Goal: Task Accomplishment & Management: Complete application form

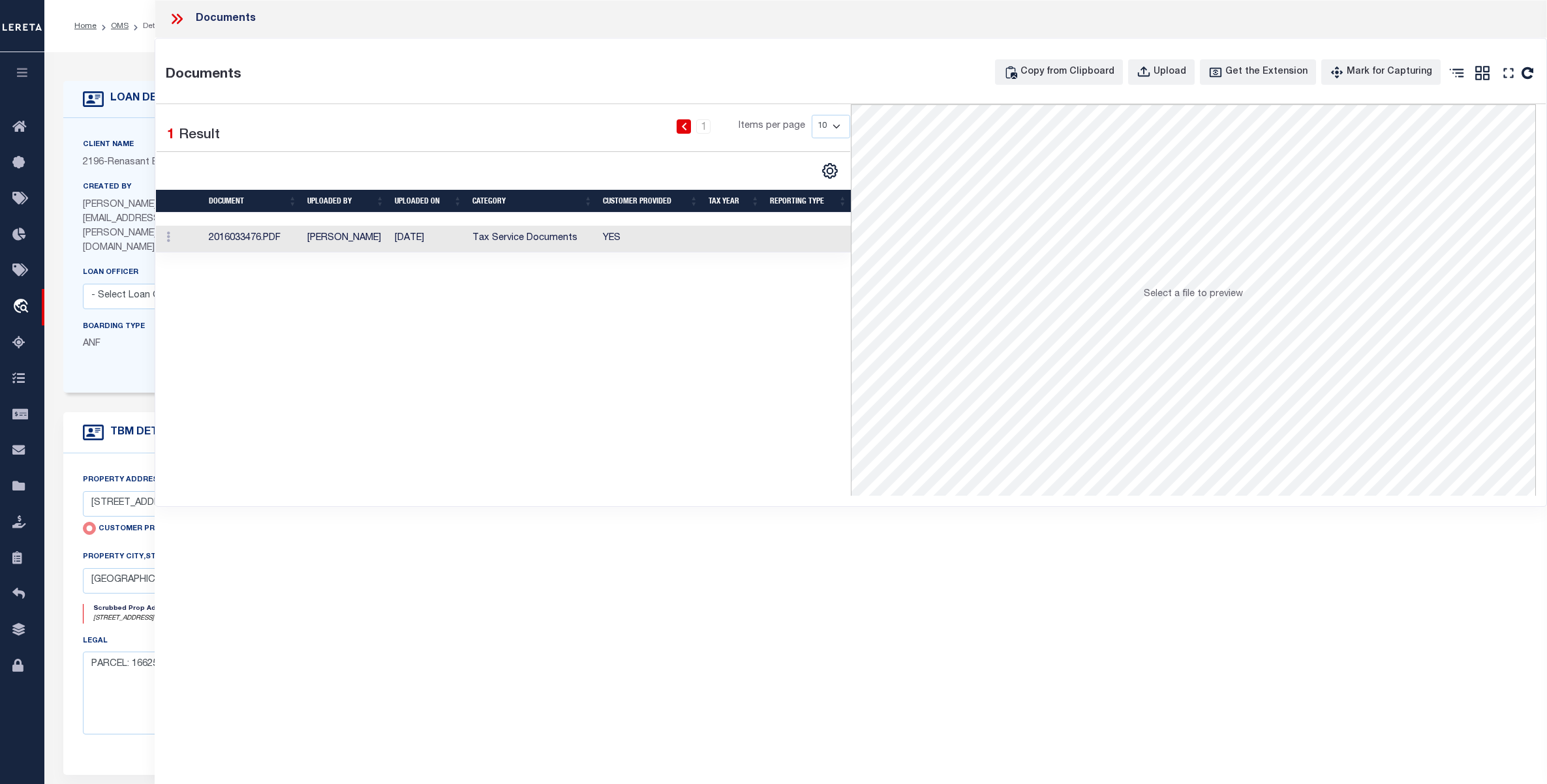
select select "4983"
select select "10"
select select "NonEscrow"
click at [171, 18] on icon at bounding box center [176, 18] width 17 height 17
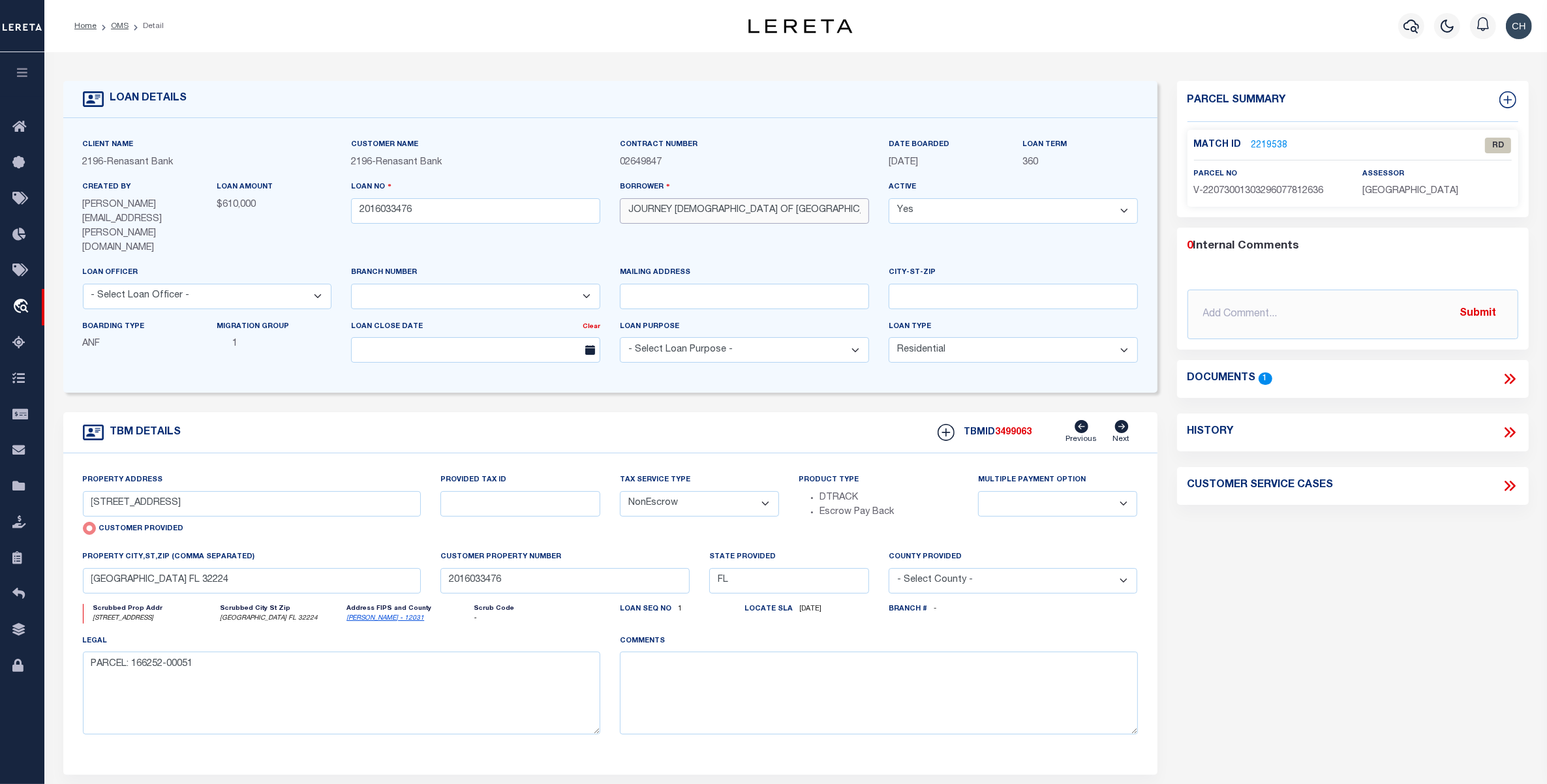
drag, startPoint x: 715, startPoint y: 208, endPoint x: 625, endPoint y: 210, distance: 90.0
click at [625, 210] on input "JOURNEY [DEMOGRAPHIC_DATA] OF [GEOGRAPHIC_DATA]" at bounding box center [744, 211] width 249 height 25
click at [1379, 382] on div "Documents 1" at bounding box center [1352, 378] width 330 height 17
click at [1509, 376] on icon at bounding box center [1509, 378] width 17 height 17
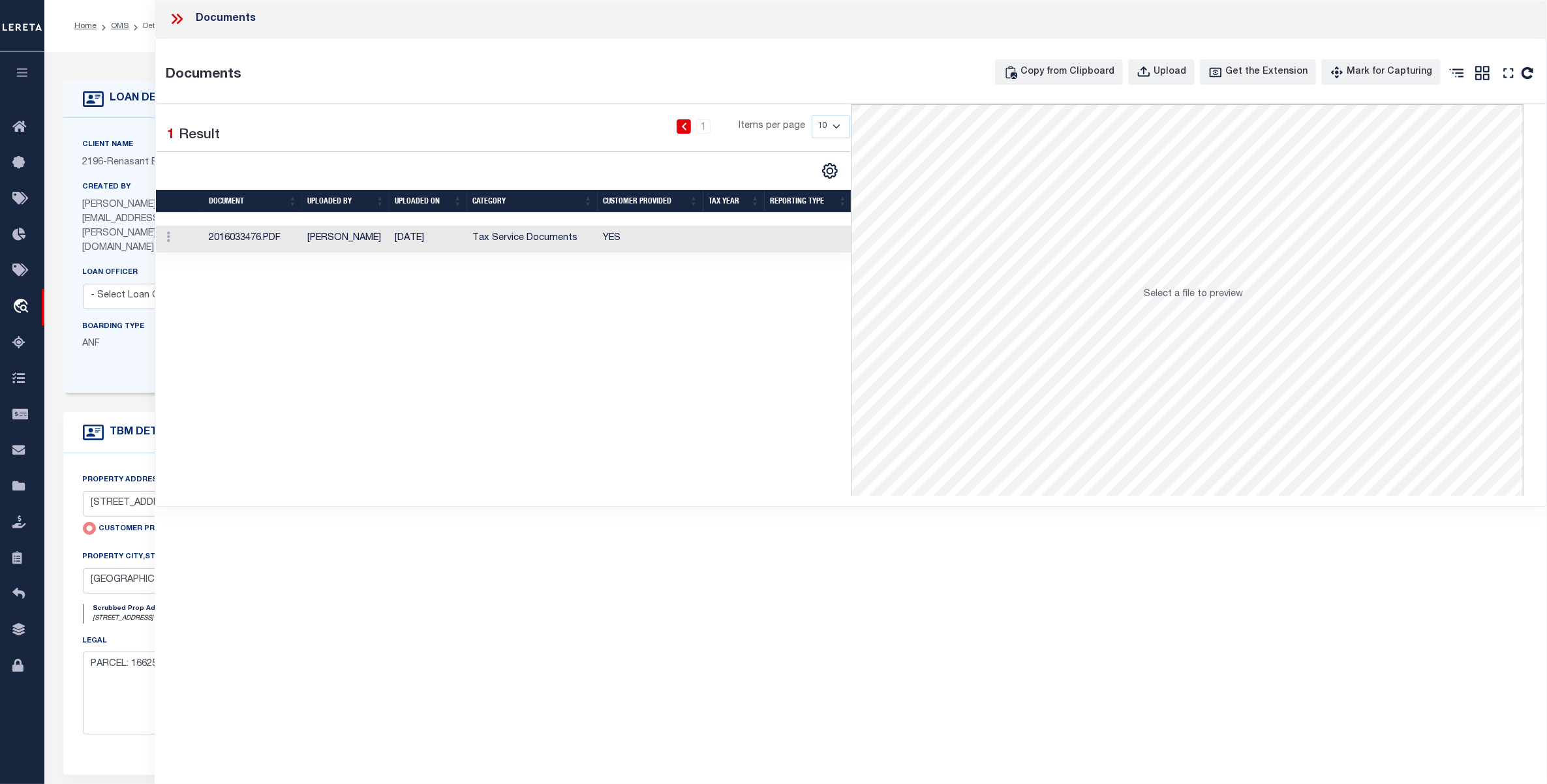
click at [538, 238] on td "Tax Service Documents" at bounding box center [532, 239] width 131 height 27
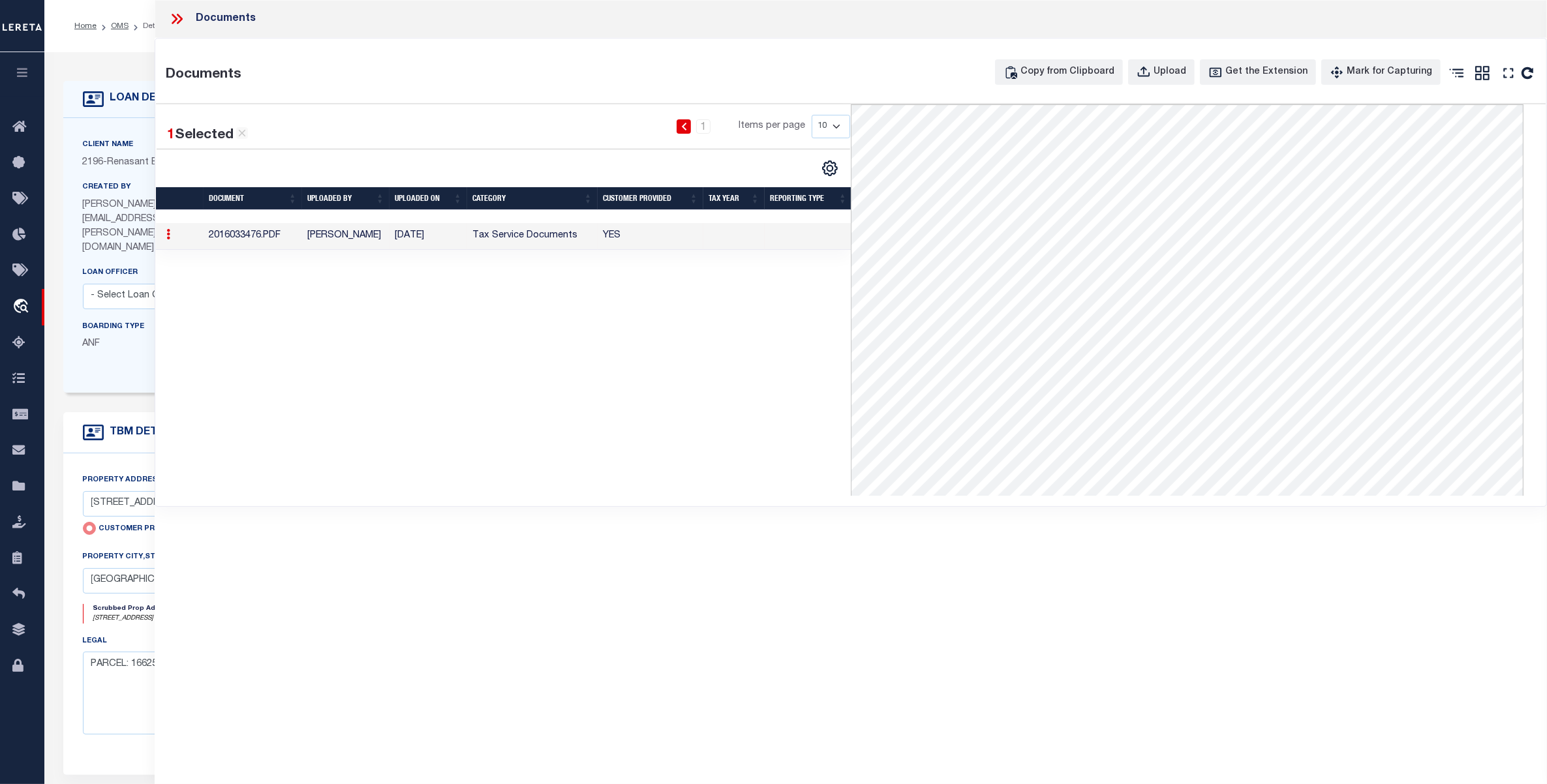
click at [174, 15] on icon at bounding box center [174, 19] width 6 height 10
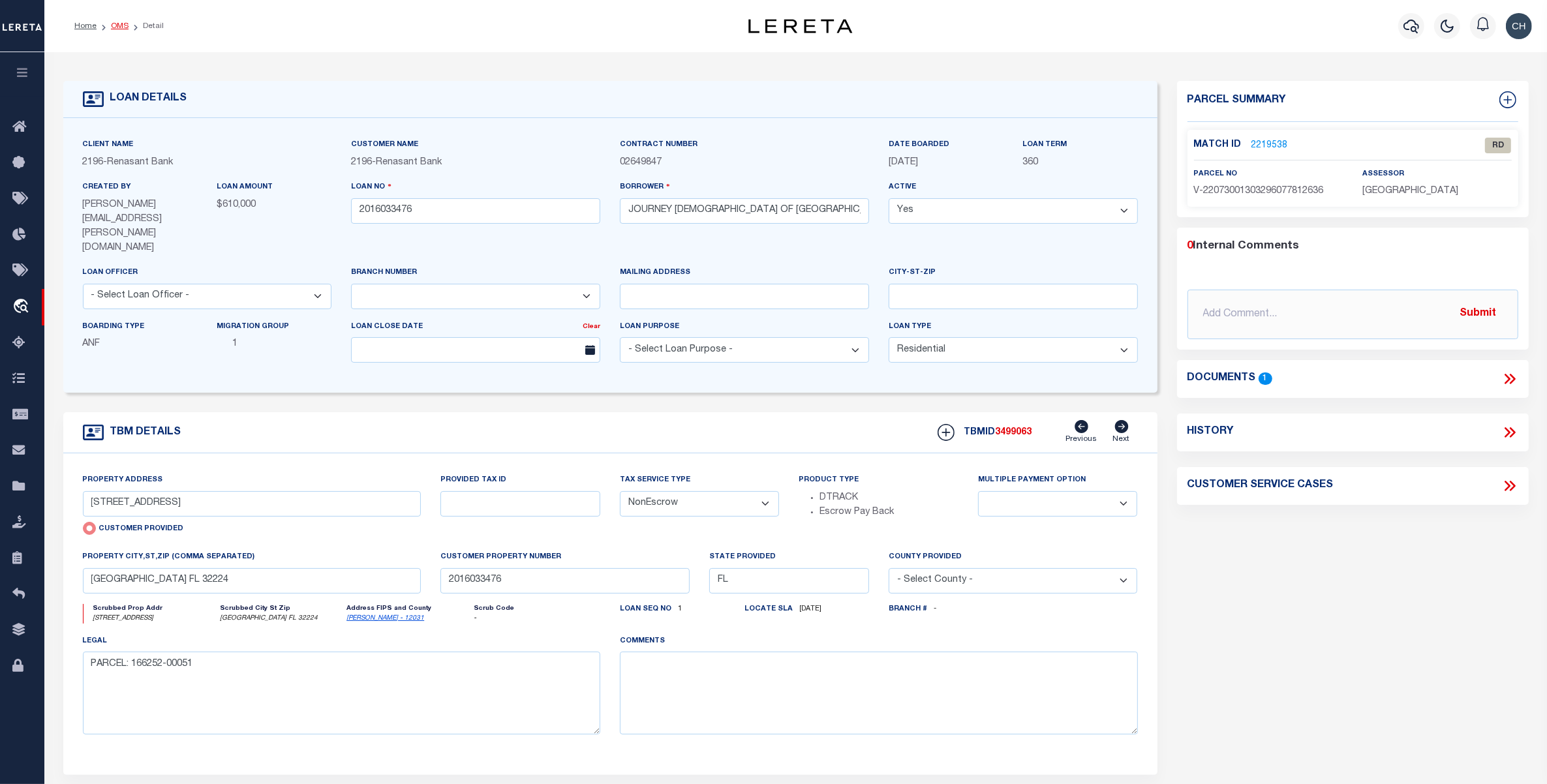
click at [118, 26] on link "OMS" at bounding box center [120, 26] width 17 height 8
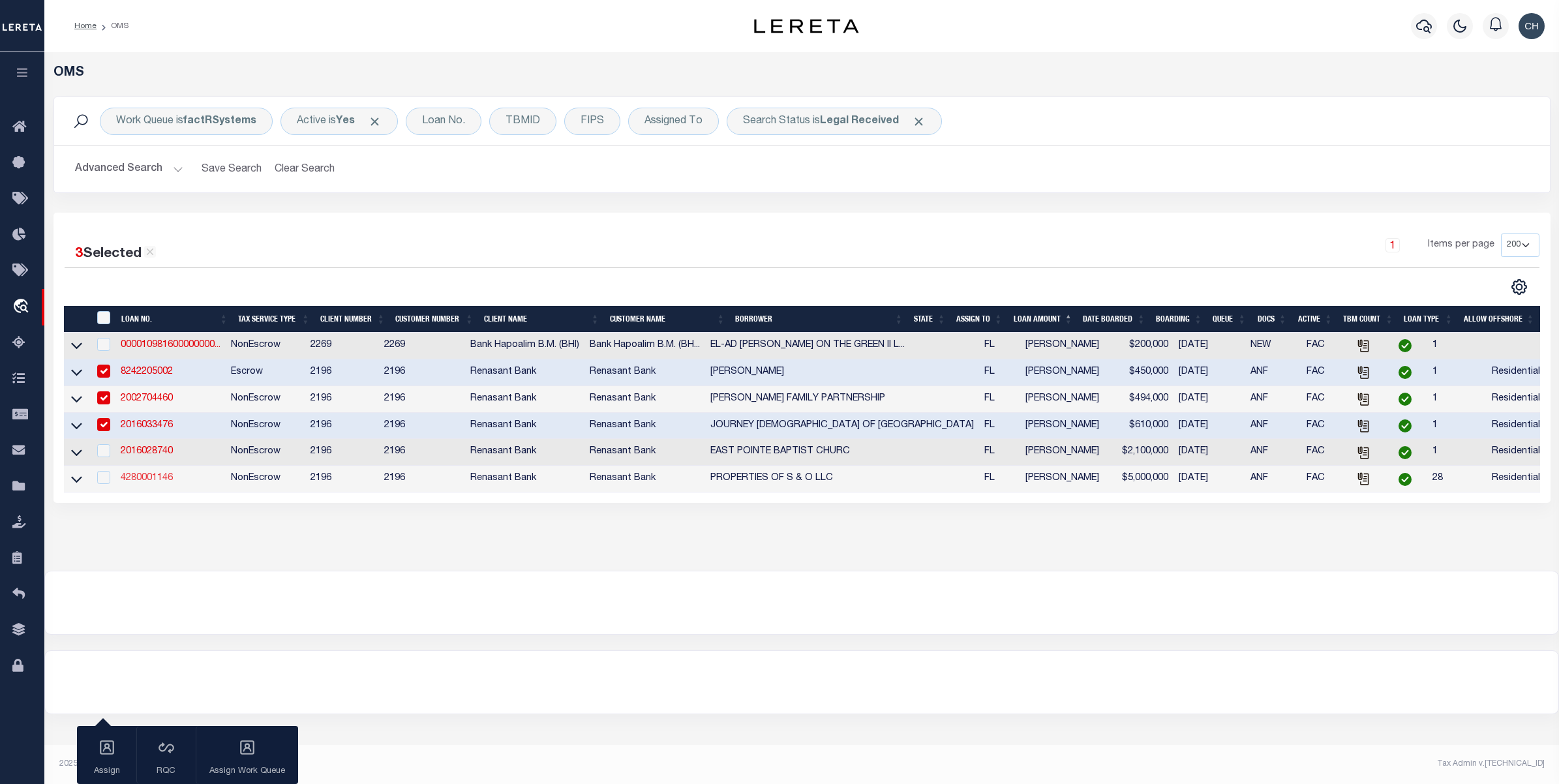
click at [152, 483] on link "4280001146" at bounding box center [147, 478] width 52 height 9
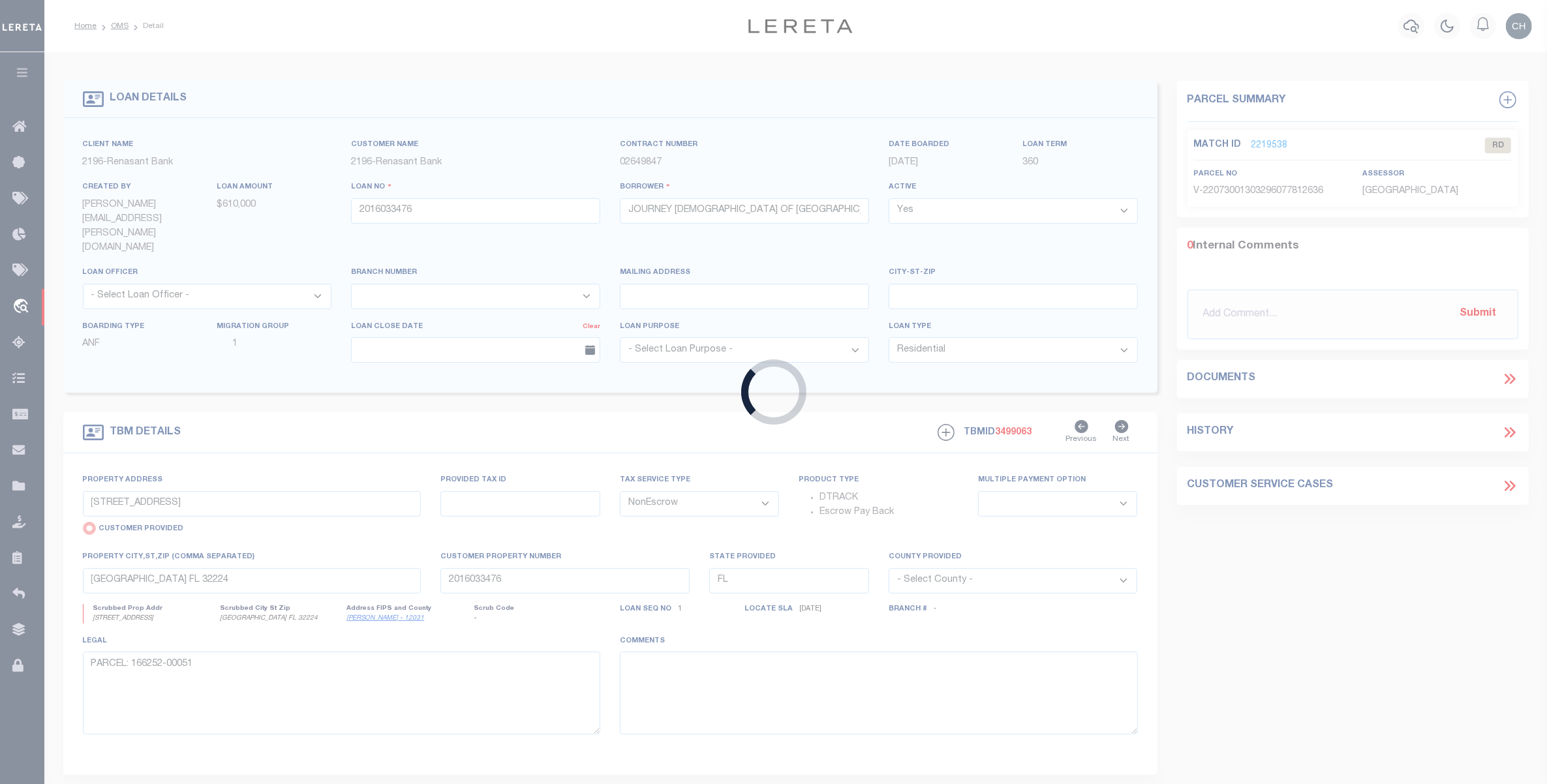
type input "4280001146"
type input "PROPERTIES OF S & O LLC"
select select
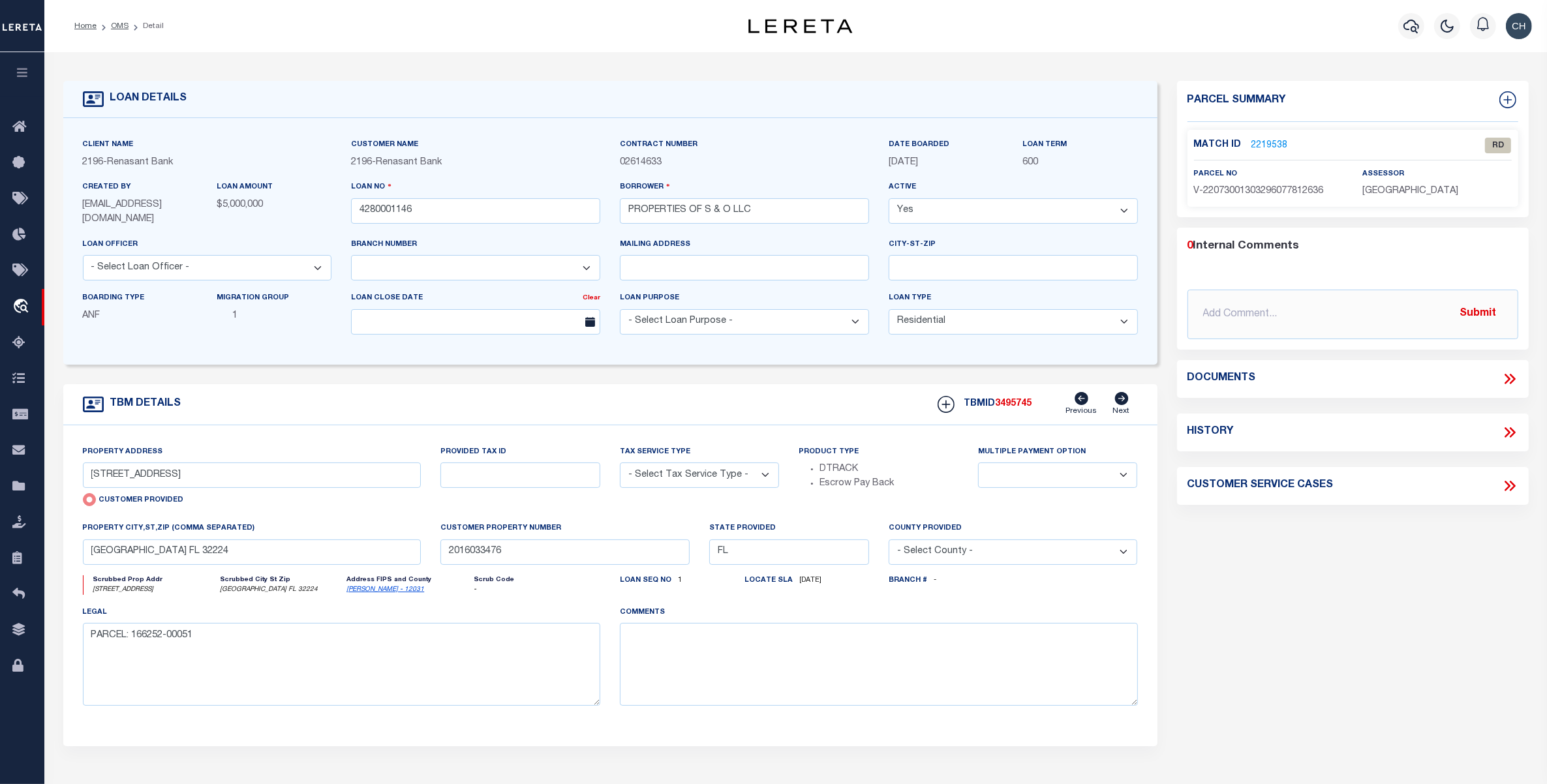
type input "[STREET_ADDRESS]"
select select "NonEscrow"
select select
type input "IMMOKALEE FL 34142"
type input "4280001146"
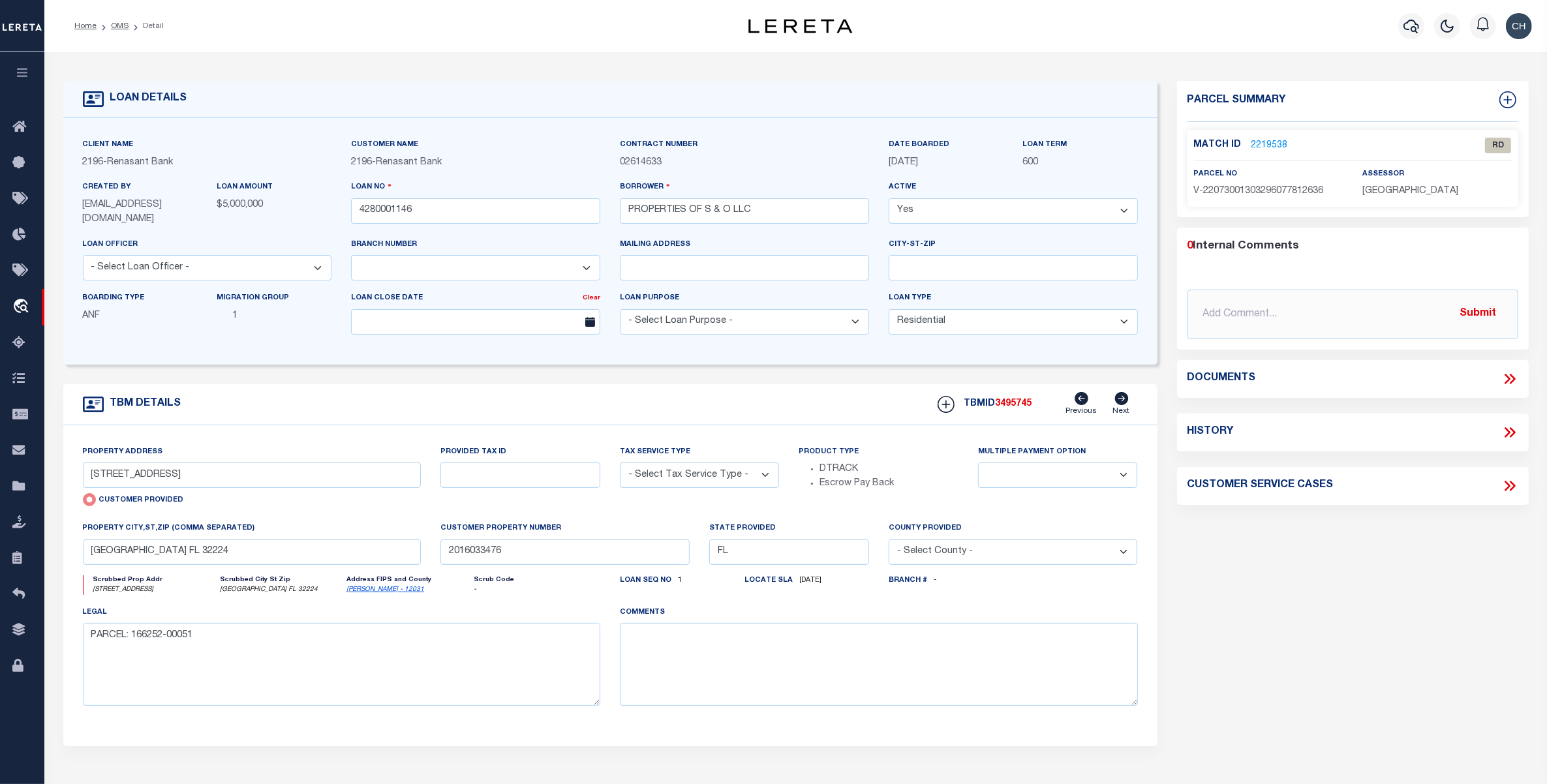
type textarea "PARCEL: 001313600041"
select select "4983"
click at [1509, 378] on icon at bounding box center [1507, 379] width 6 height 10
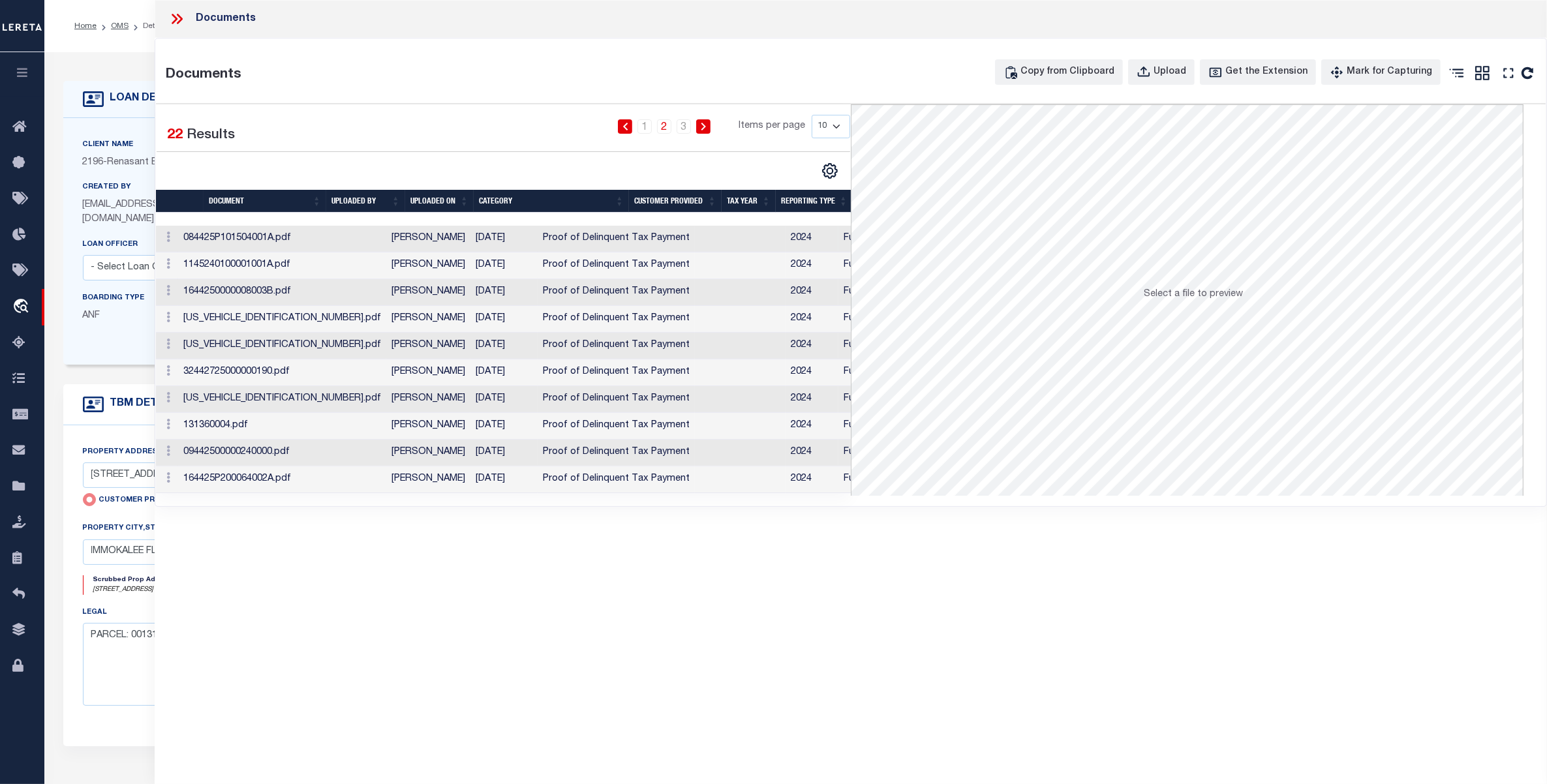
click at [537, 245] on td "Proof of Delinquent Tax Payment" at bounding box center [616, 239] width 157 height 27
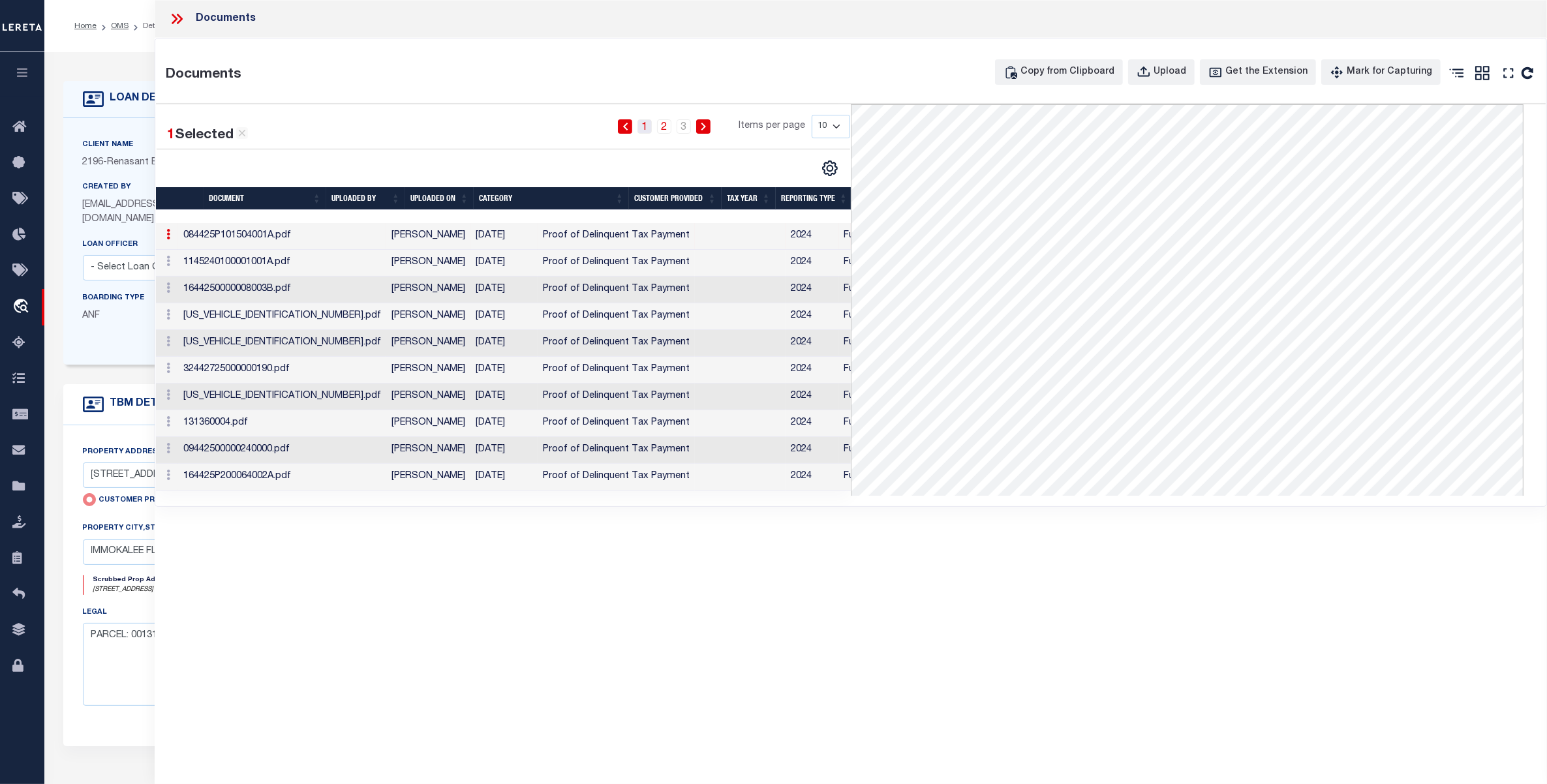
click at [647, 127] on link "1" at bounding box center [645, 126] width 15 height 15
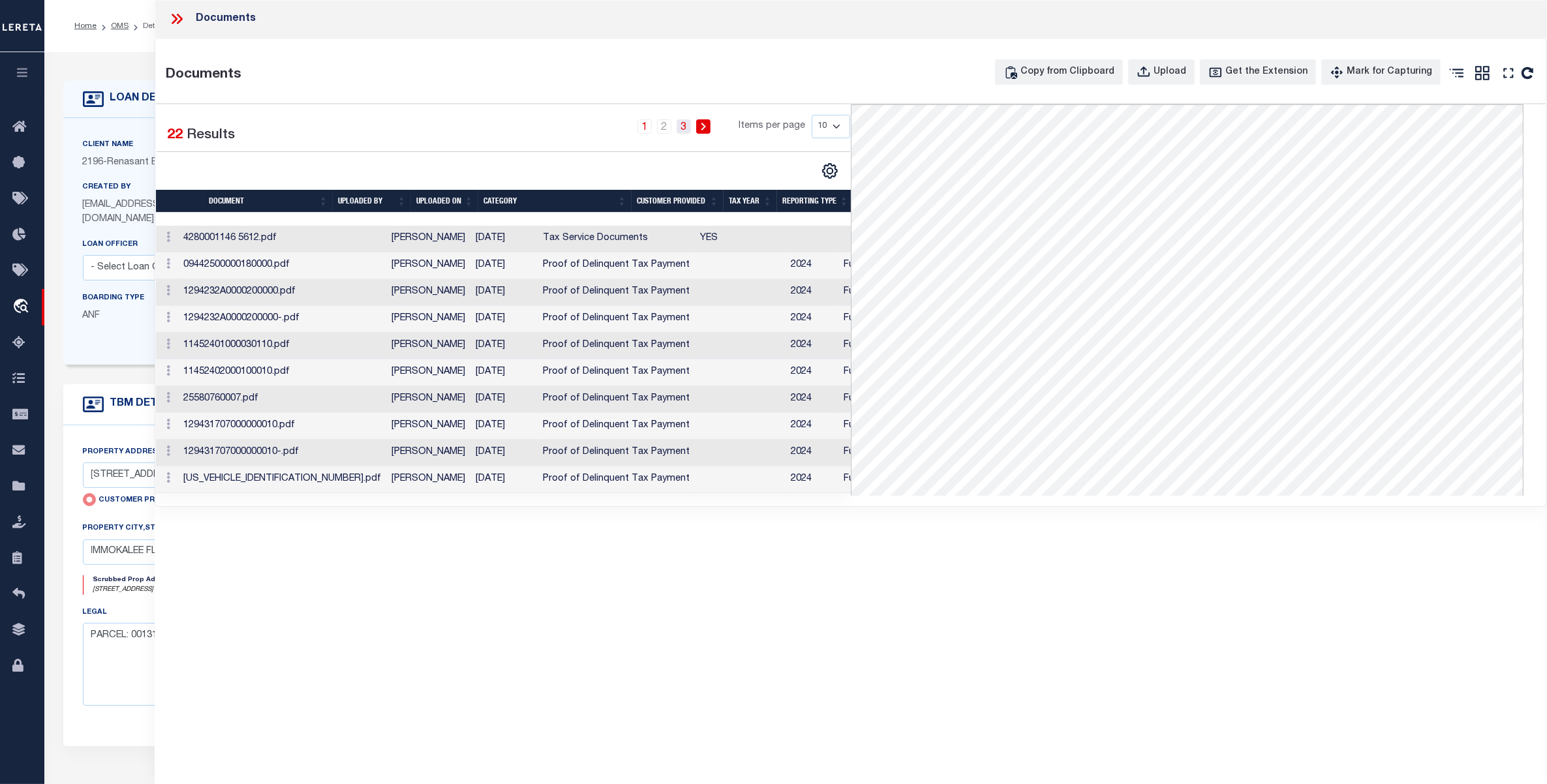
click at [683, 126] on link "3" at bounding box center [683, 126] width 15 height 15
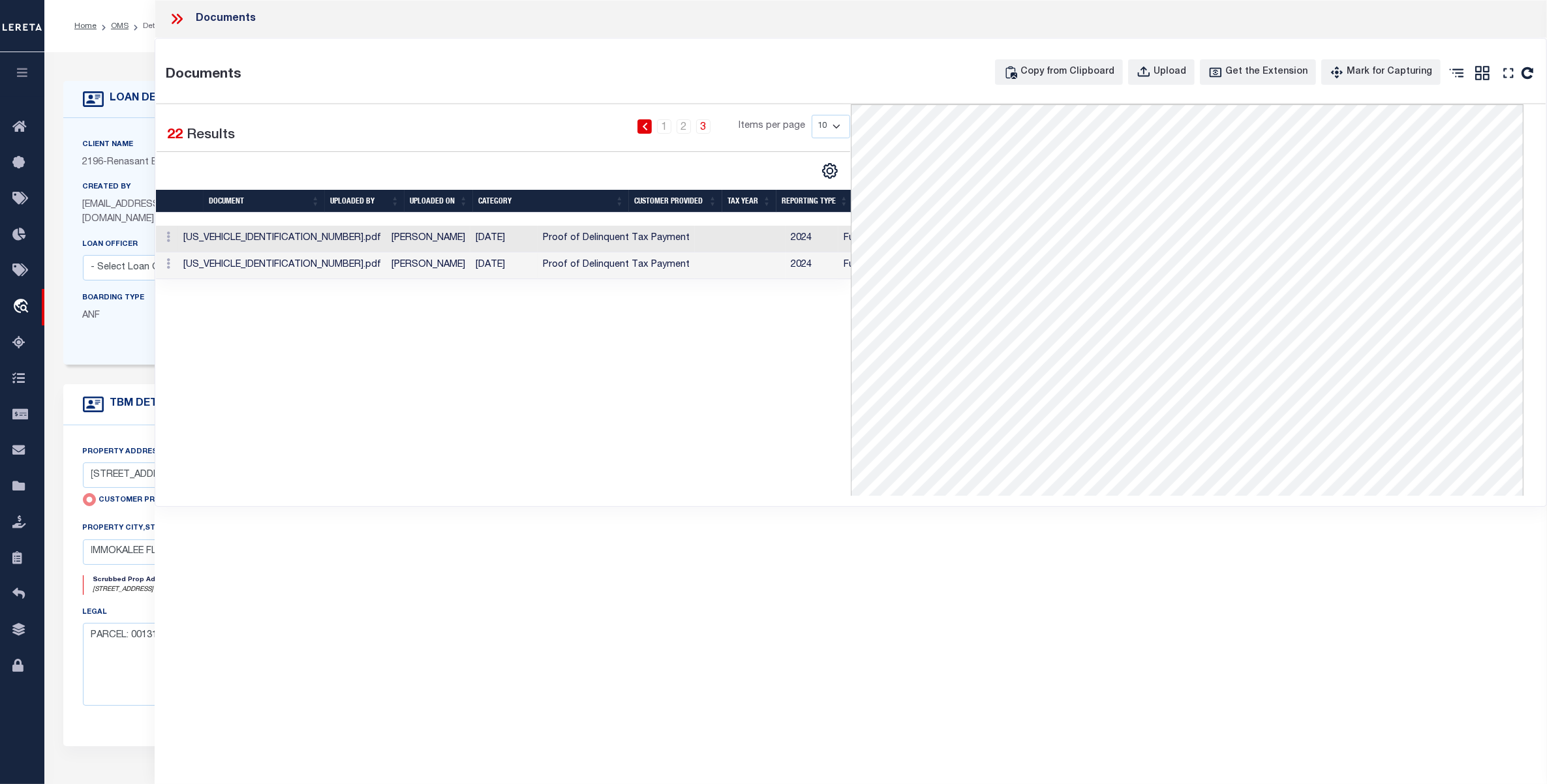
click at [180, 18] on icon at bounding box center [176, 18] width 17 height 17
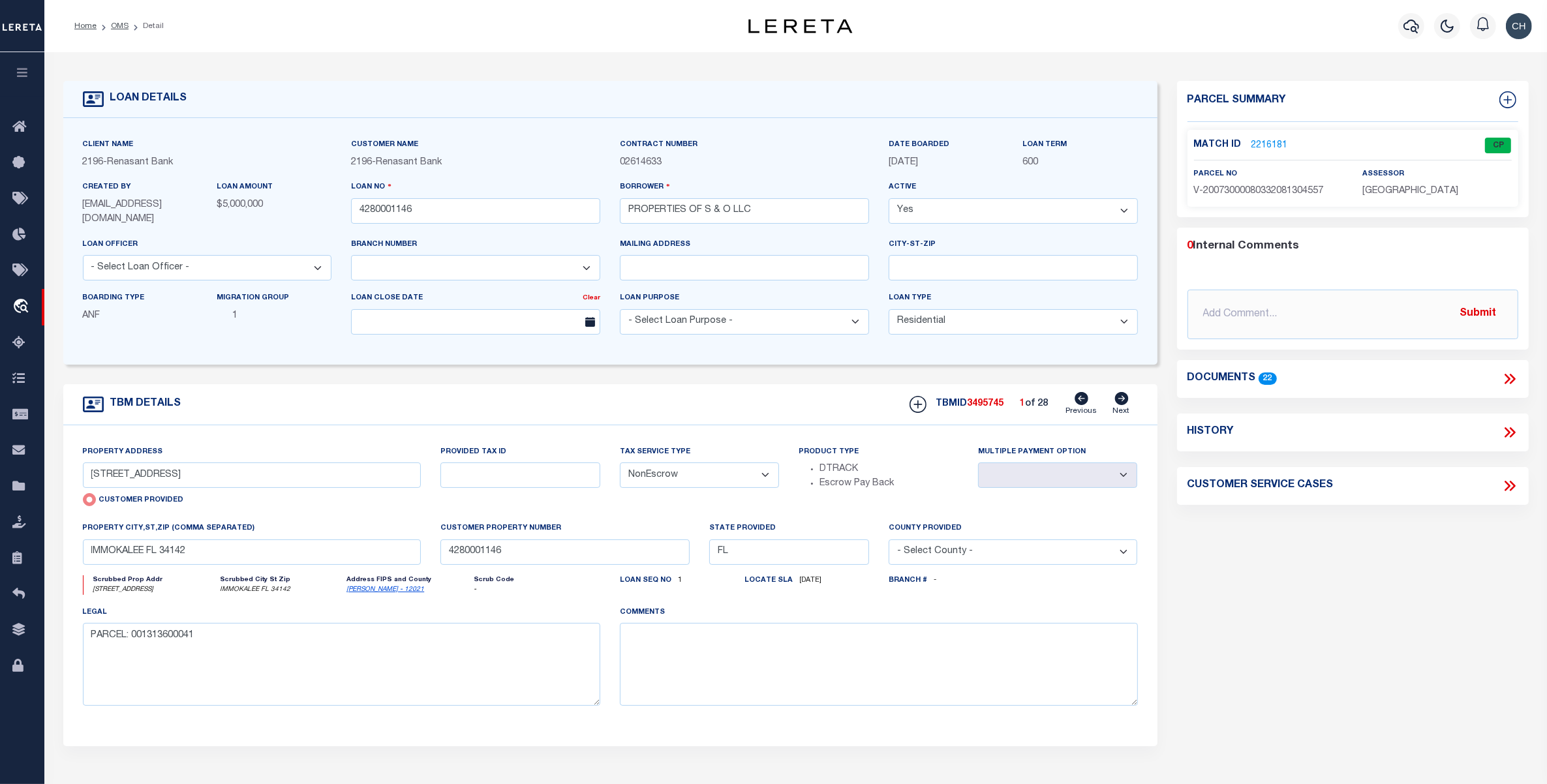
click at [367, 592] on link "[PERSON_NAME] - 12021" at bounding box center [385, 589] width 78 height 7
click at [1511, 380] on icon at bounding box center [1509, 378] width 17 height 17
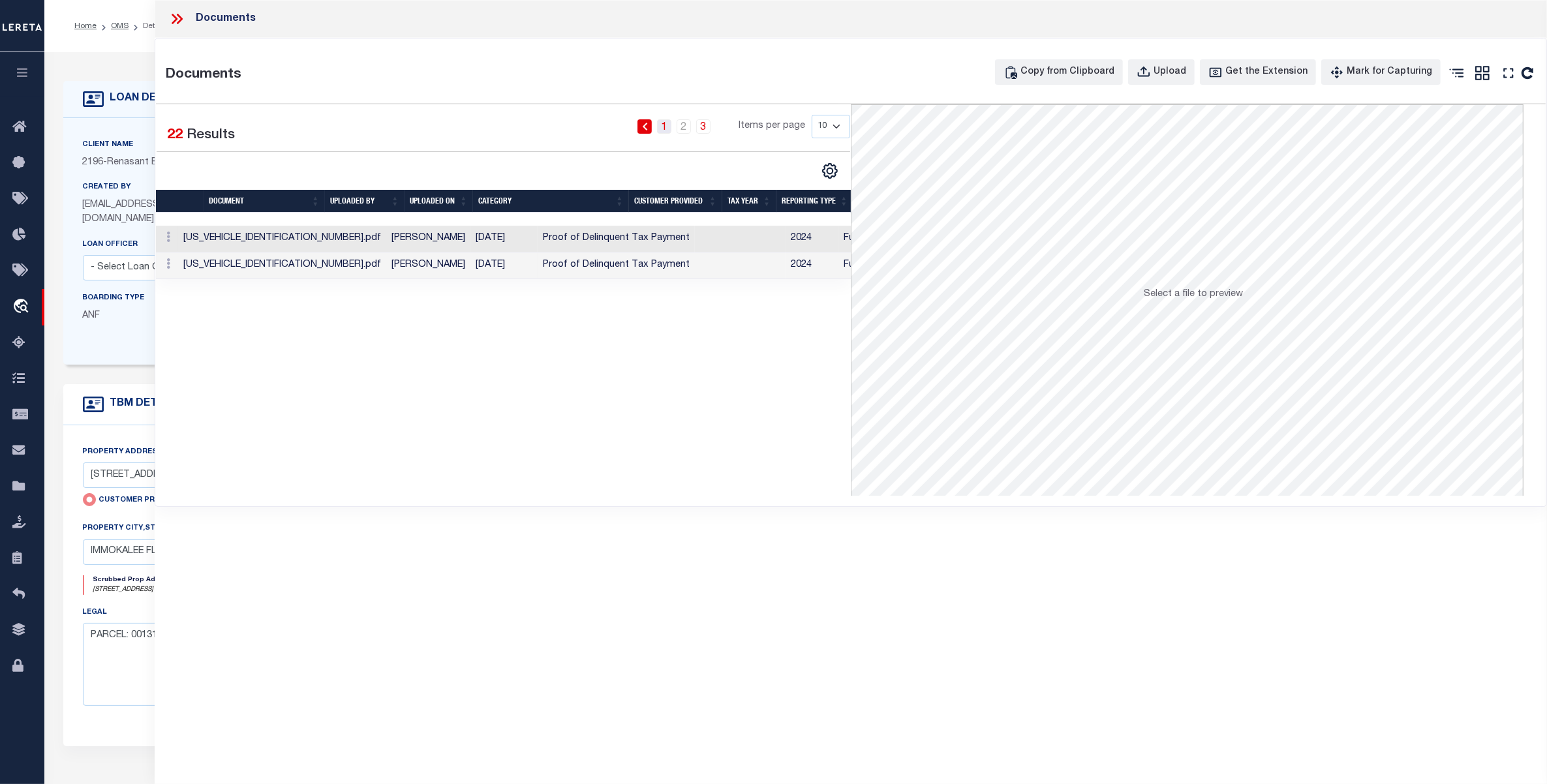
click at [667, 128] on link "1" at bounding box center [664, 126] width 15 height 15
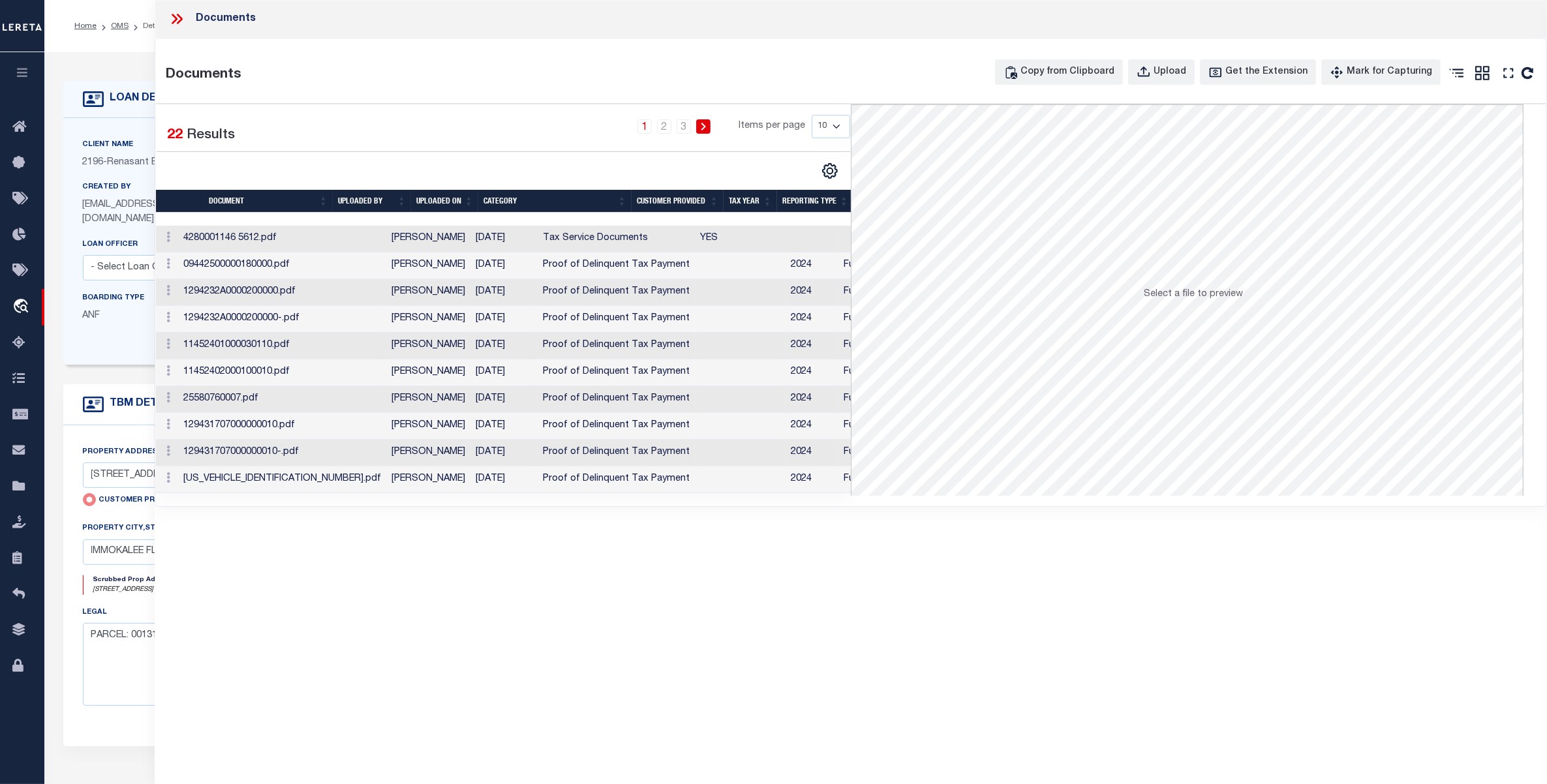
click at [551, 238] on td "Tax Service Documents" at bounding box center [616, 239] width 157 height 27
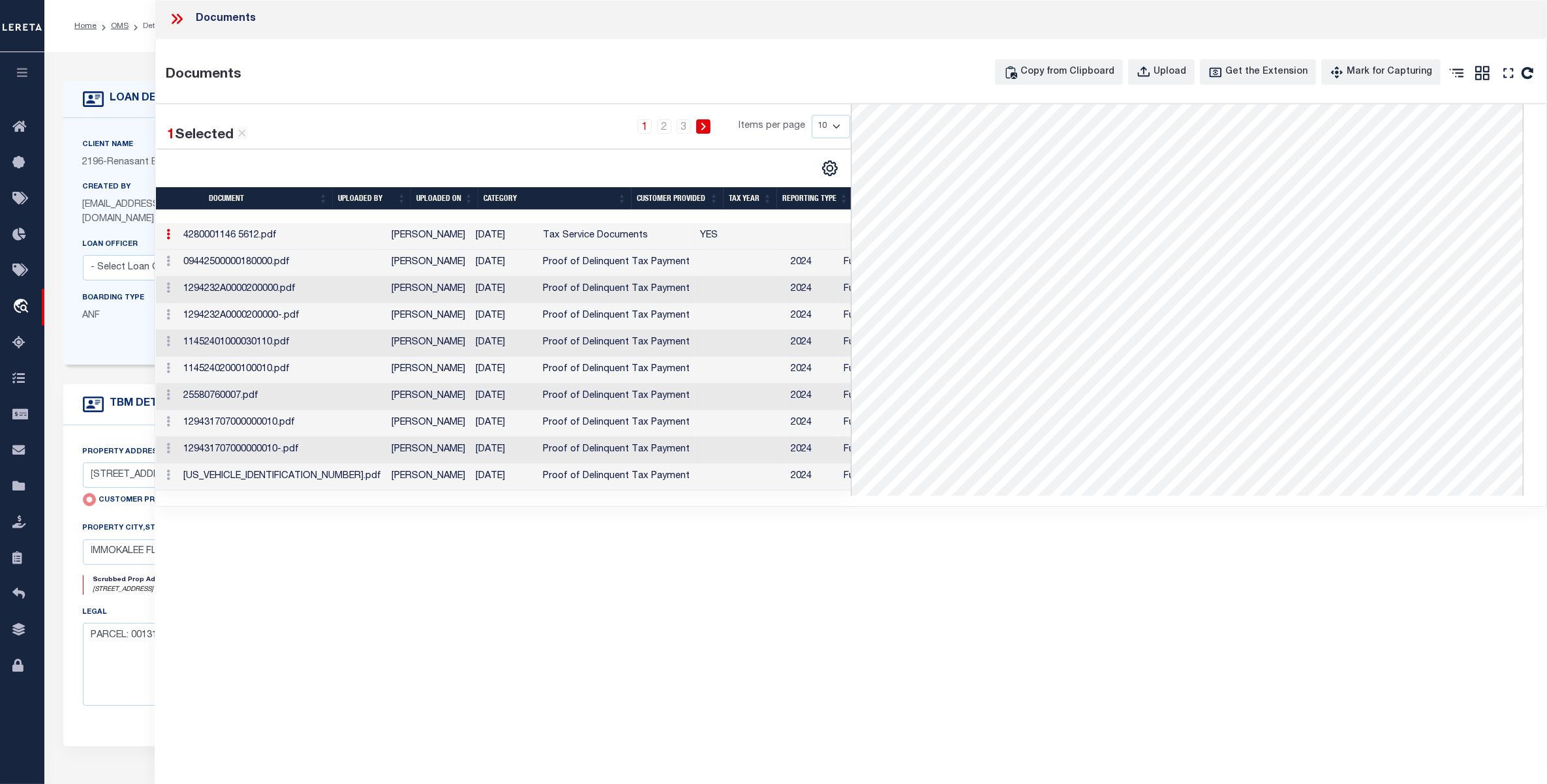
scroll to position [364, 0]
drag, startPoint x: 134, startPoint y: 476, endPoint x: 92, endPoint y: 476, distance: 42.0
click at [92, 476] on input "[STREET_ADDRESS]" at bounding box center [252, 475] width 338 height 25
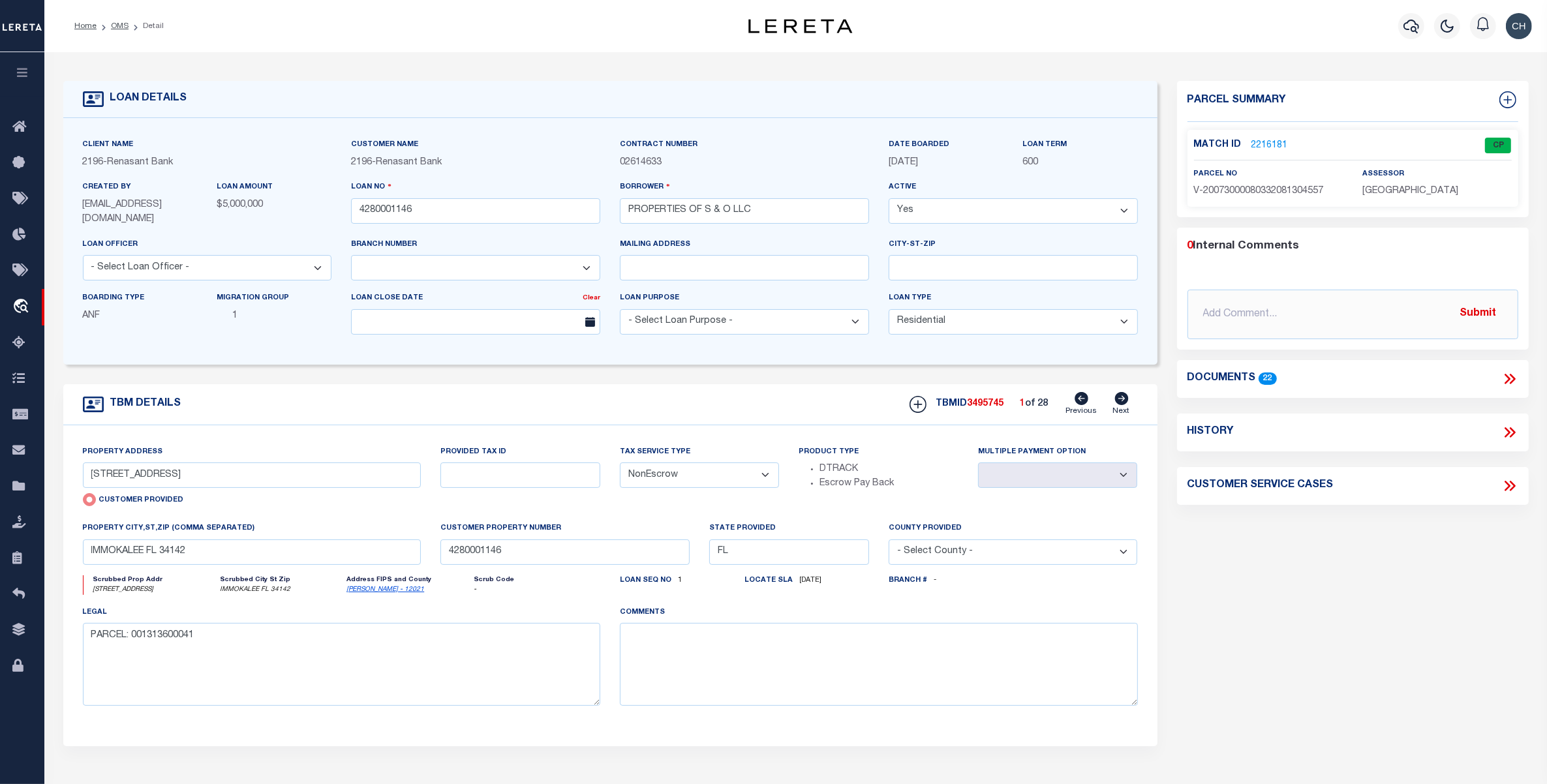
click at [1508, 375] on icon at bounding box center [1509, 378] width 17 height 17
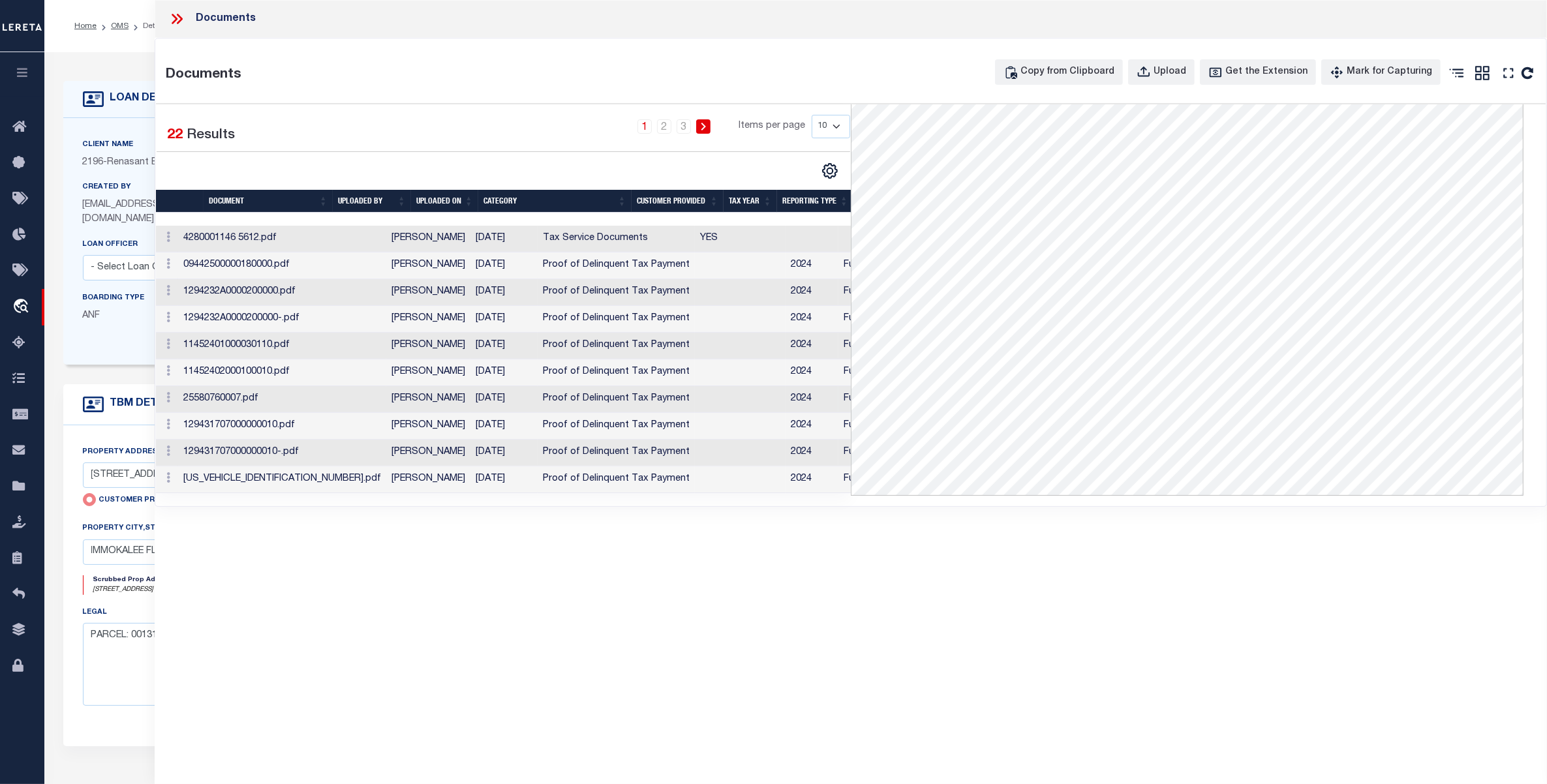
click at [255, 399] on td "25580760007.pdf" at bounding box center [282, 399] width 208 height 27
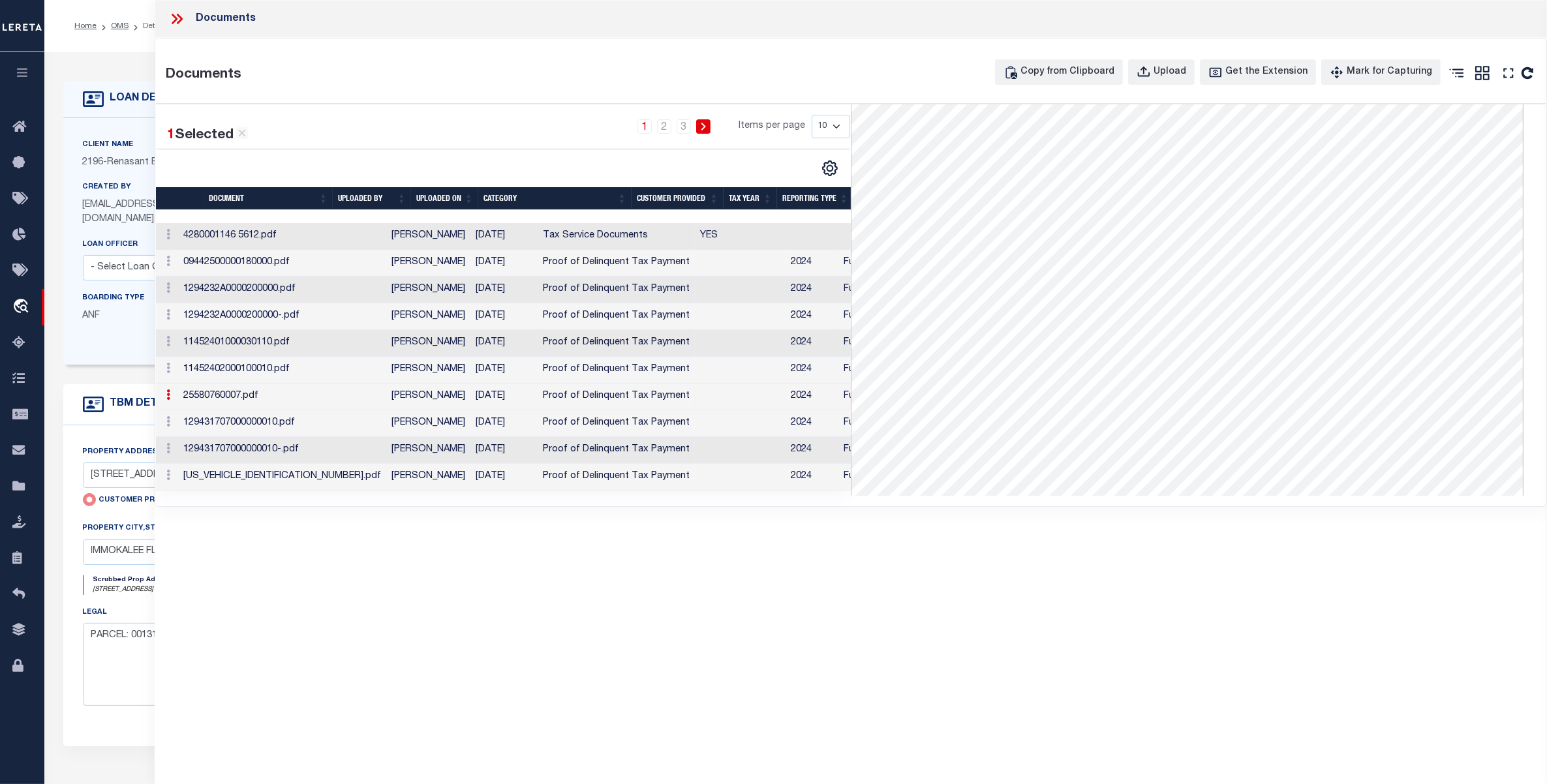
scroll to position [38, 0]
click at [174, 18] on icon at bounding box center [176, 18] width 17 height 17
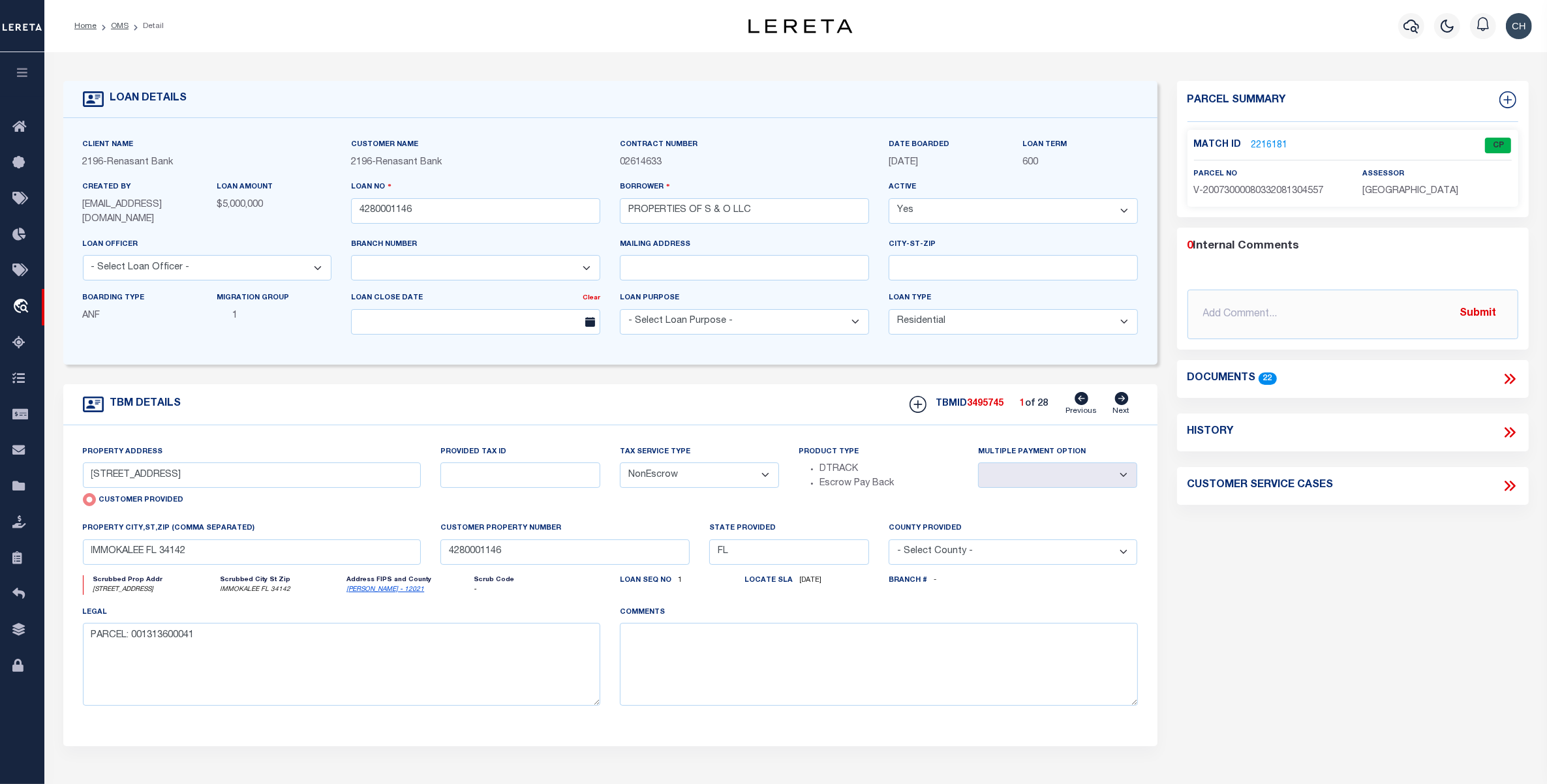
click at [1120, 400] on icon at bounding box center [1121, 399] width 14 height 13
type input "[STREET_ADDRESS]"
radio input "false"
select select
click at [1120, 400] on icon at bounding box center [1121, 399] width 14 height 13
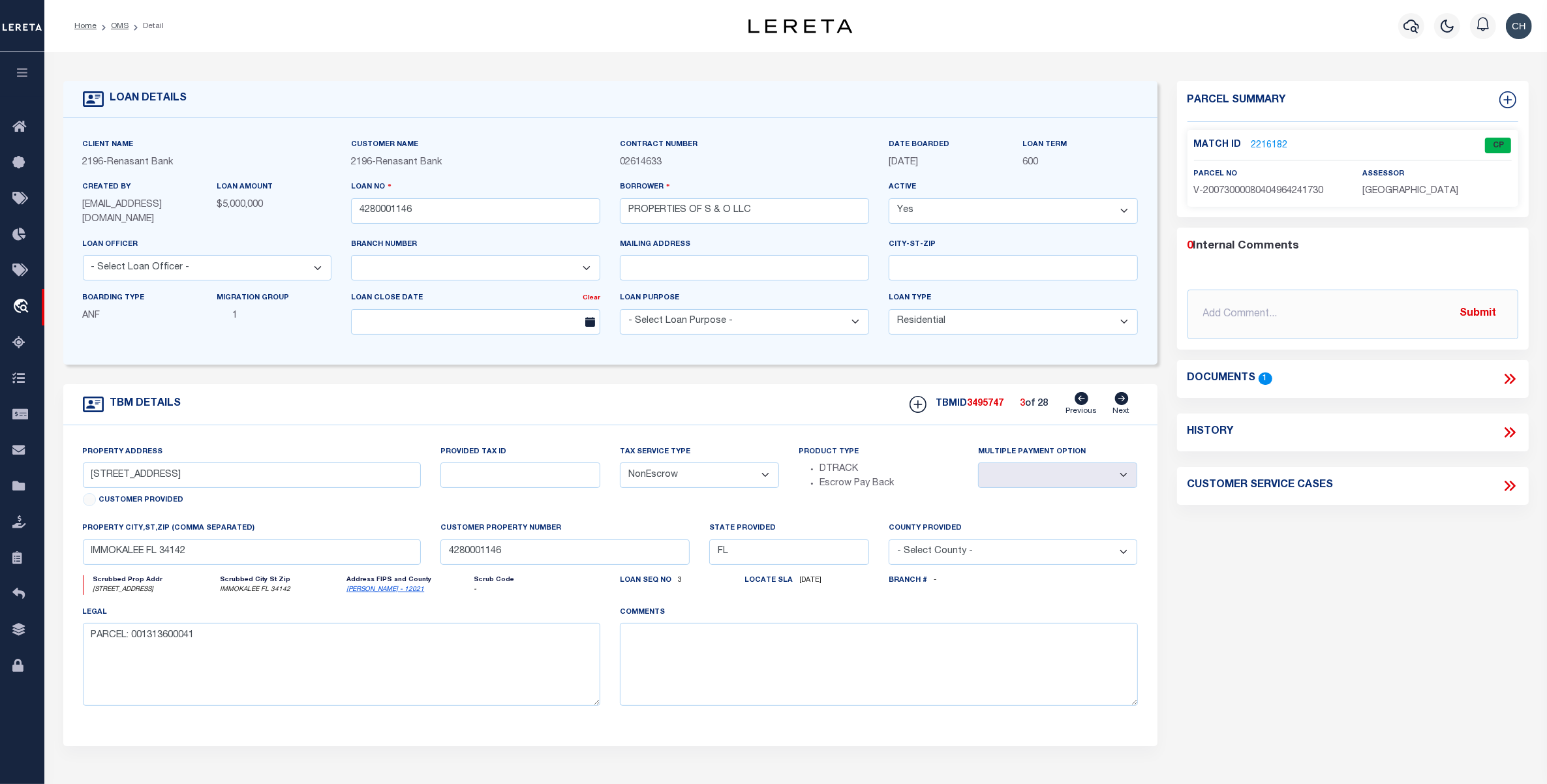
type input "[STREET_ADDRESS]"
select select
click at [1120, 400] on icon at bounding box center [1121, 399] width 14 height 13
type input "[STREET_ADDRESS]"
select select
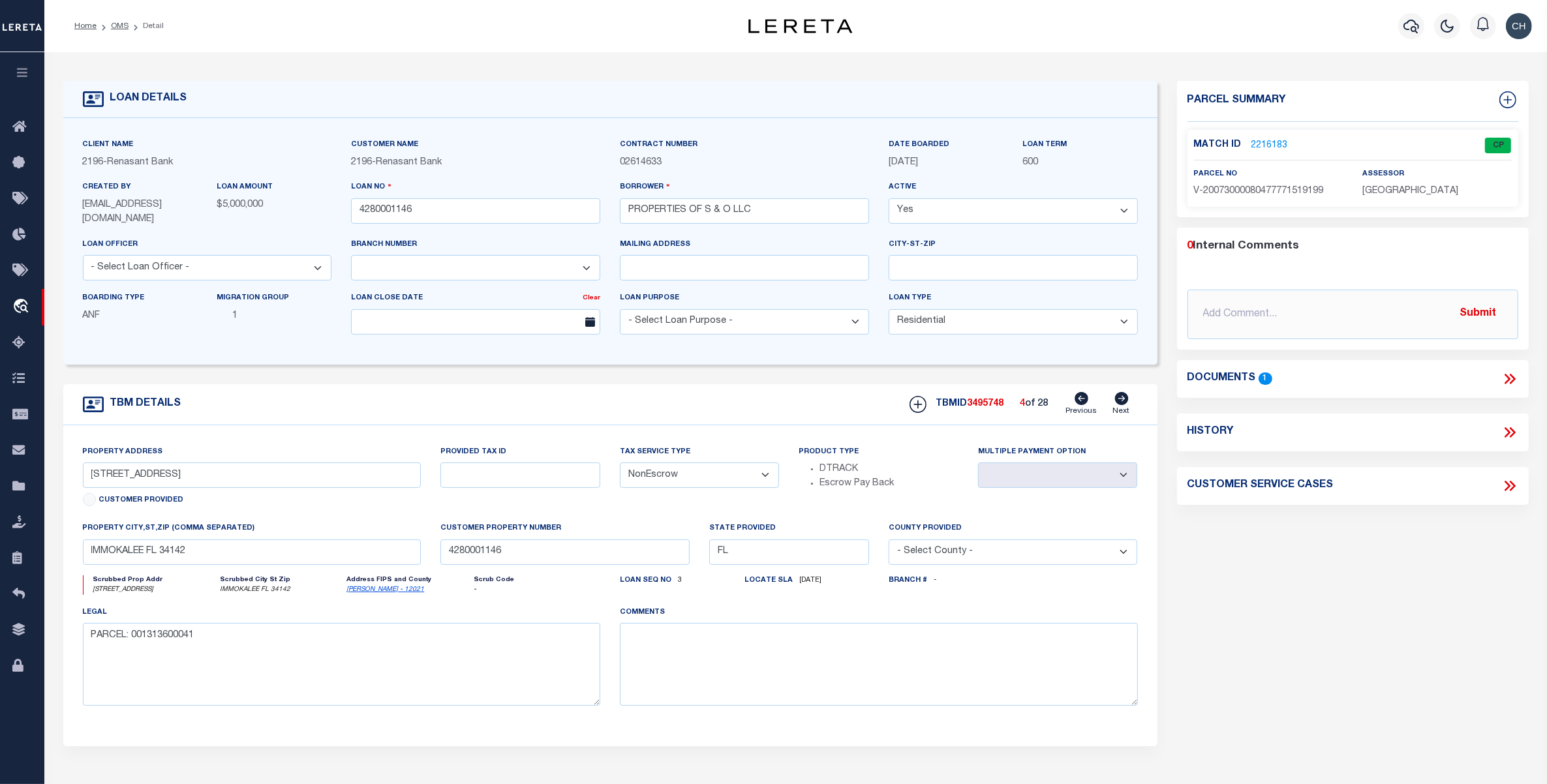
type input "[PERSON_NAME] FL 33935"
click at [1120, 400] on icon at bounding box center [1121, 399] width 14 height 13
type input "1250 S SR 29"
select select
click at [1120, 400] on icon at bounding box center [1121, 399] width 14 height 13
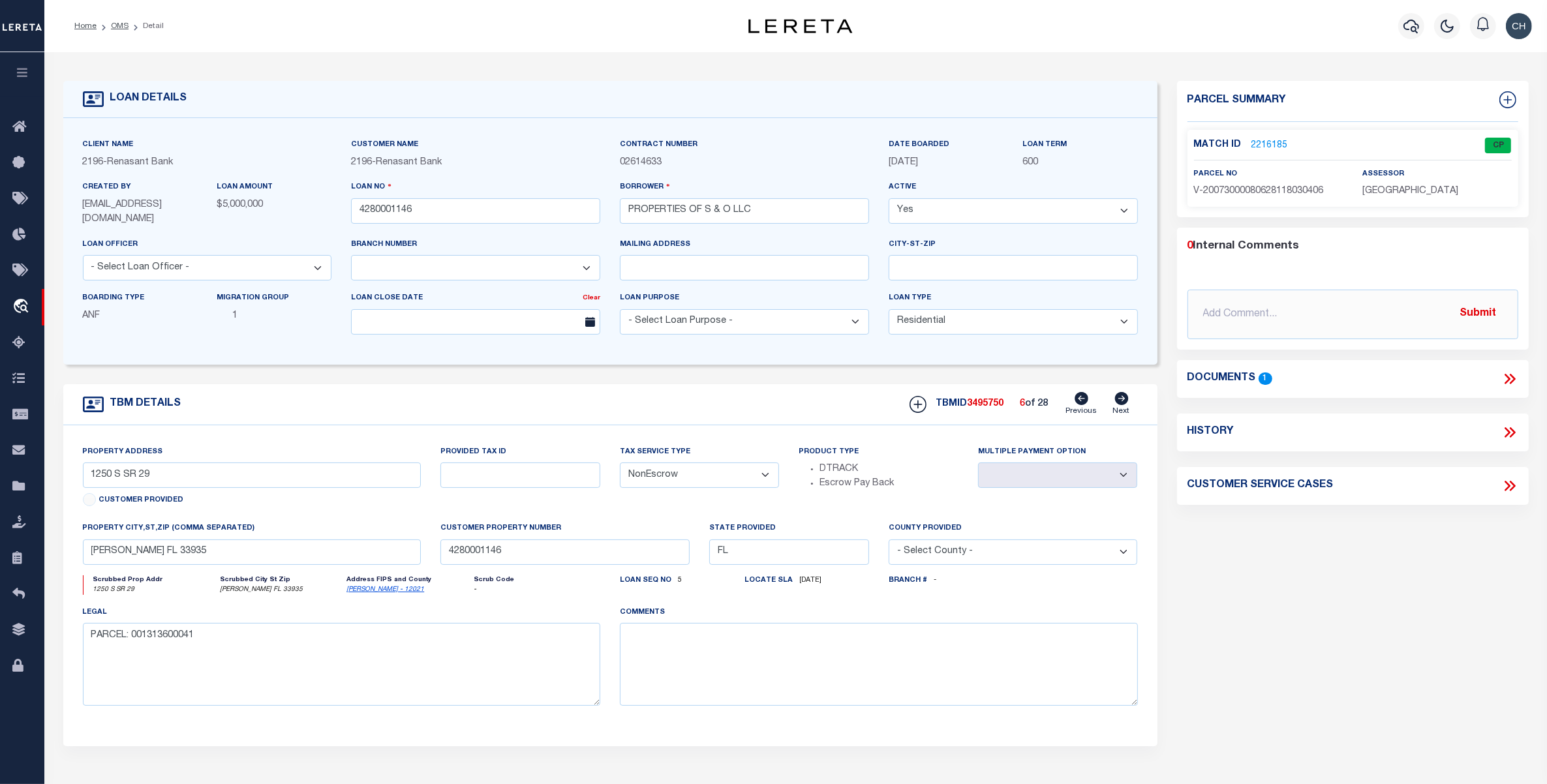
type input "[STREET_ADDRESS]"
select select
type input "[GEOGRAPHIC_DATA]"
click at [1120, 400] on icon at bounding box center [1121, 399] width 14 height 13
type input "[STREET_ADDRESS]"
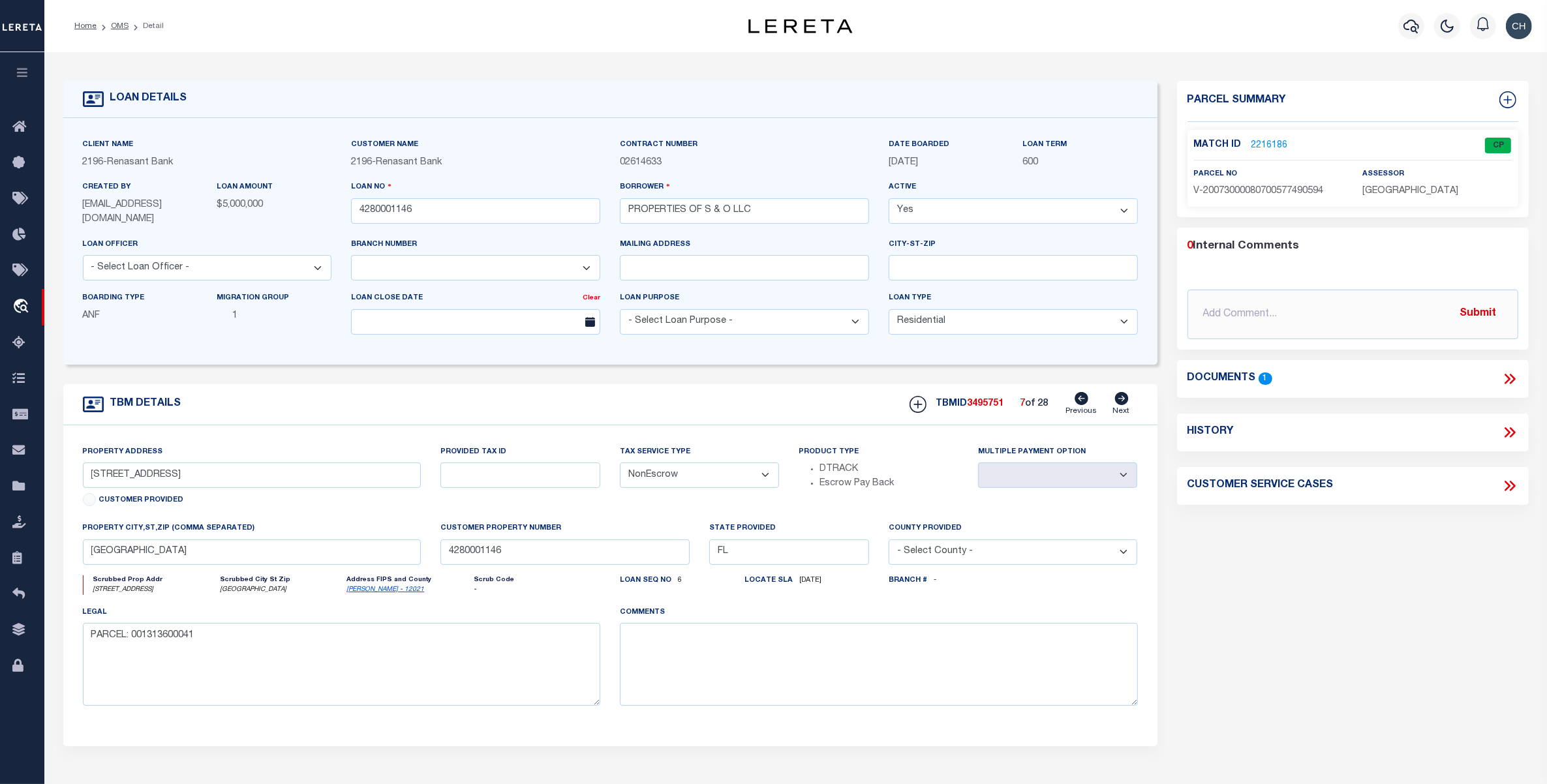
select select
type input "[GEOGRAPHIC_DATA][PERSON_NAME]"
click at [1120, 400] on icon at bounding box center [1121, 399] width 14 height 13
type input "[STREET_ADDRESS]"
select select
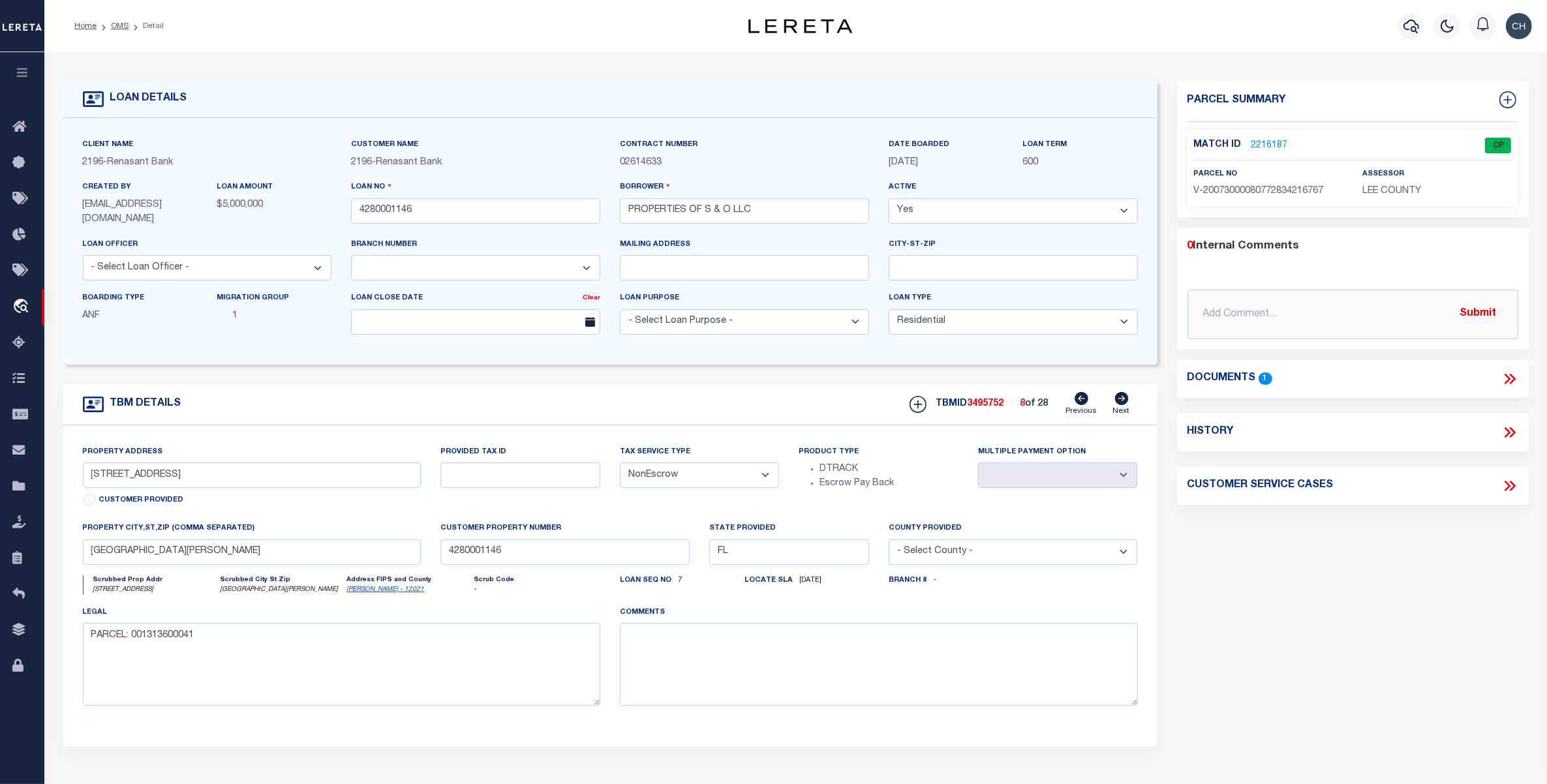
type input "[GEOGRAPHIC_DATA][PERSON_NAME]"
click at [1120, 400] on icon at bounding box center [1121, 399] width 14 height 13
type input "[STREET_ADDRESS]"
select select
click at [1120, 400] on icon at bounding box center [1121, 399] width 14 height 13
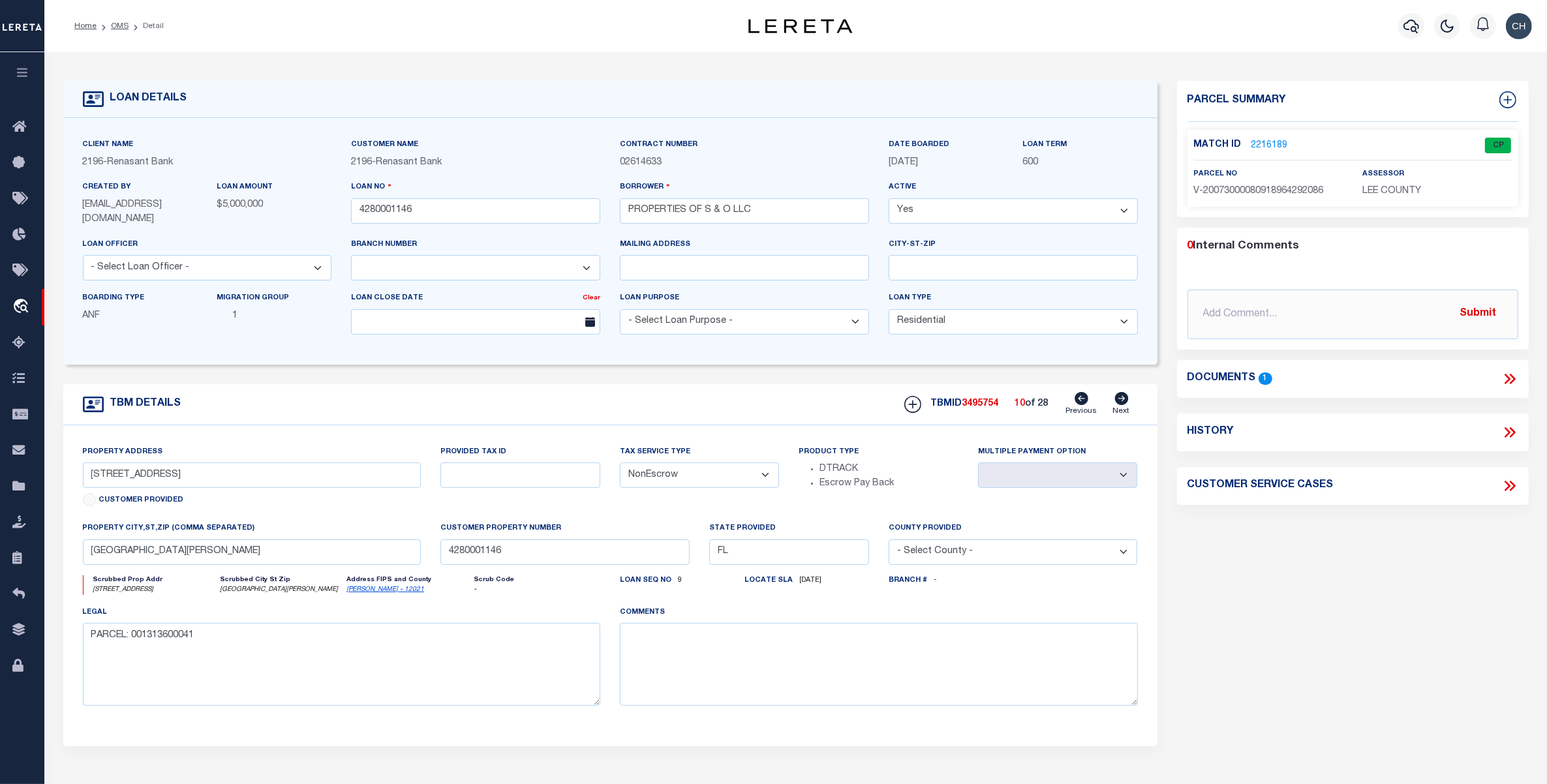
type input "1270 [PERSON_NAME] AVE"
select select
type input "[GEOGRAPHIC_DATA][PERSON_NAME]"
click at [1120, 400] on icon at bounding box center [1121, 399] width 14 height 13
type input "1441 [PERSON_NAME] AVE"
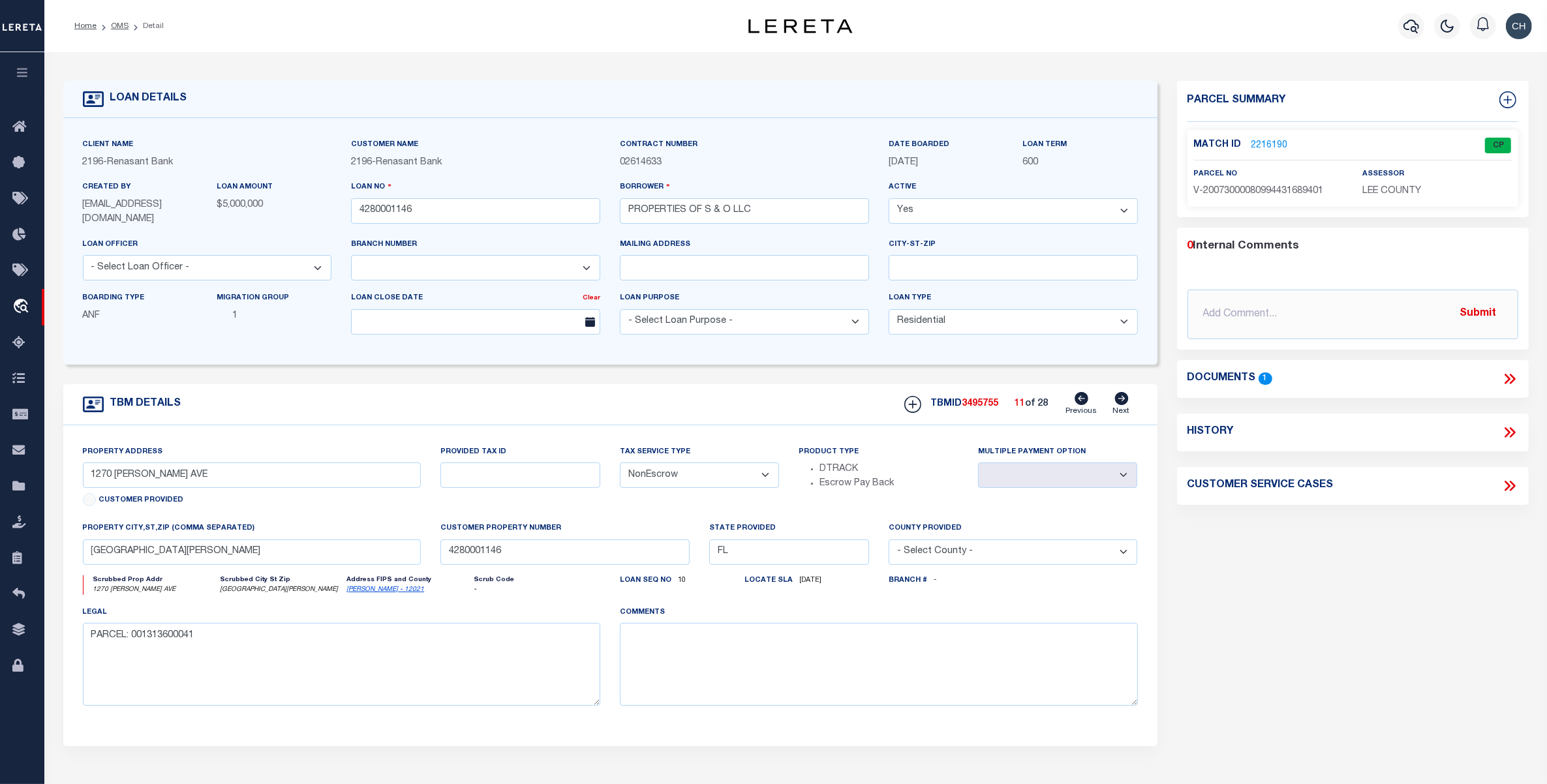
select select
click at [1079, 398] on icon at bounding box center [1081, 399] width 14 height 13
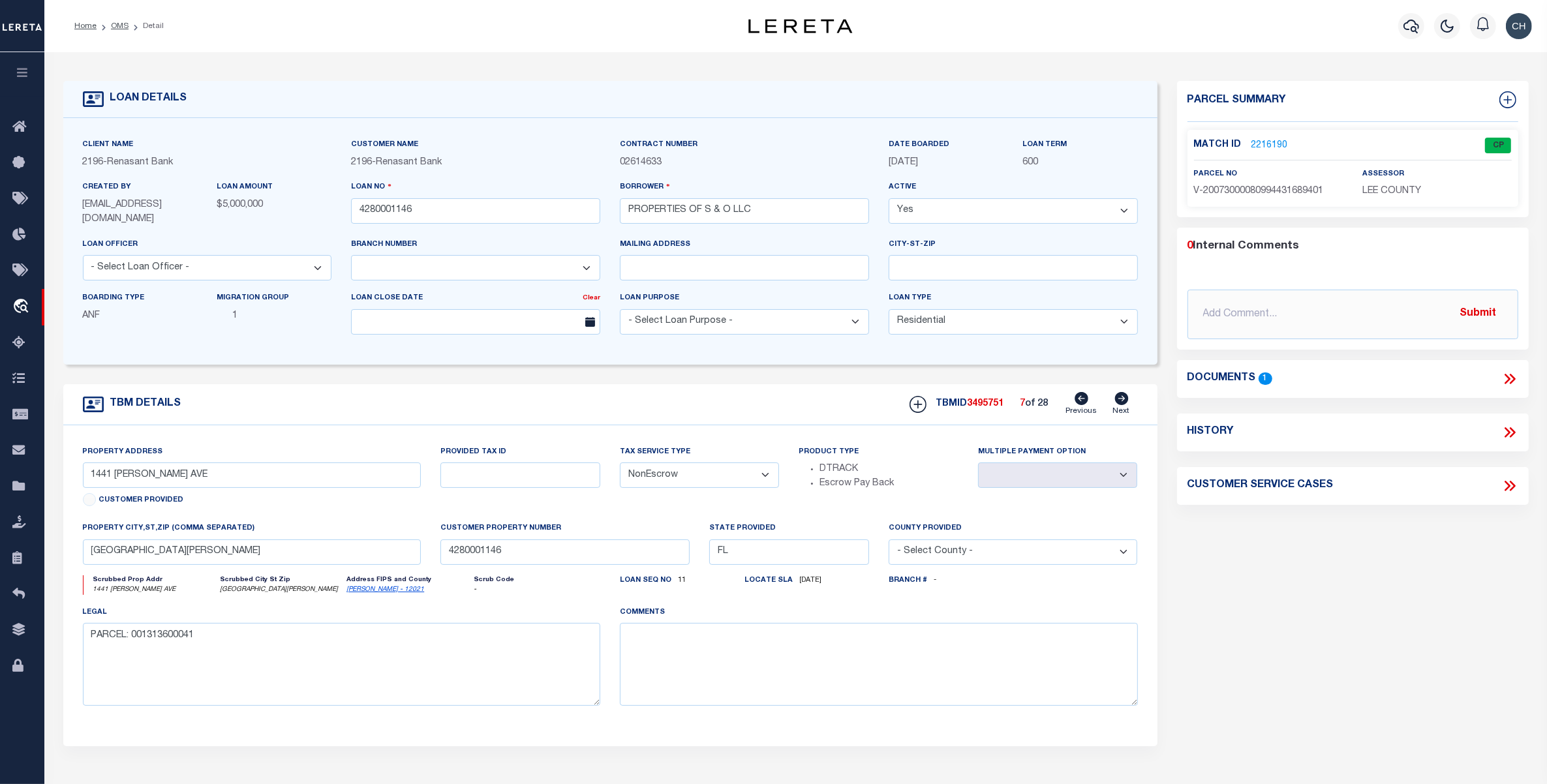
click at [1079, 398] on icon at bounding box center [1081, 399] width 14 height 13
type input "1270 [PERSON_NAME] AVE"
select select
click at [1079, 398] on icon at bounding box center [1081, 399] width 14 height 13
type input "[STREET_ADDRESS]"
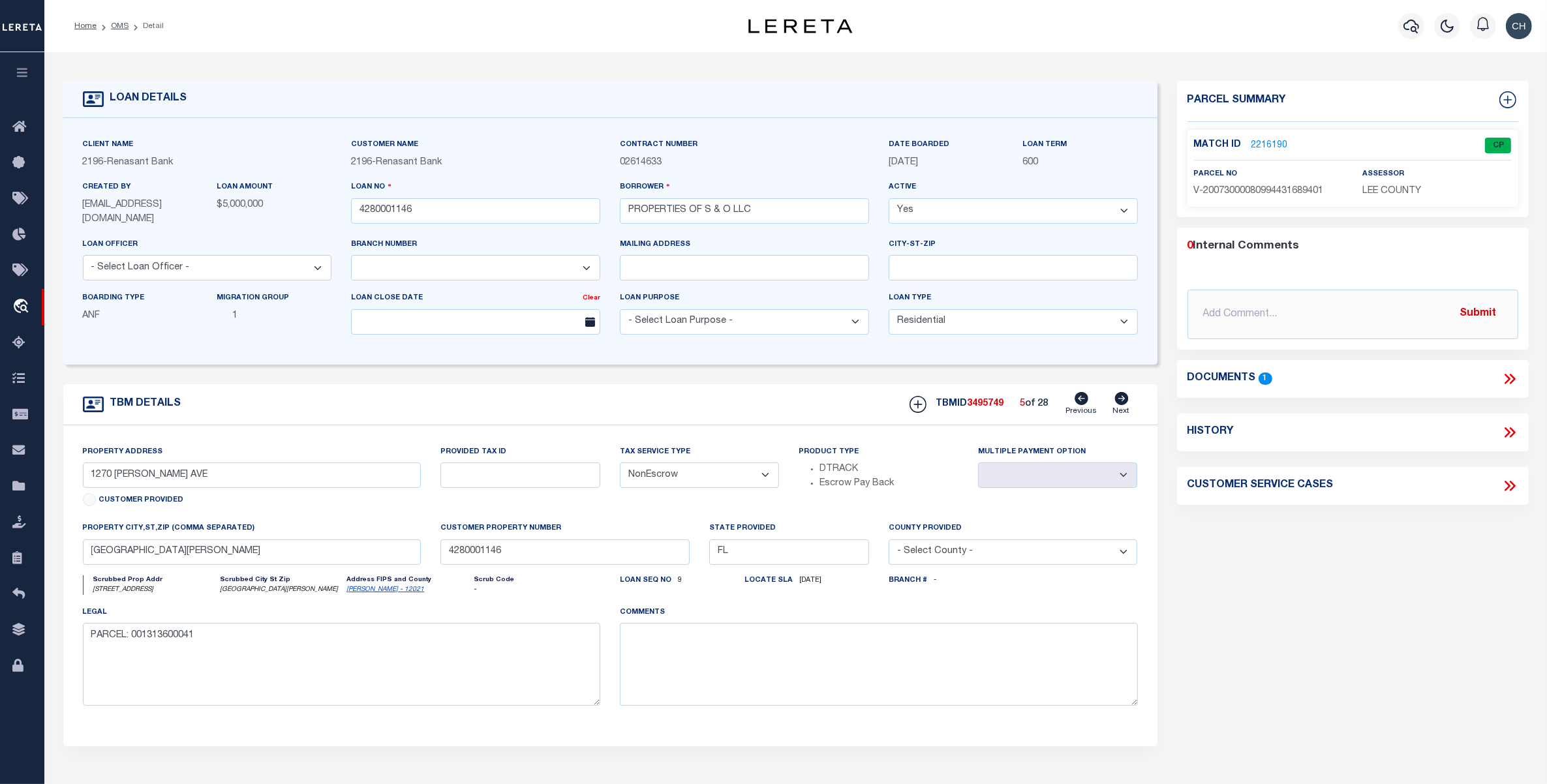
select select
type input "[GEOGRAPHIC_DATA][PERSON_NAME]"
click at [1079, 398] on icon at bounding box center [1081, 399] width 14 height 13
type input "[STREET_ADDRESS]"
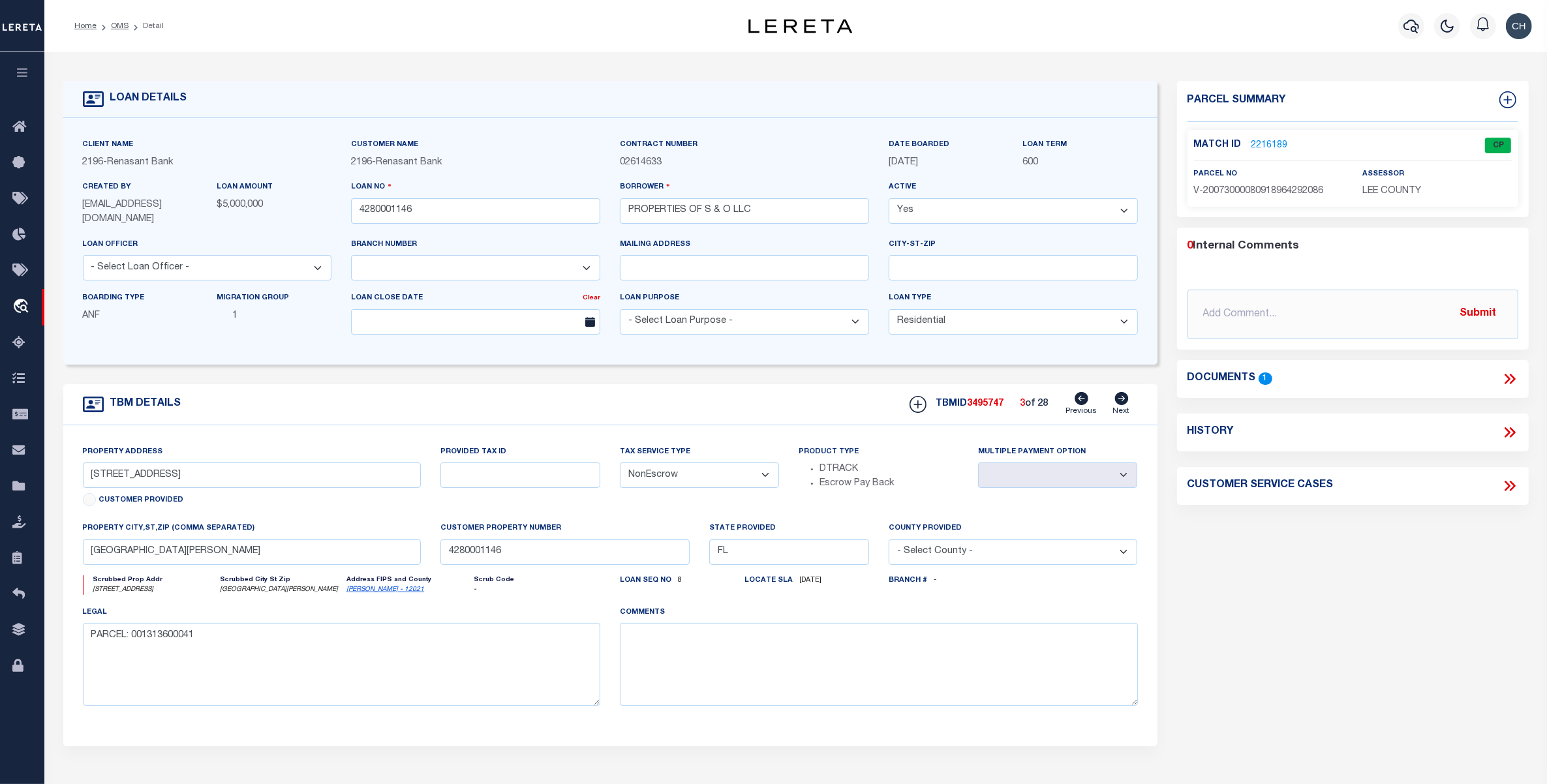
select select
type input "[STREET_ADDRESS]"
select select
type input "[GEOGRAPHIC_DATA][PERSON_NAME]"
click at [1079, 398] on icon at bounding box center [1081, 399] width 14 height 13
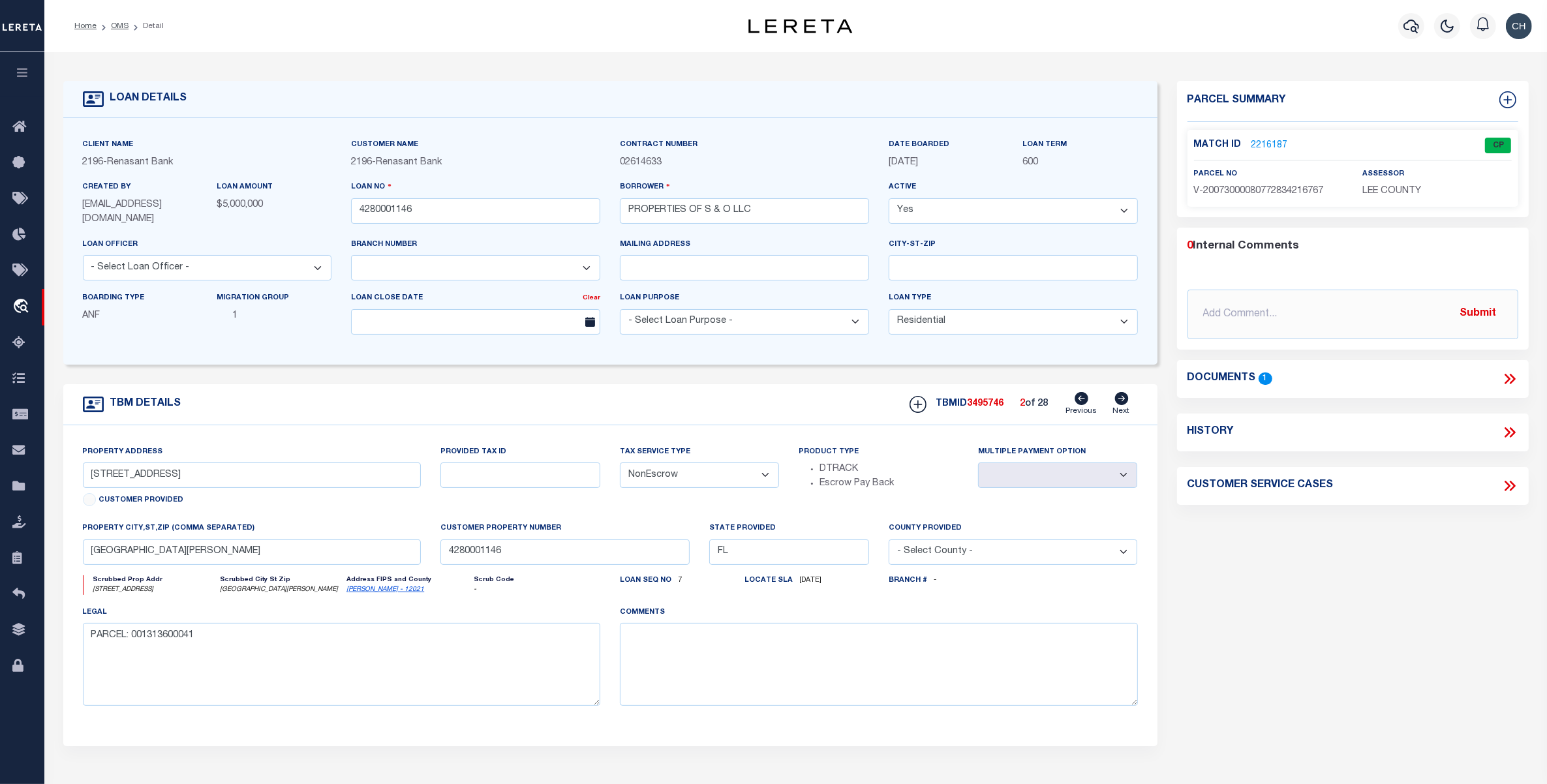
type input "[STREET_ADDRESS]"
select select
type input "[GEOGRAPHIC_DATA]"
click at [1079, 398] on icon at bounding box center [1081, 399] width 14 height 13
type input "1250 S SR 29"
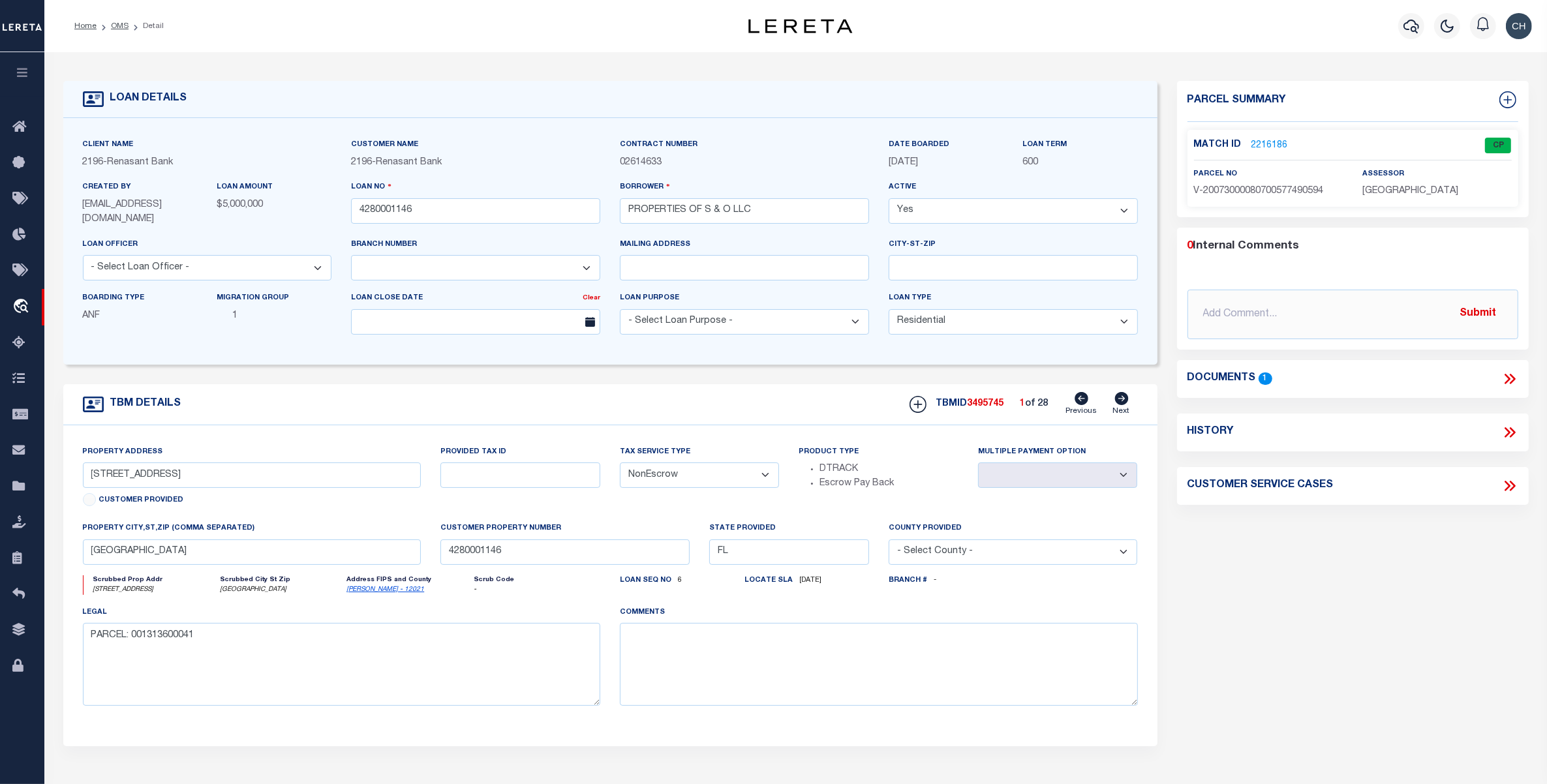
select select
type input "[PERSON_NAME] FL 33935"
type input "[STREET_ADDRESS]"
select select
type input "[STREET_ADDRESS]"
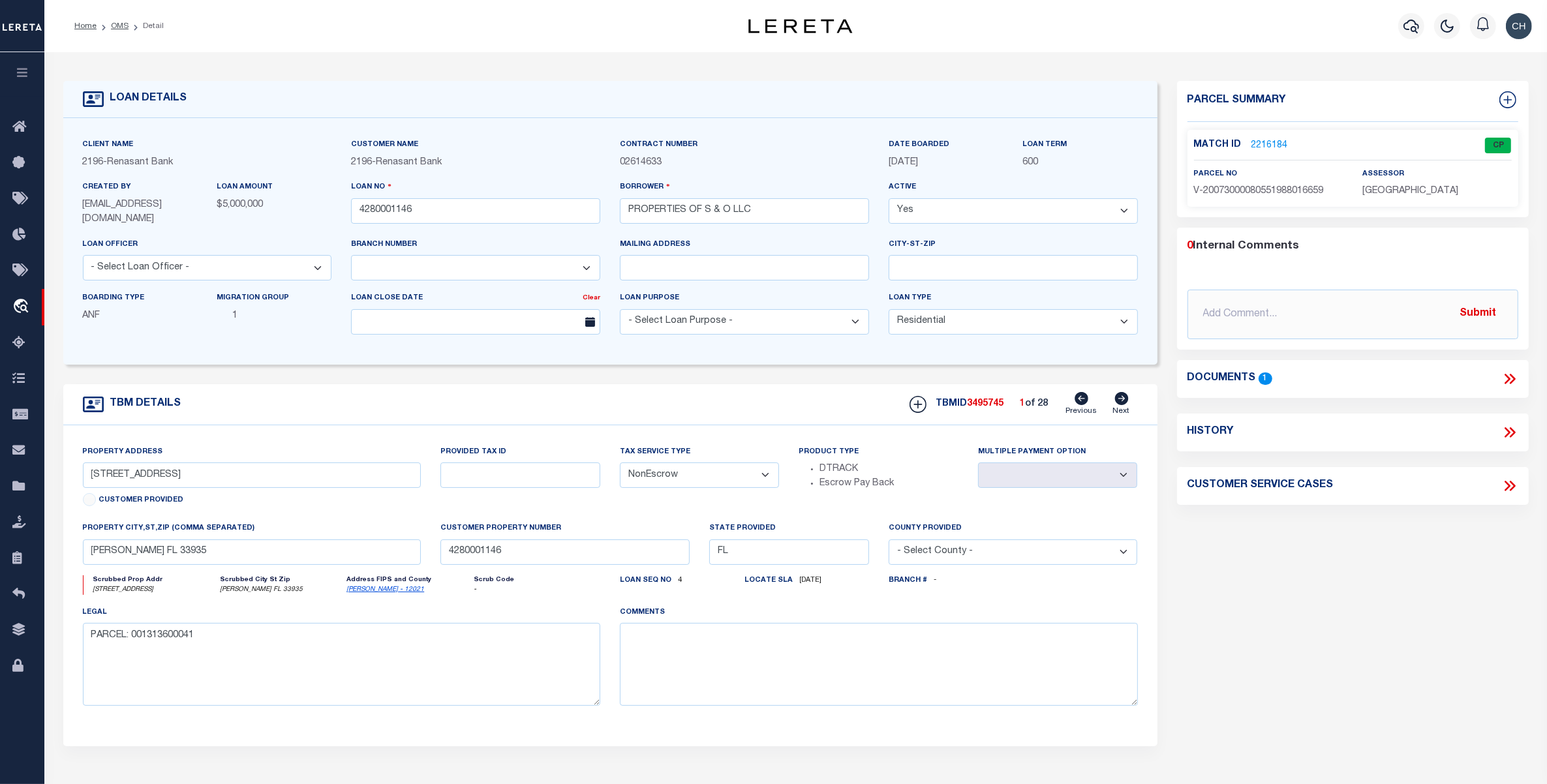
select select
type input "IMMOKALEE FL 34142"
type input "[STREET_ADDRESS]"
select select
type input "[STREET_ADDRESS]"
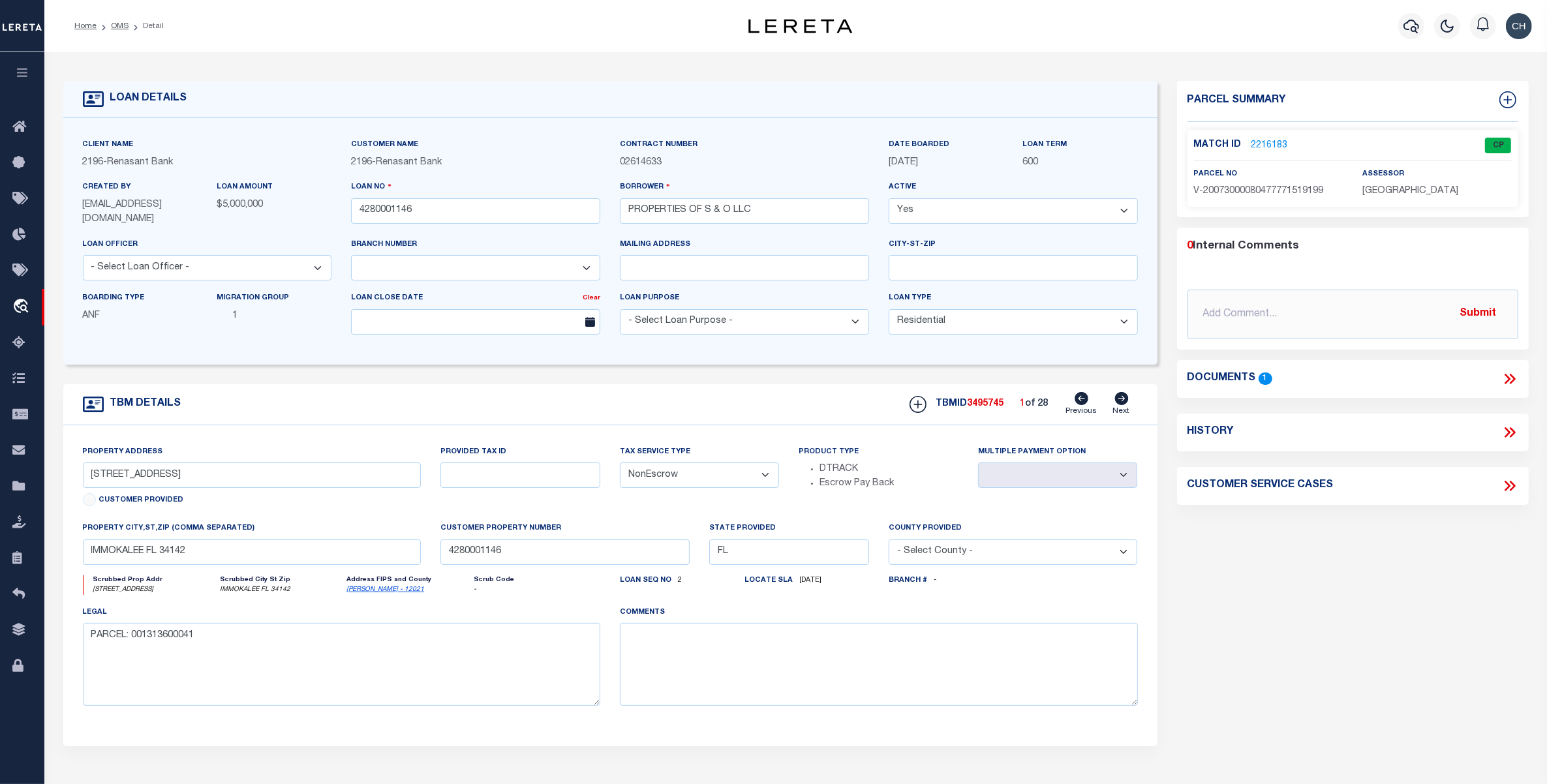
radio input "true"
select select
click at [1269, 144] on link "2216181" at bounding box center [1270, 145] width 36 height 14
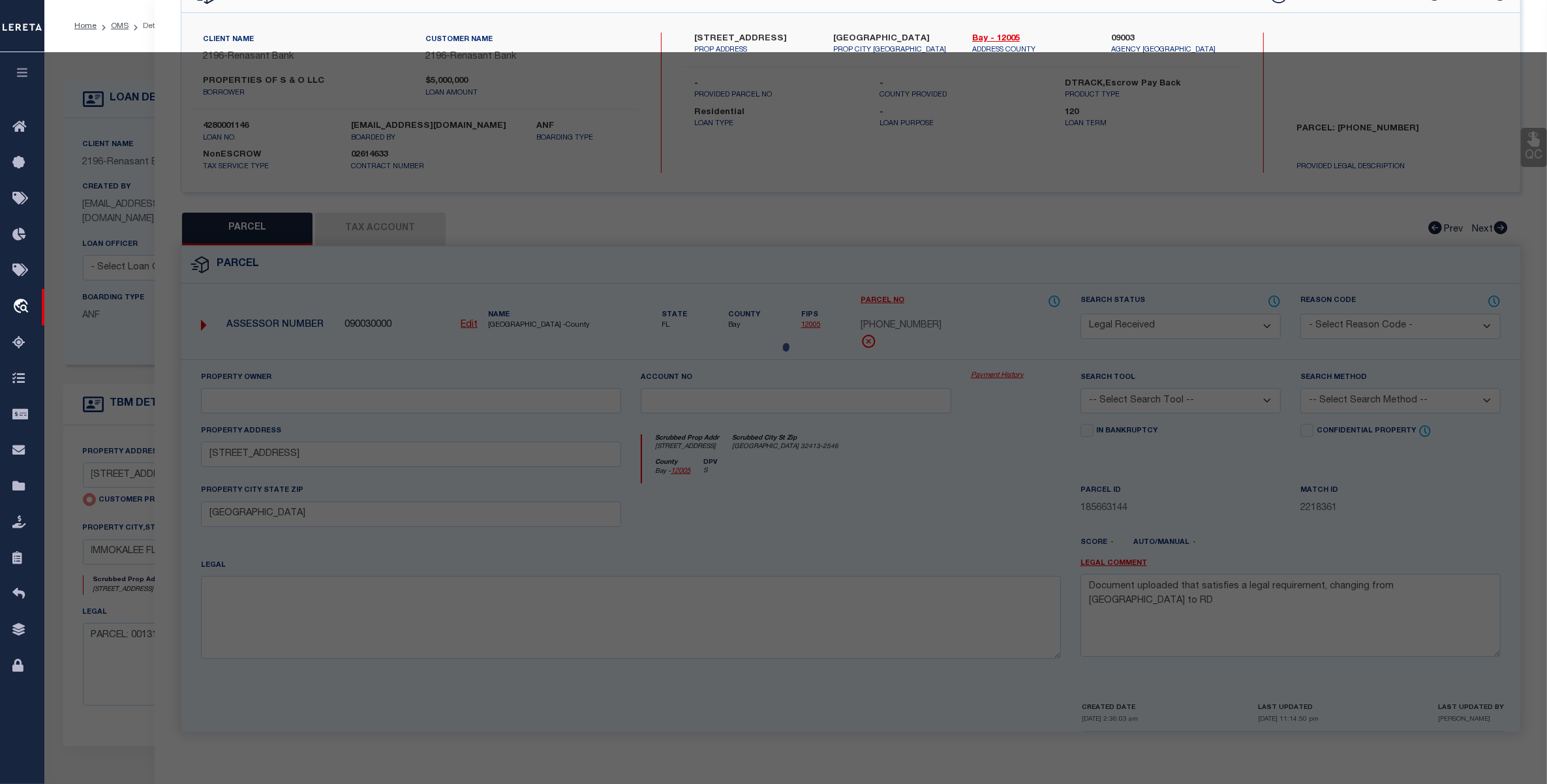
select select "AS"
checkbox input "false"
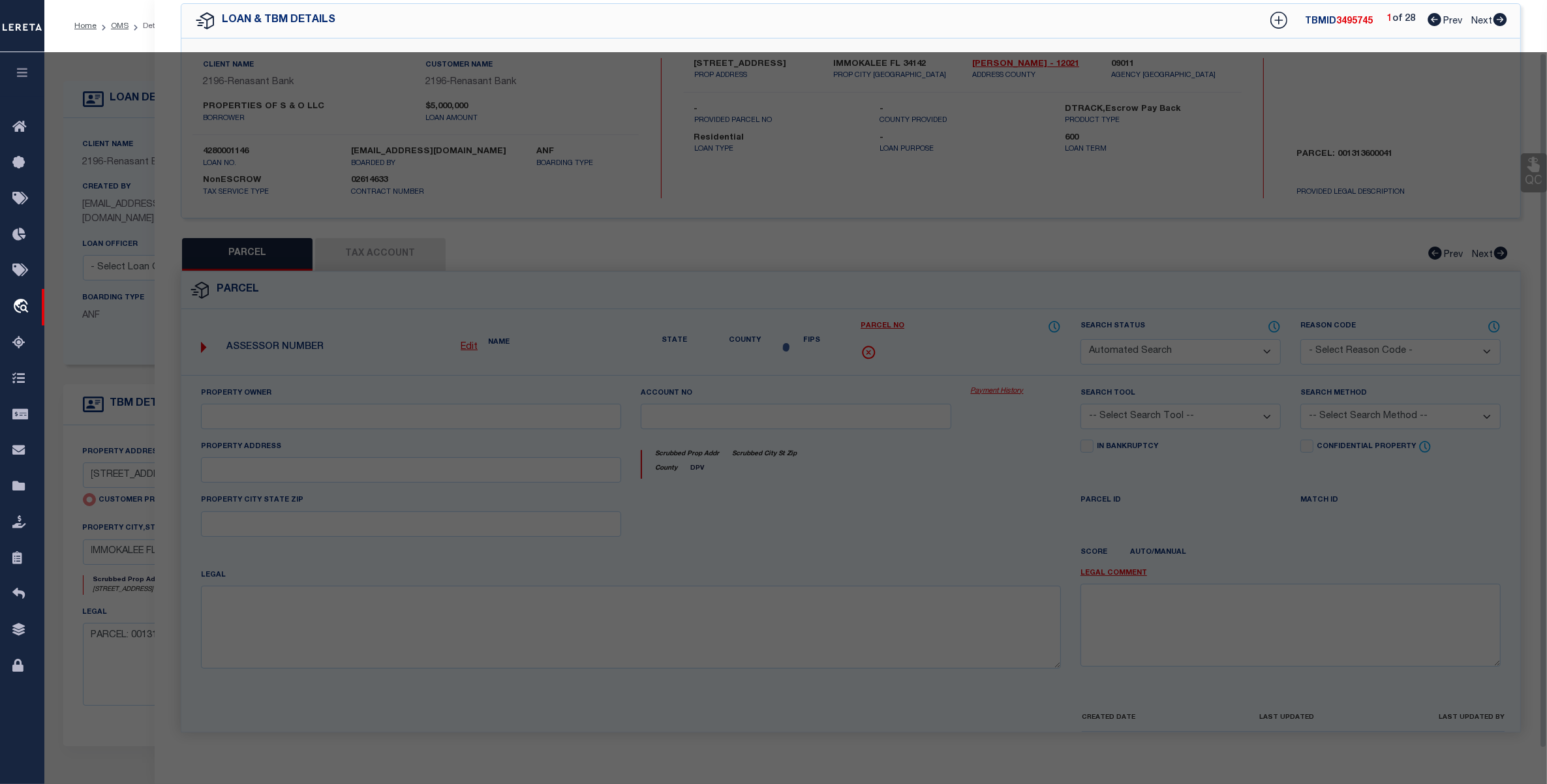
select select "CP"
select select "AGW"
select select
type input "[STREET_ADDRESS]"
checkbox input "false"
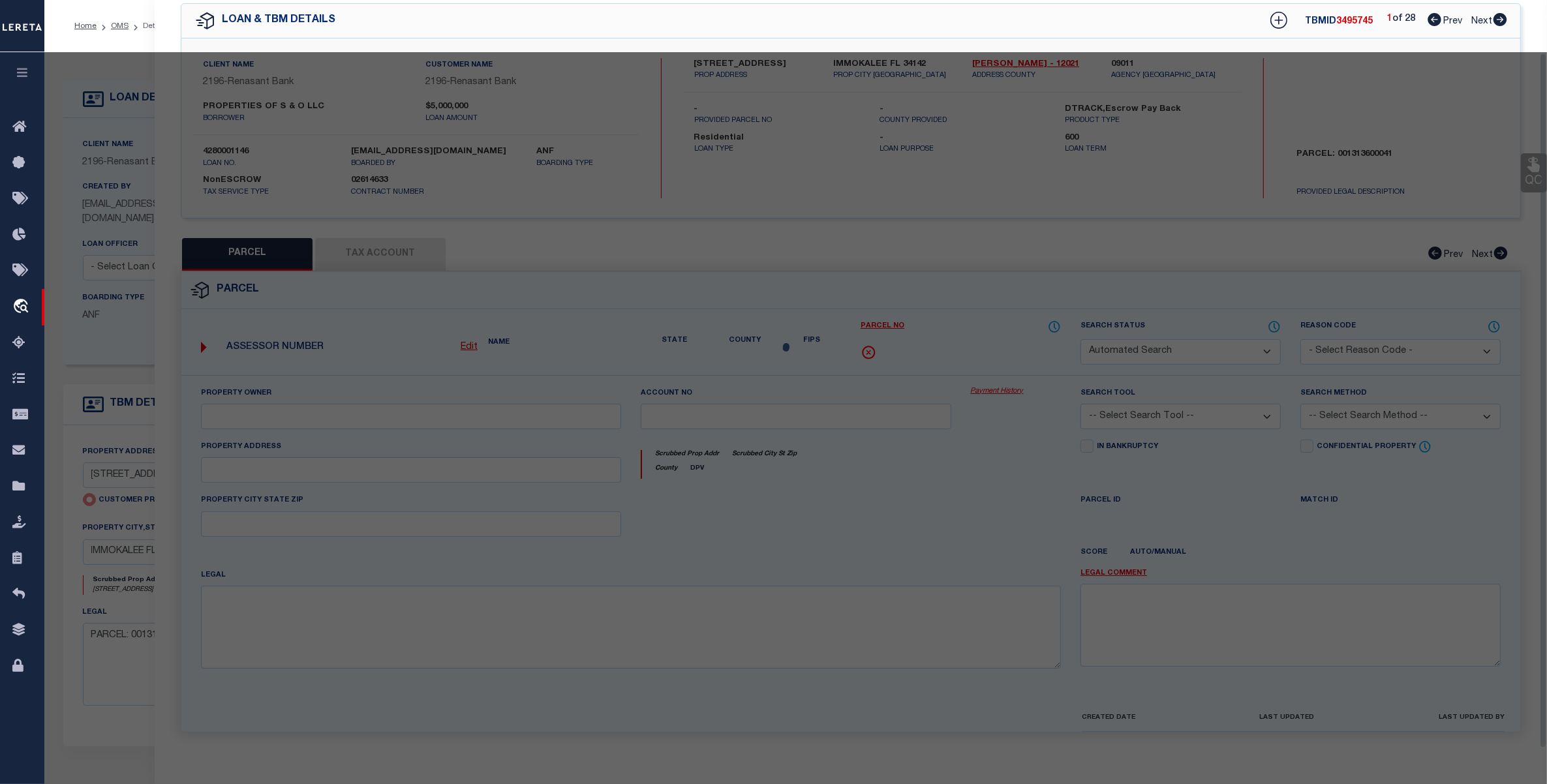
type input "IMMOKALEE FL 34142"
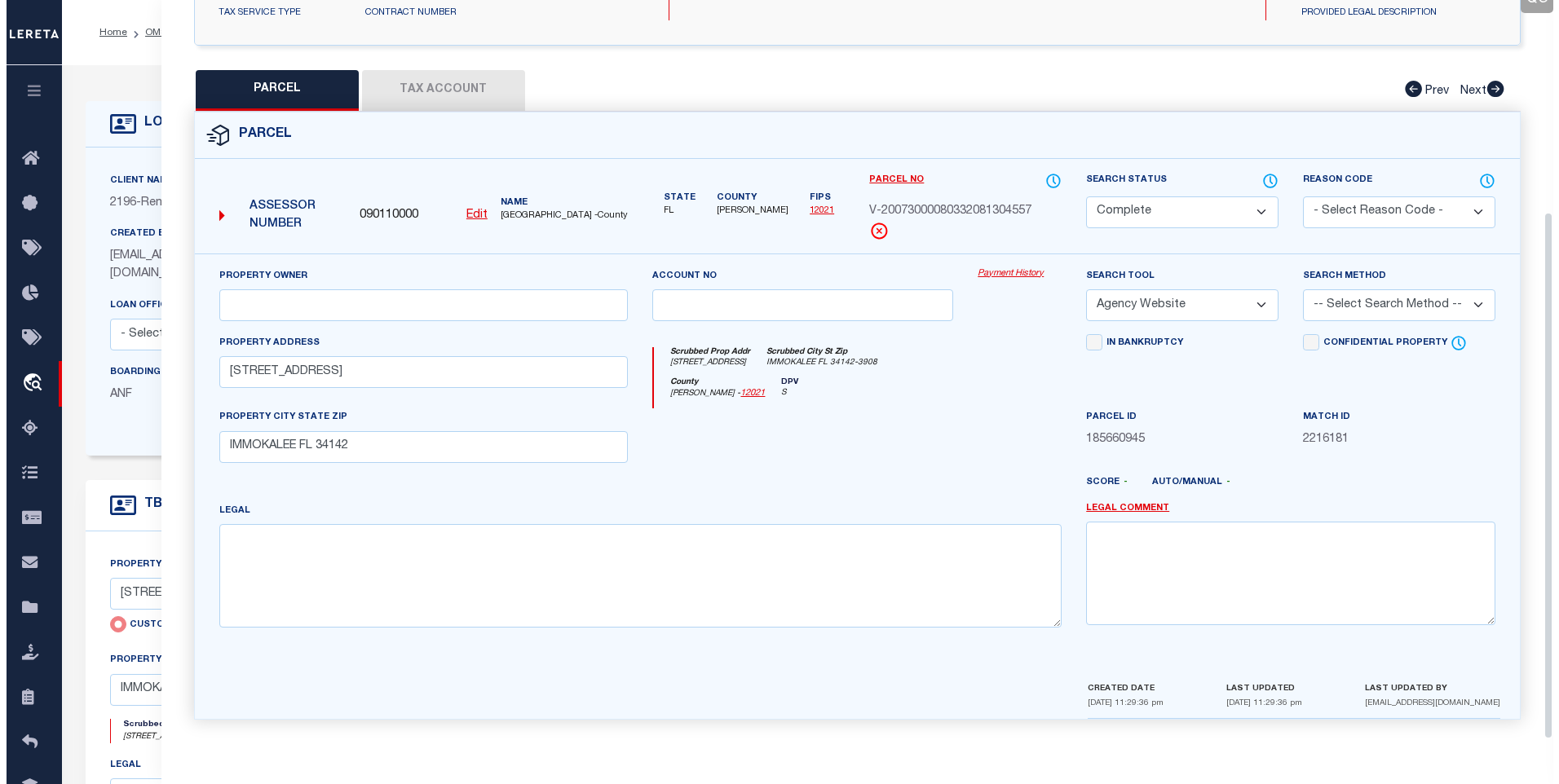
scroll to position [82, 0]
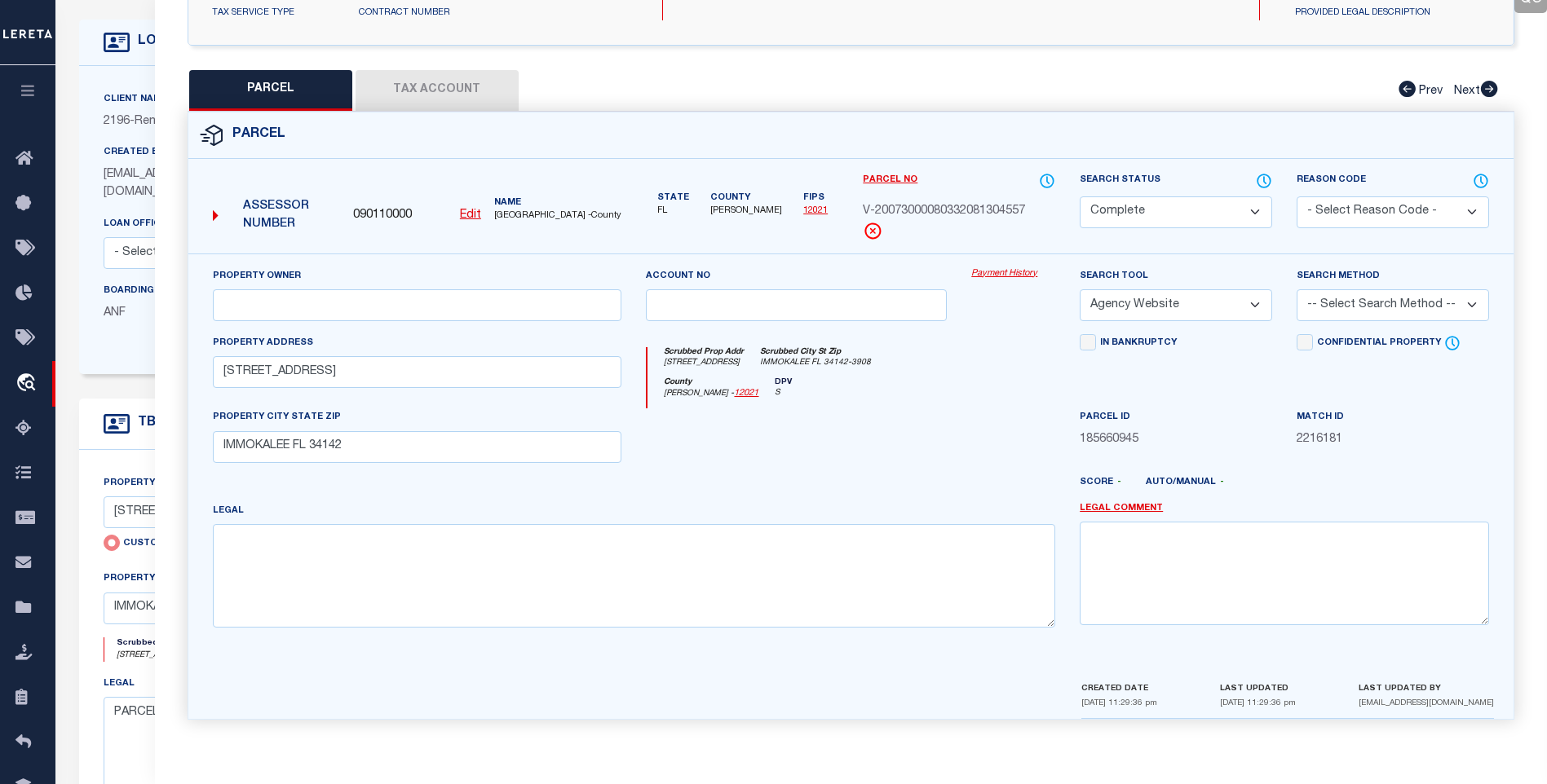
drag, startPoint x: 1388, startPoint y: 704, endPoint x: 1494, endPoint y: 698, distance: 106.2
click at [1494, 698] on div "CREATED DATE [DATE] 11:29:36 pm LAST UPDATED [DATE] 11:29:36 pm LAST UPDATED BY…" at bounding box center [1287, 699] width 437 height 39
click at [1262, 176] on icon at bounding box center [1264, 181] width 16 height 18
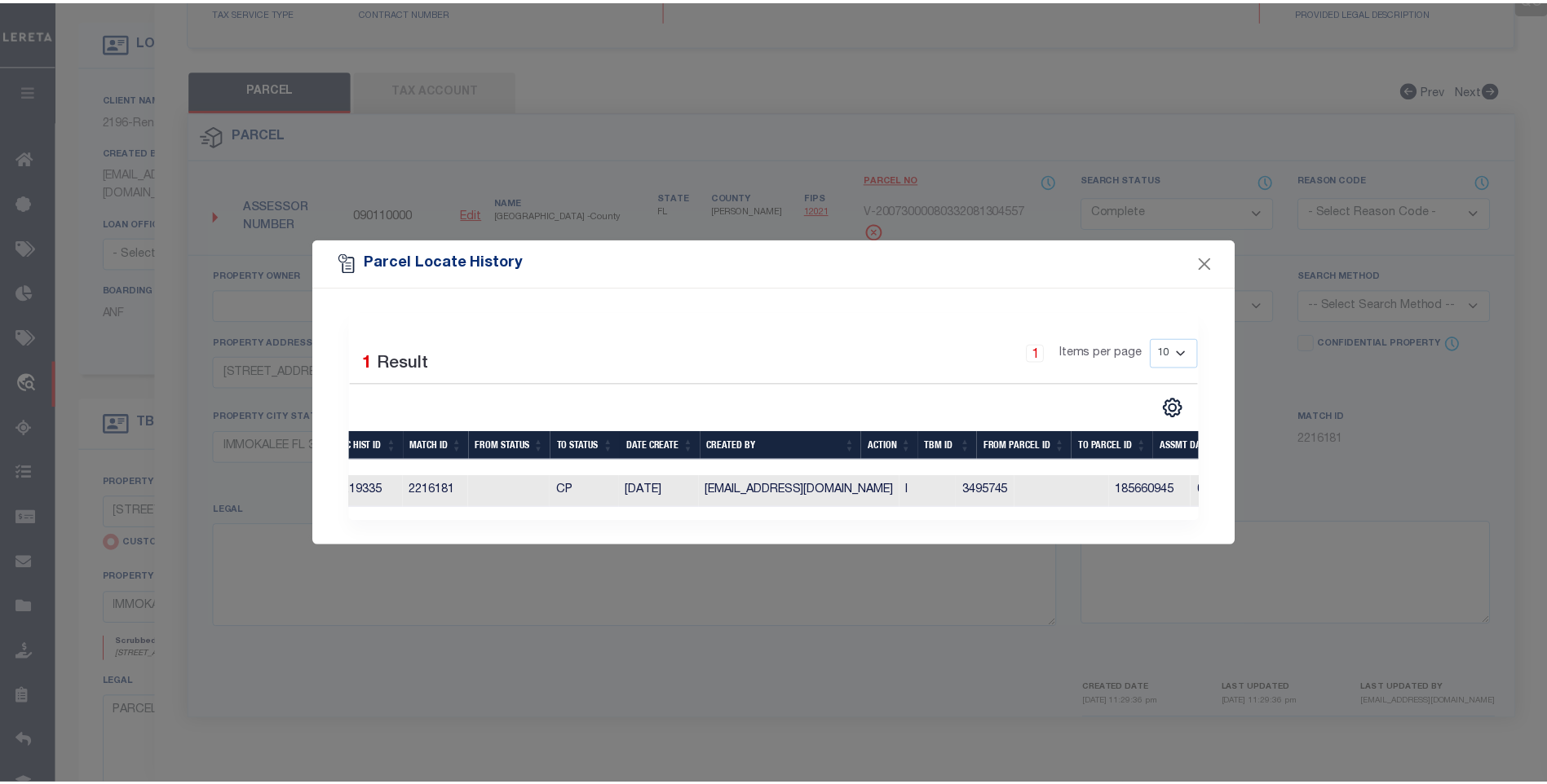
scroll to position [0, 0]
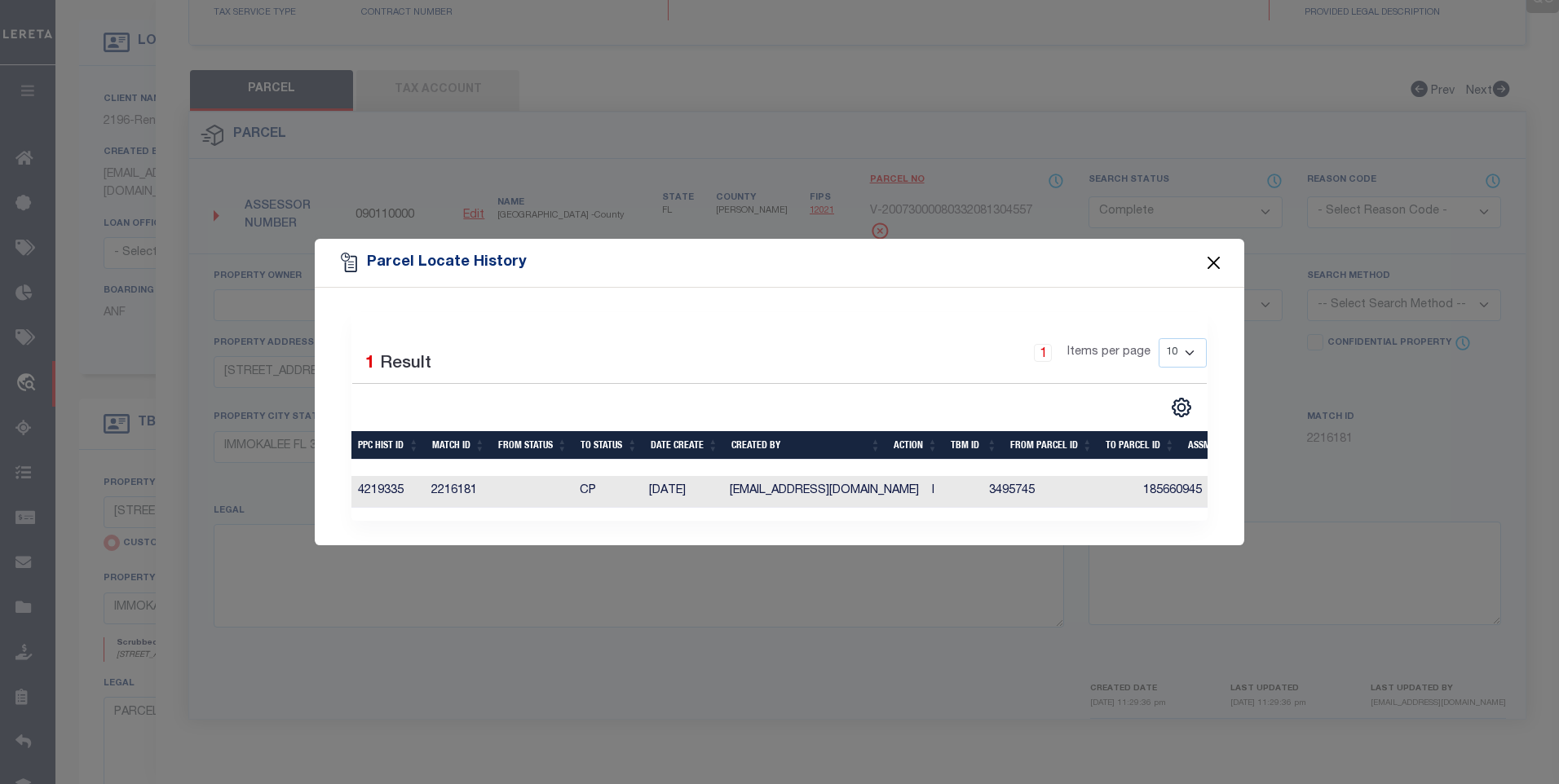
click at [1207, 254] on button "Close" at bounding box center [1214, 262] width 21 height 21
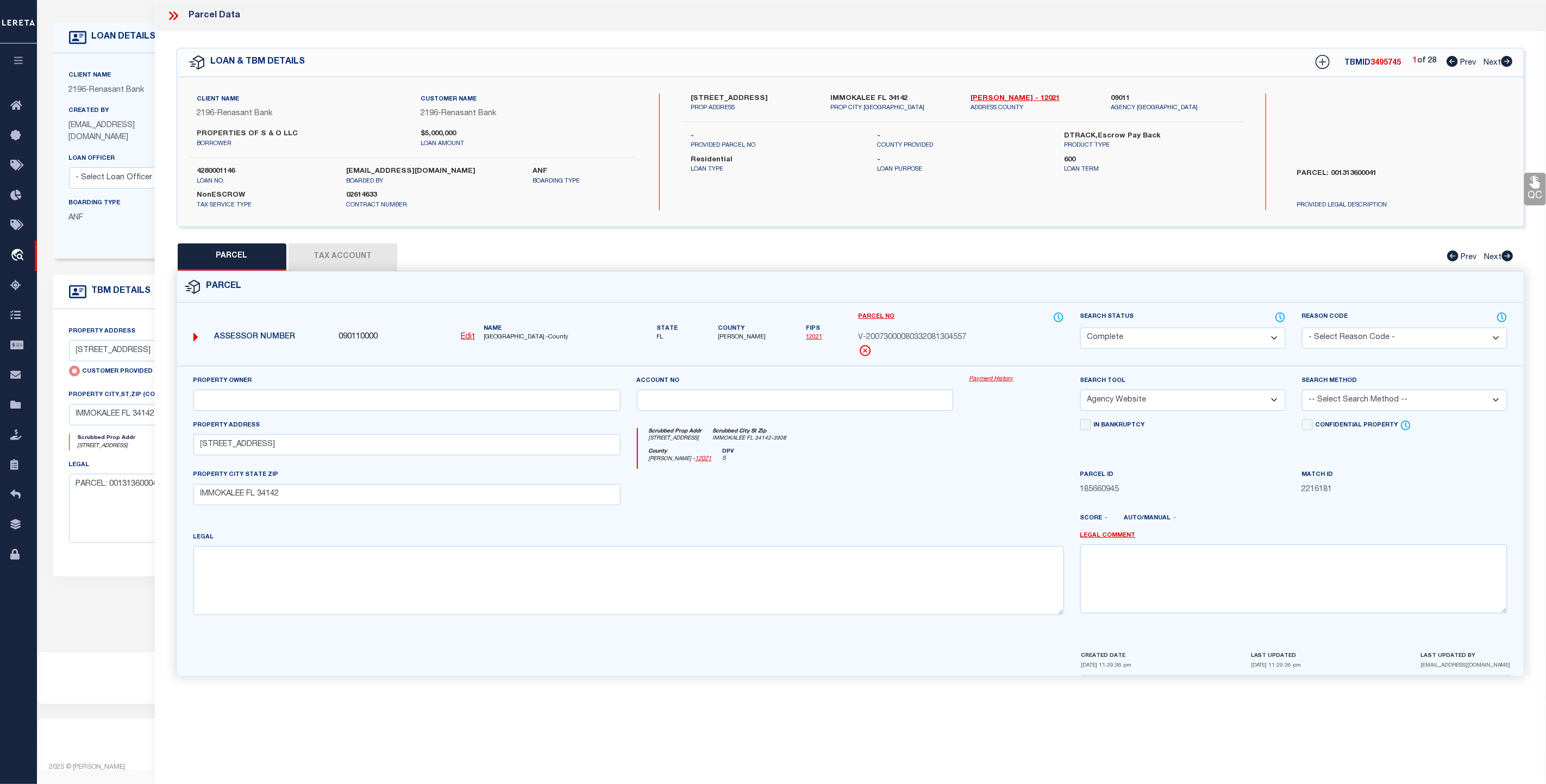
click at [346, 258] on button "Tax Account" at bounding box center [343, 256] width 109 height 27
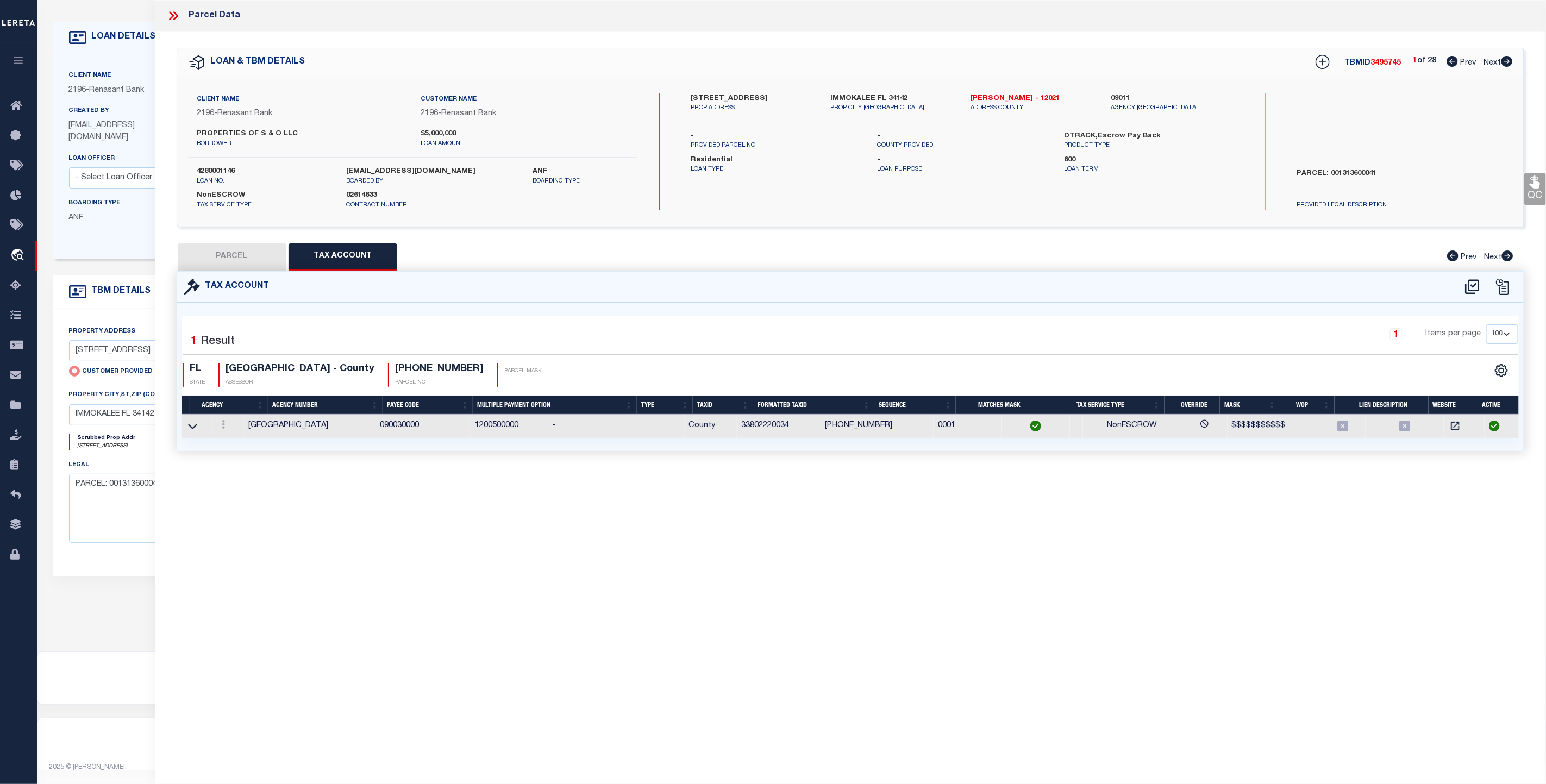
select select "100"
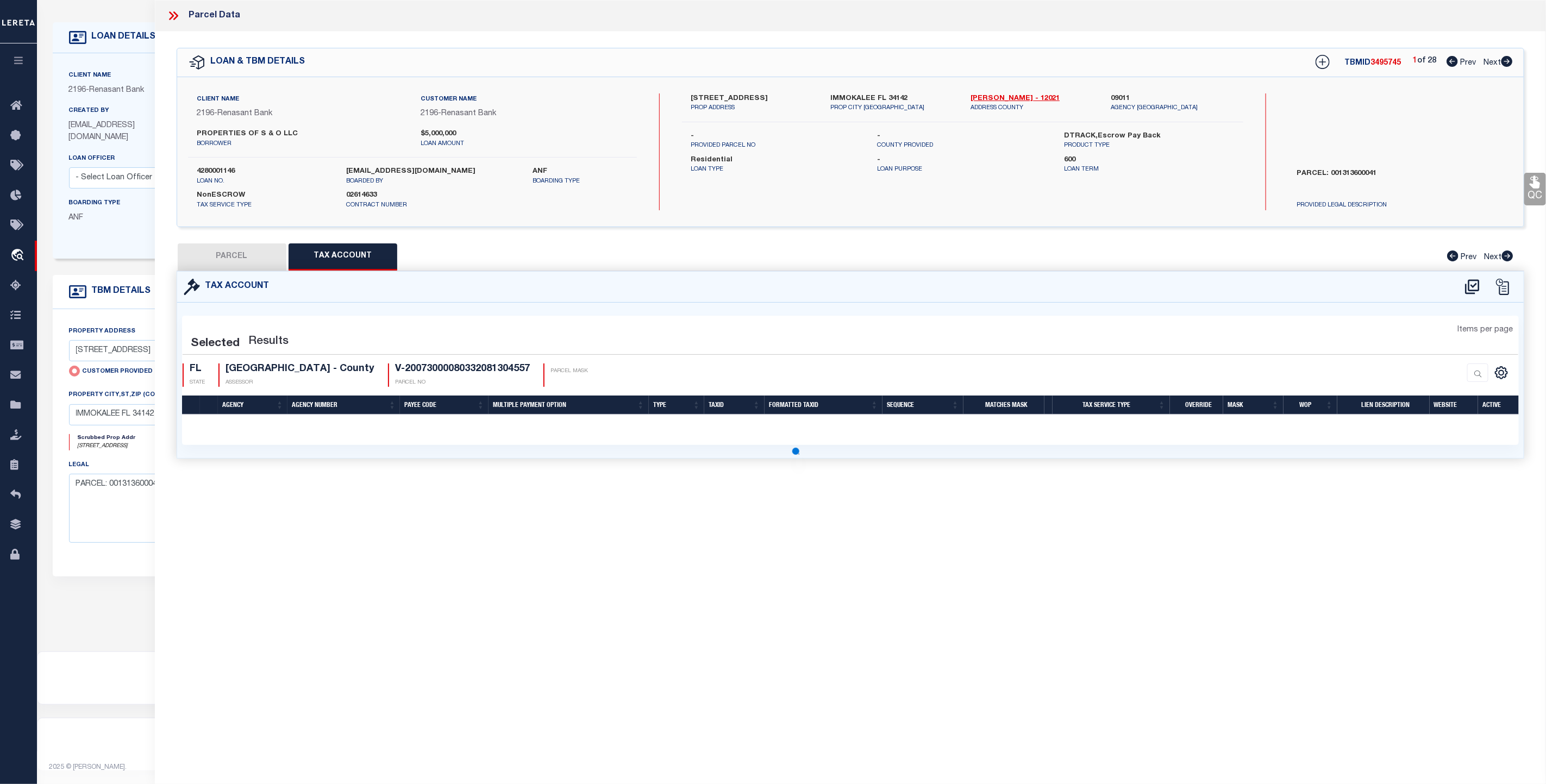
select select "100"
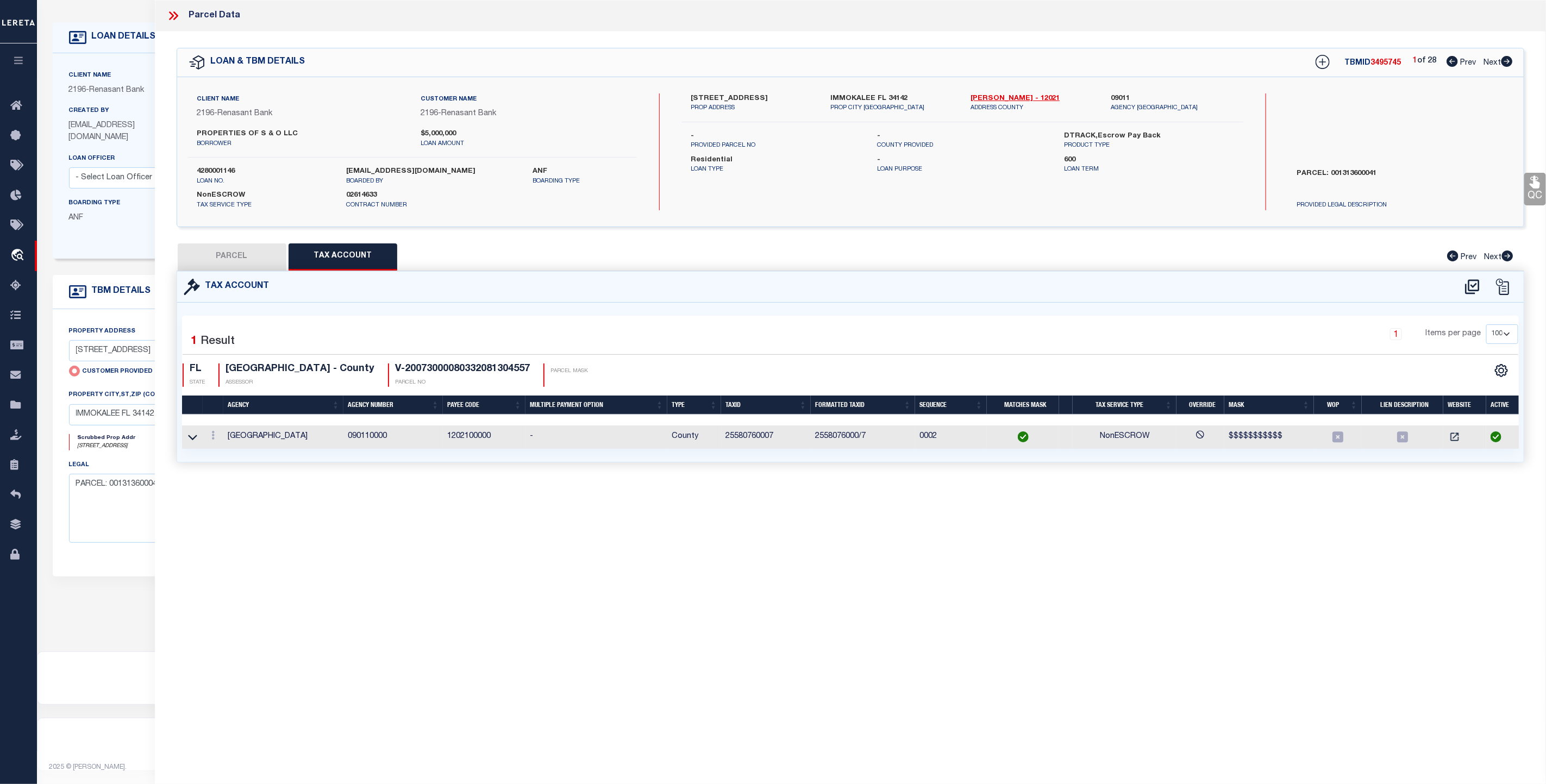
click at [846, 439] on td "2558076000/7" at bounding box center [863, 437] width 104 height 24
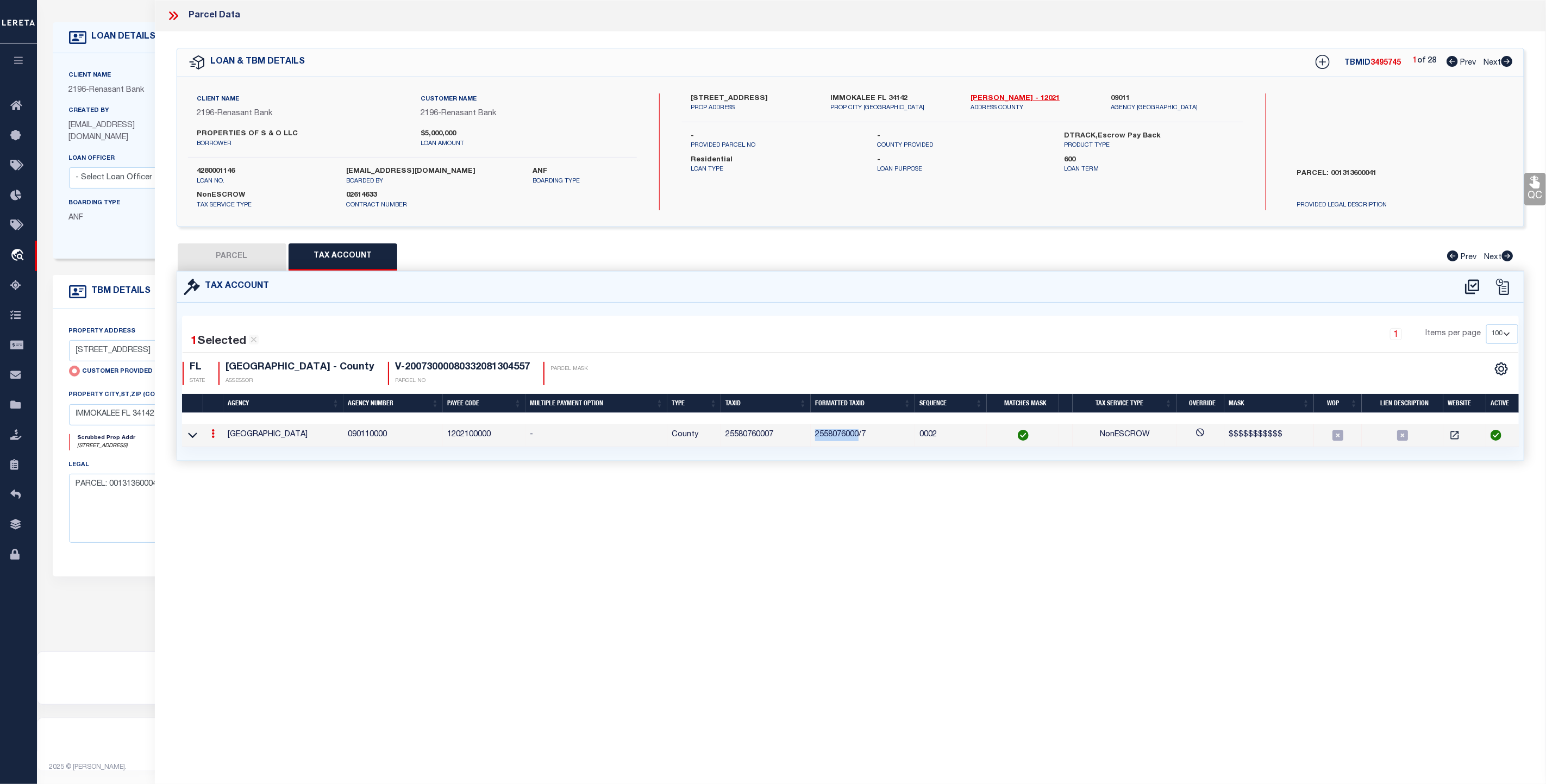
click at [846, 439] on td "2558076000/7" at bounding box center [863, 436] width 104 height 24
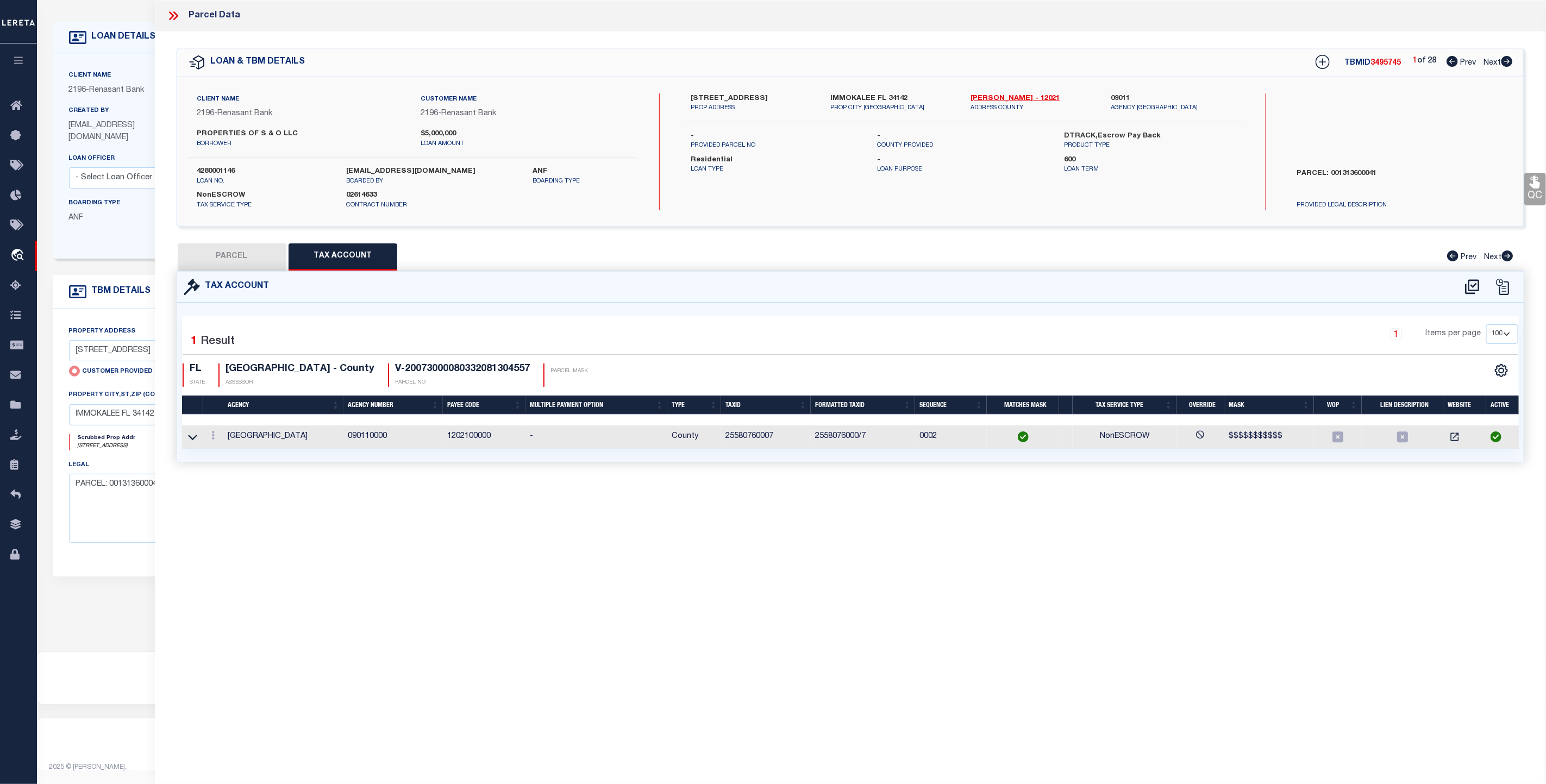
click at [857, 506] on div "Parcel Data QC QC QC - Select Status - Ready to QC" at bounding box center [851, 377] width 1392 height 754
click at [750, 439] on td "25580760007" at bounding box center [766, 437] width 90 height 24
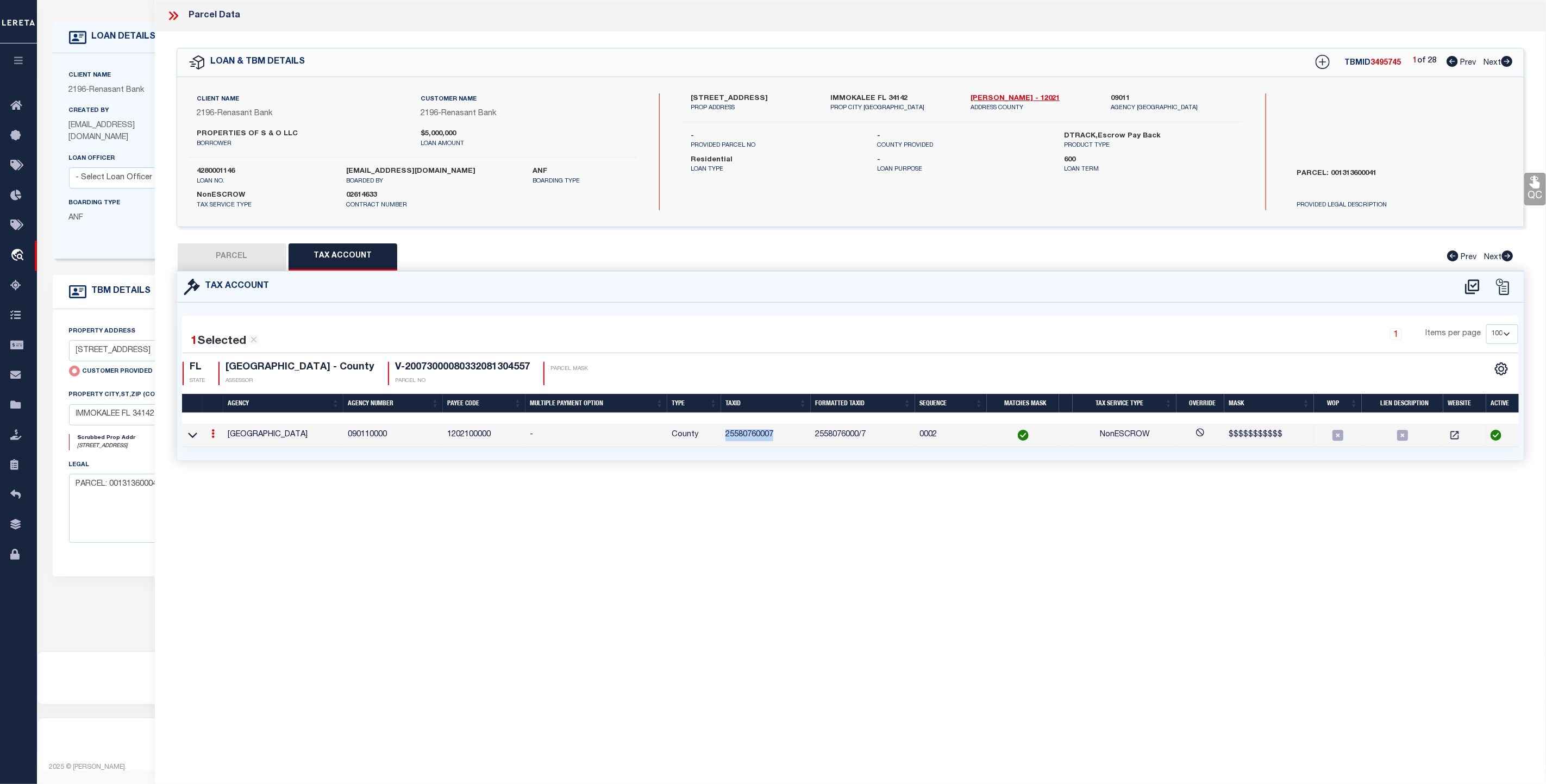
click at [750, 439] on td "25580760007" at bounding box center [766, 436] width 90 height 24
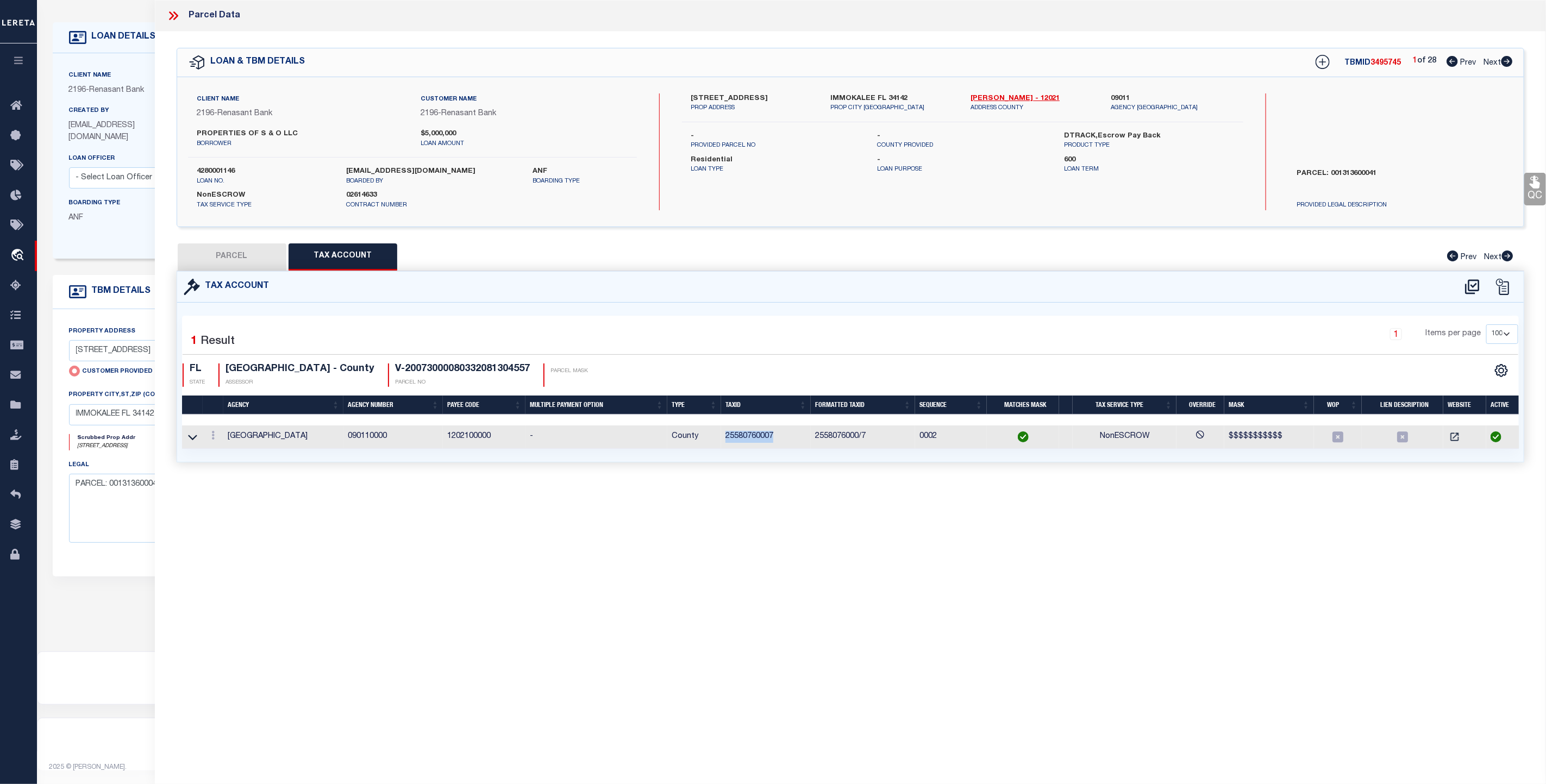
click at [235, 263] on button "PARCEL" at bounding box center [232, 256] width 109 height 27
select select "AS"
select select
checkbox input "false"
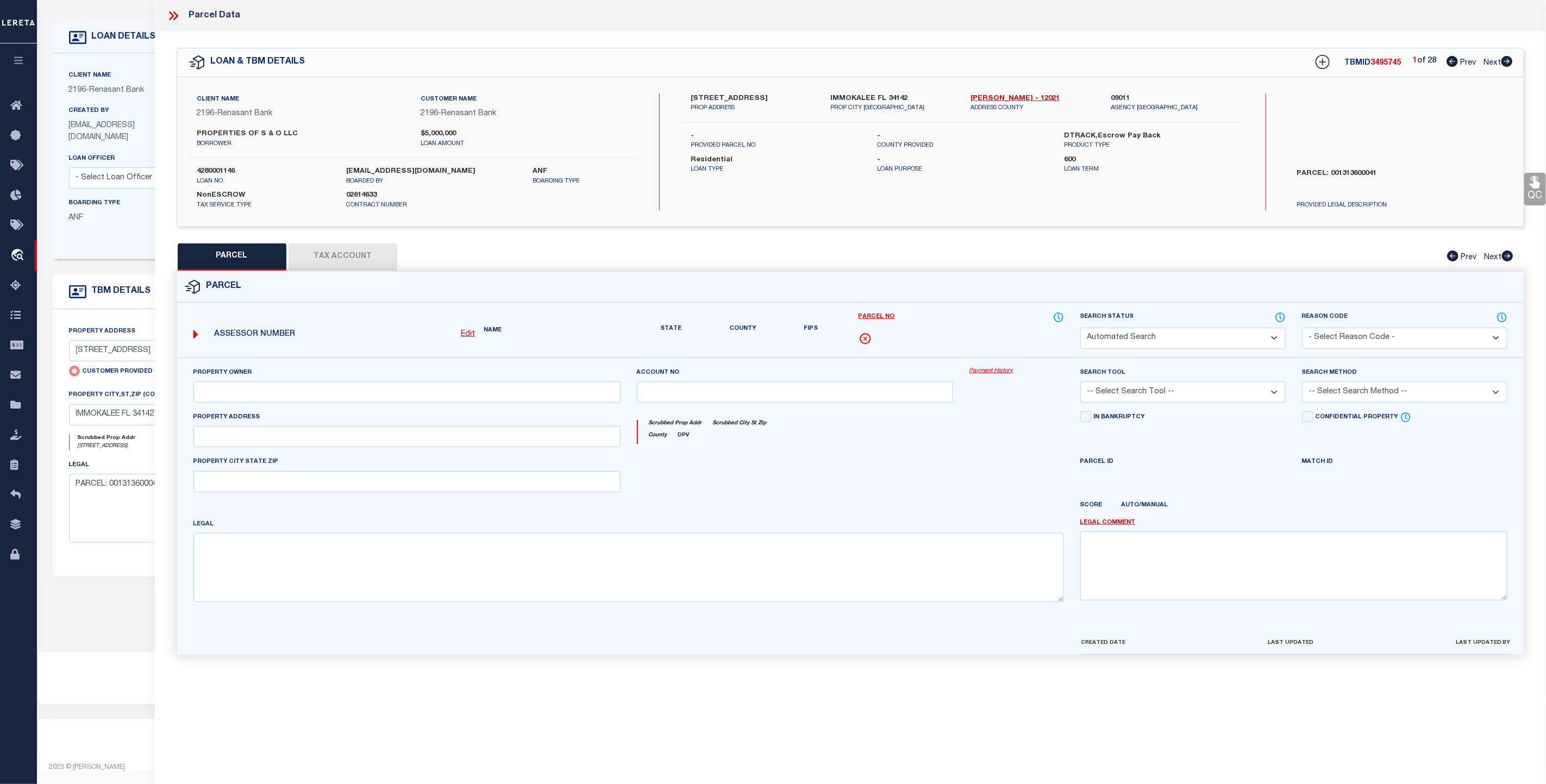
select select "CP"
select select "AGW"
select select
type input "[STREET_ADDRESS]"
checkbox input "false"
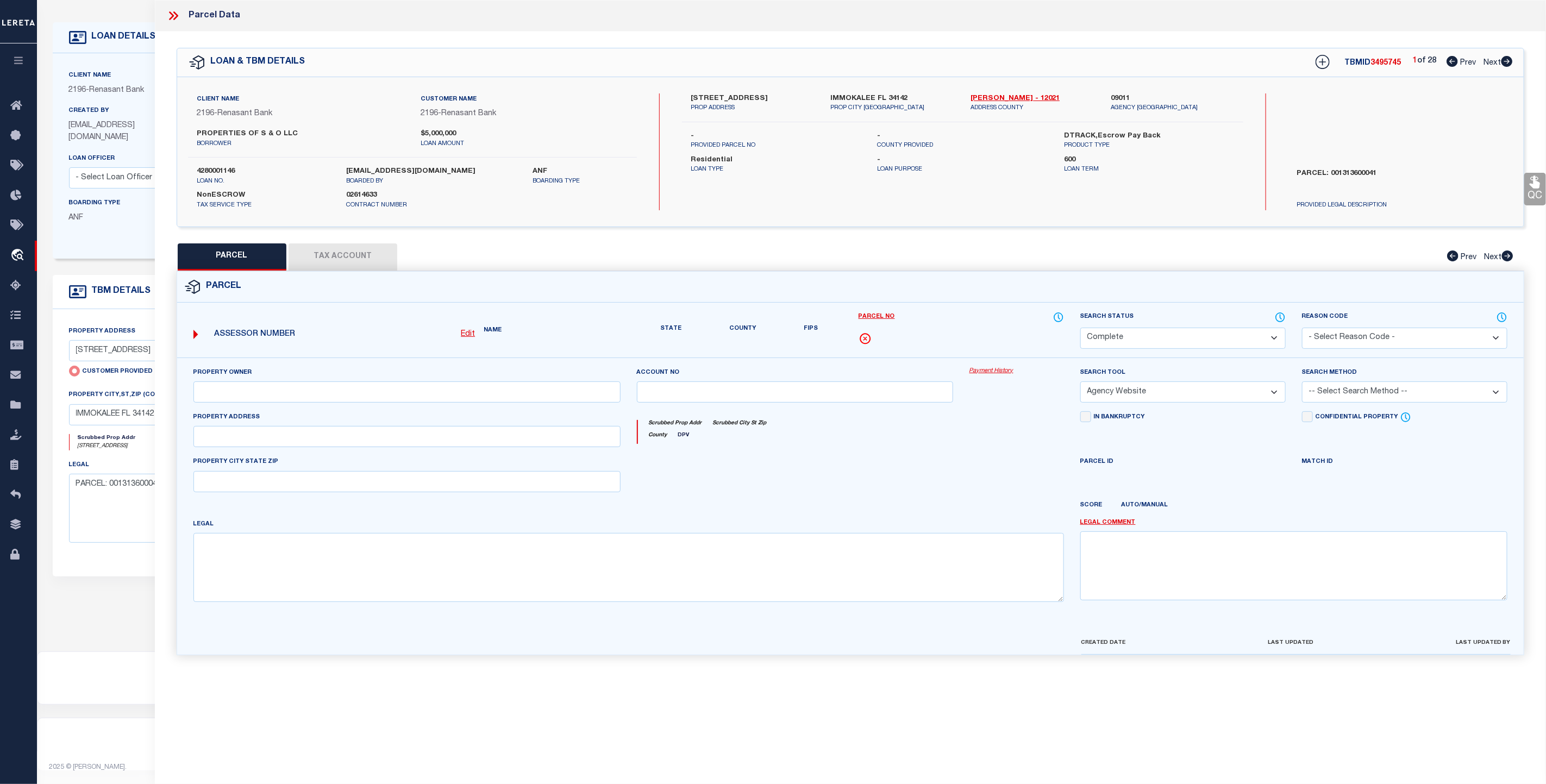
type input "IMMOKALEE FL 34142"
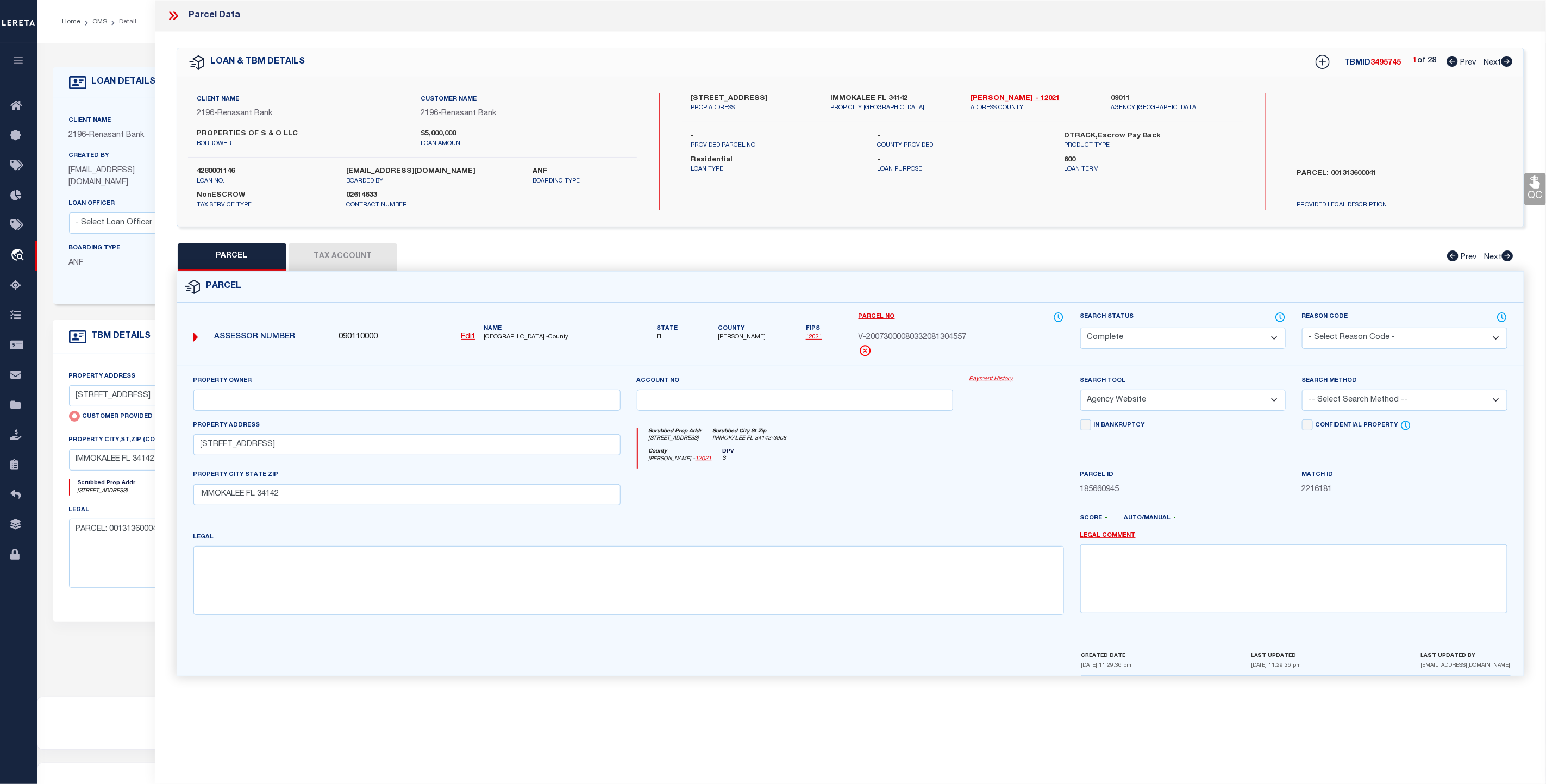
click at [172, 10] on icon at bounding box center [173, 15] width 14 height 14
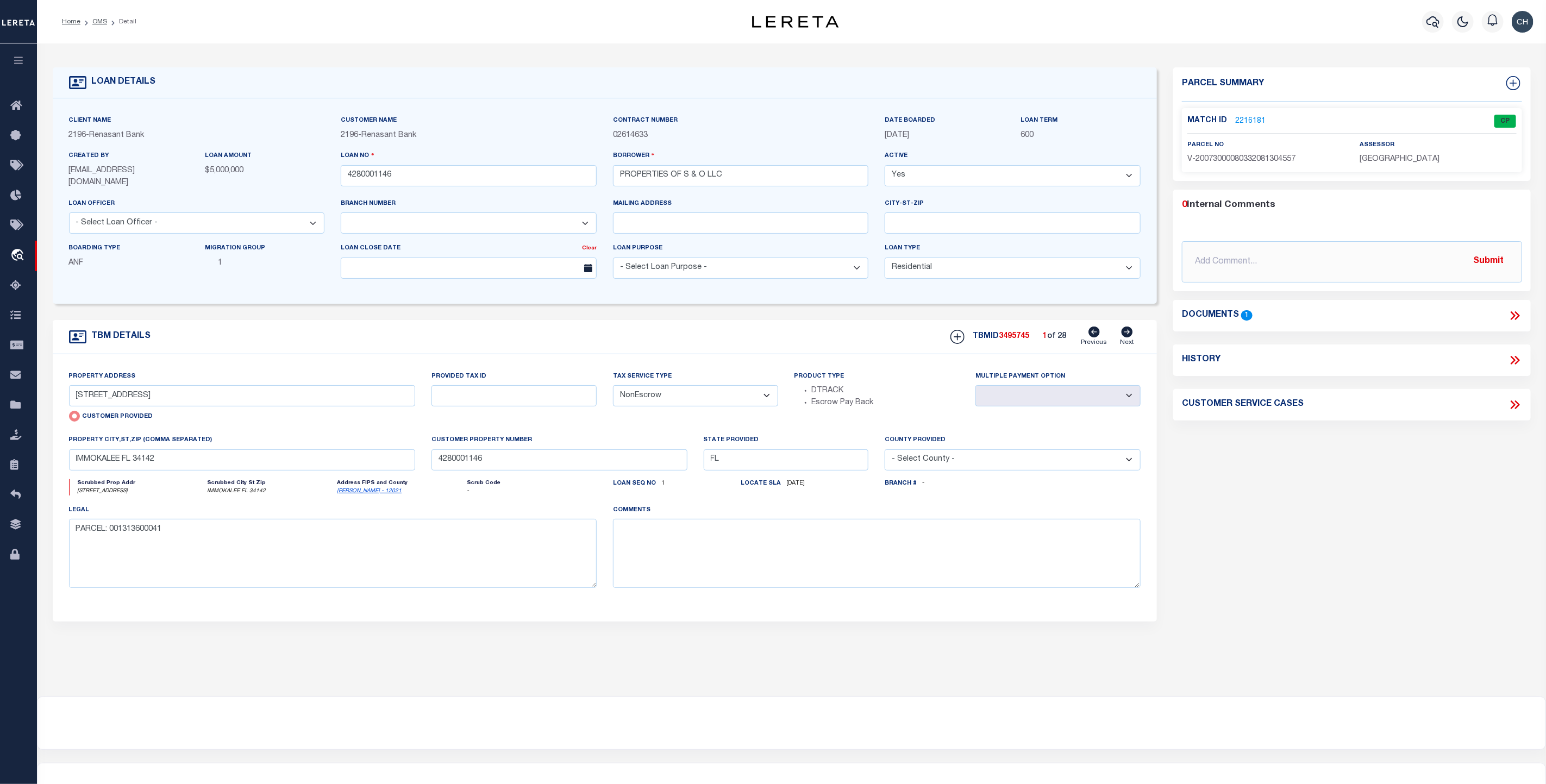
click at [1127, 333] on icon at bounding box center [1127, 332] width 11 height 11
type input "[STREET_ADDRESS]"
radio input "false"
select select
click at [1127, 333] on icon at bounding box center [1127, 332] width 11 height 11
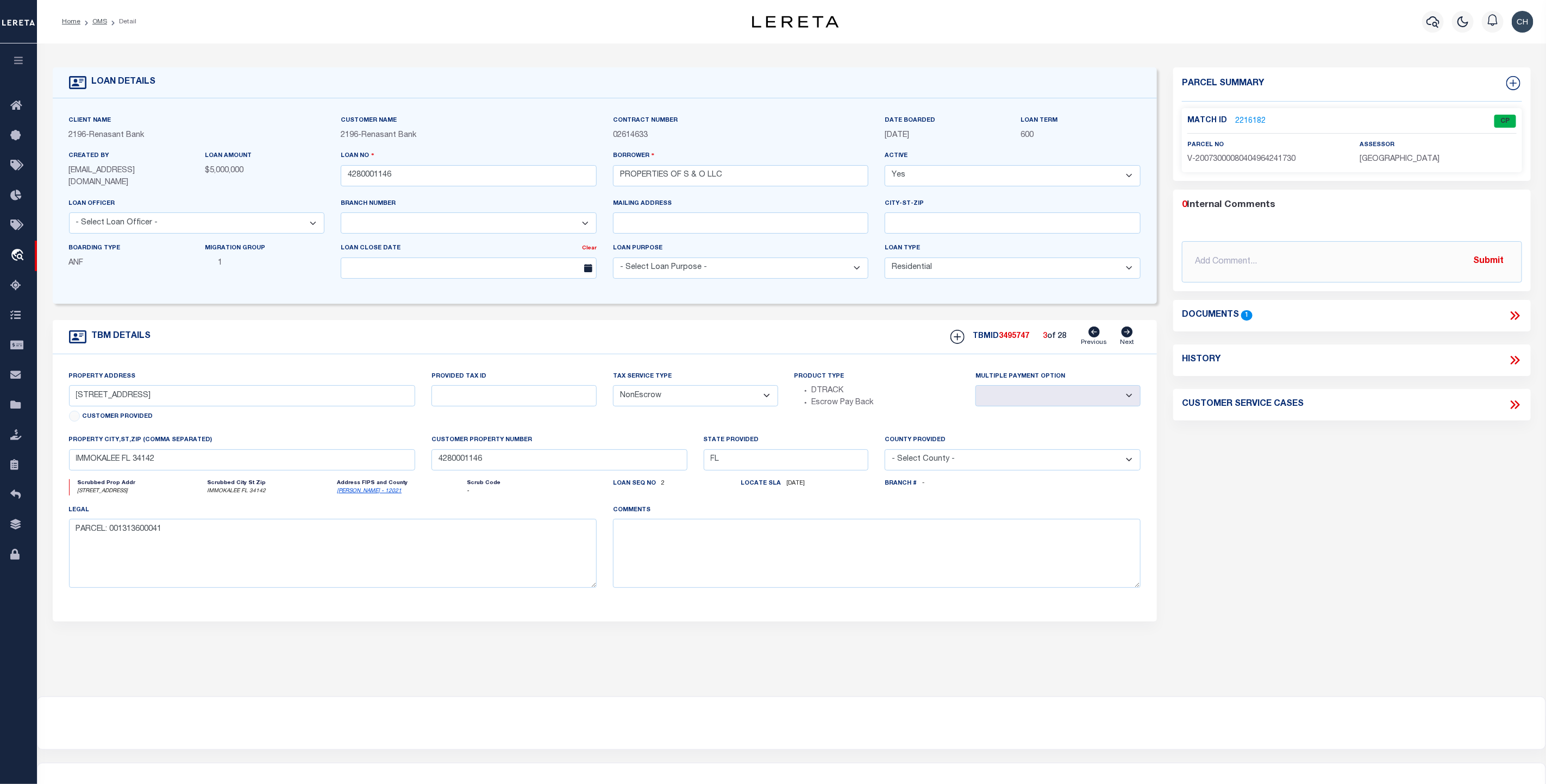
type input "[STREET_ADDRESS]"
select select
click at [1288, 315] on icon at bounding box center [1515, 315] width 14 height 14
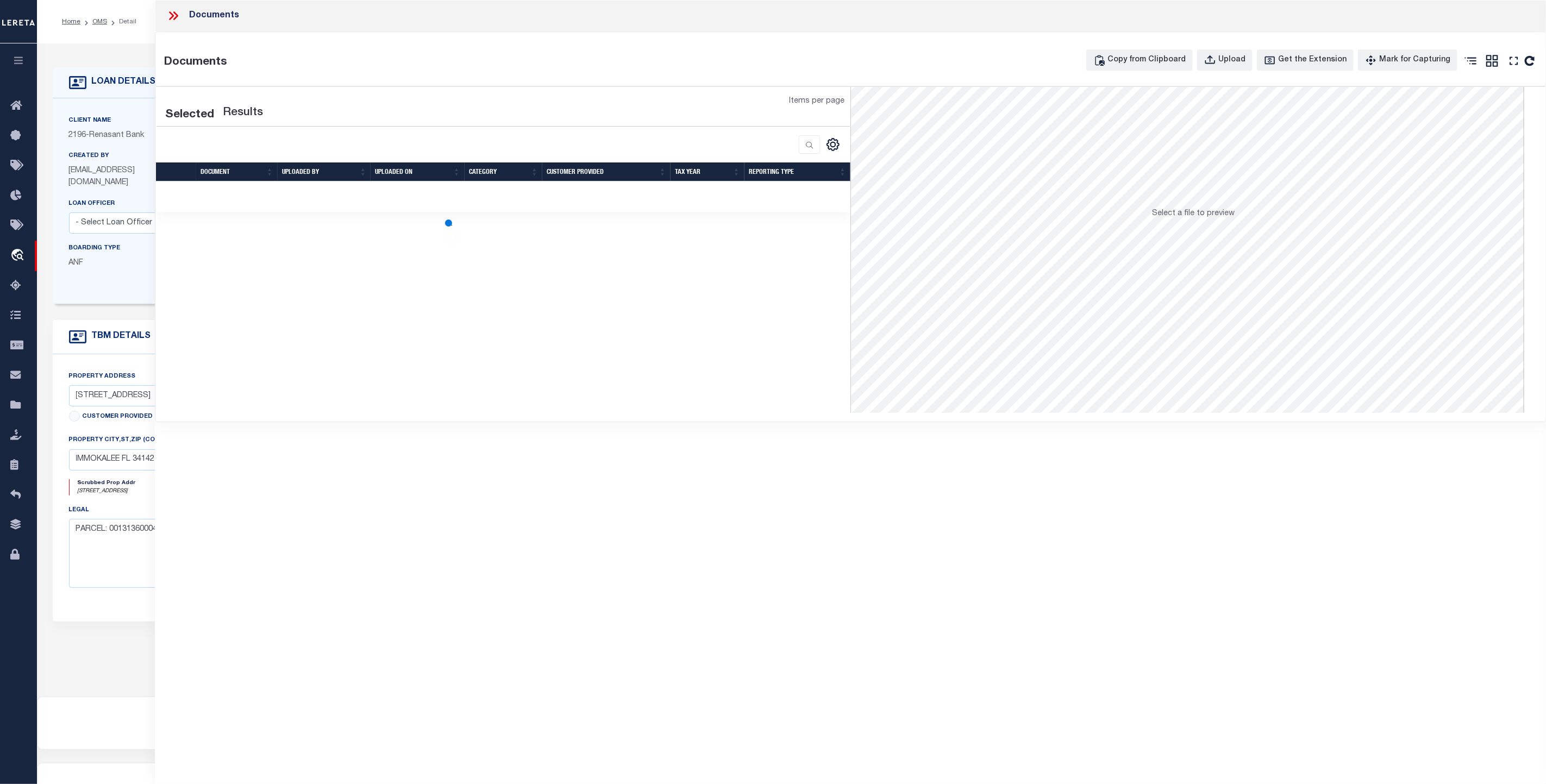
click at [174, 17] on icon at bounding box center [173, 15] width 14 height 14
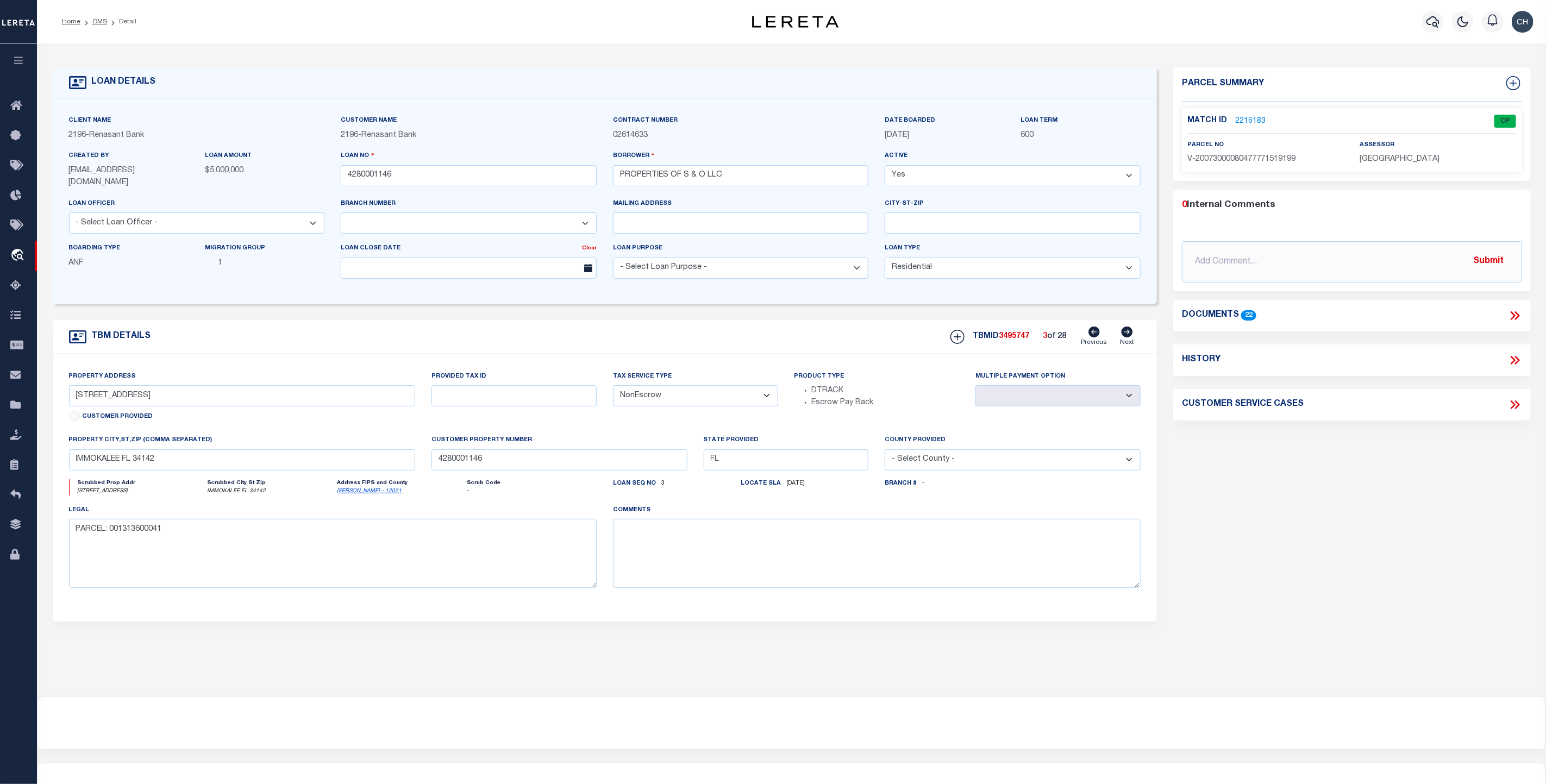
click at [1288, 317] on icon at bounding box center [1515, 315] width 14 height 14
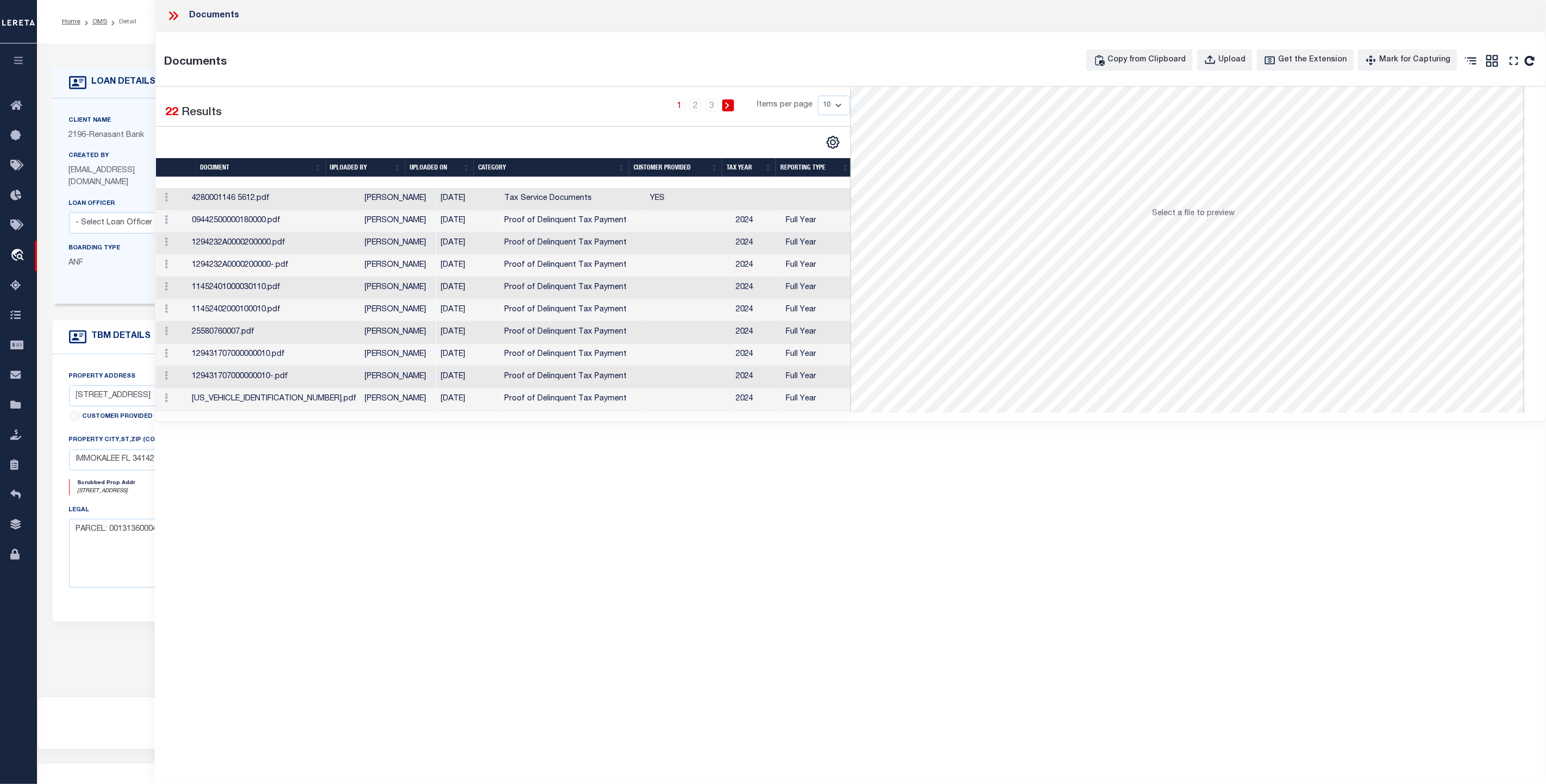
click at [505, 200] on td "Tax Service Documents" at bounding box center [572, 199] width 146 height 22
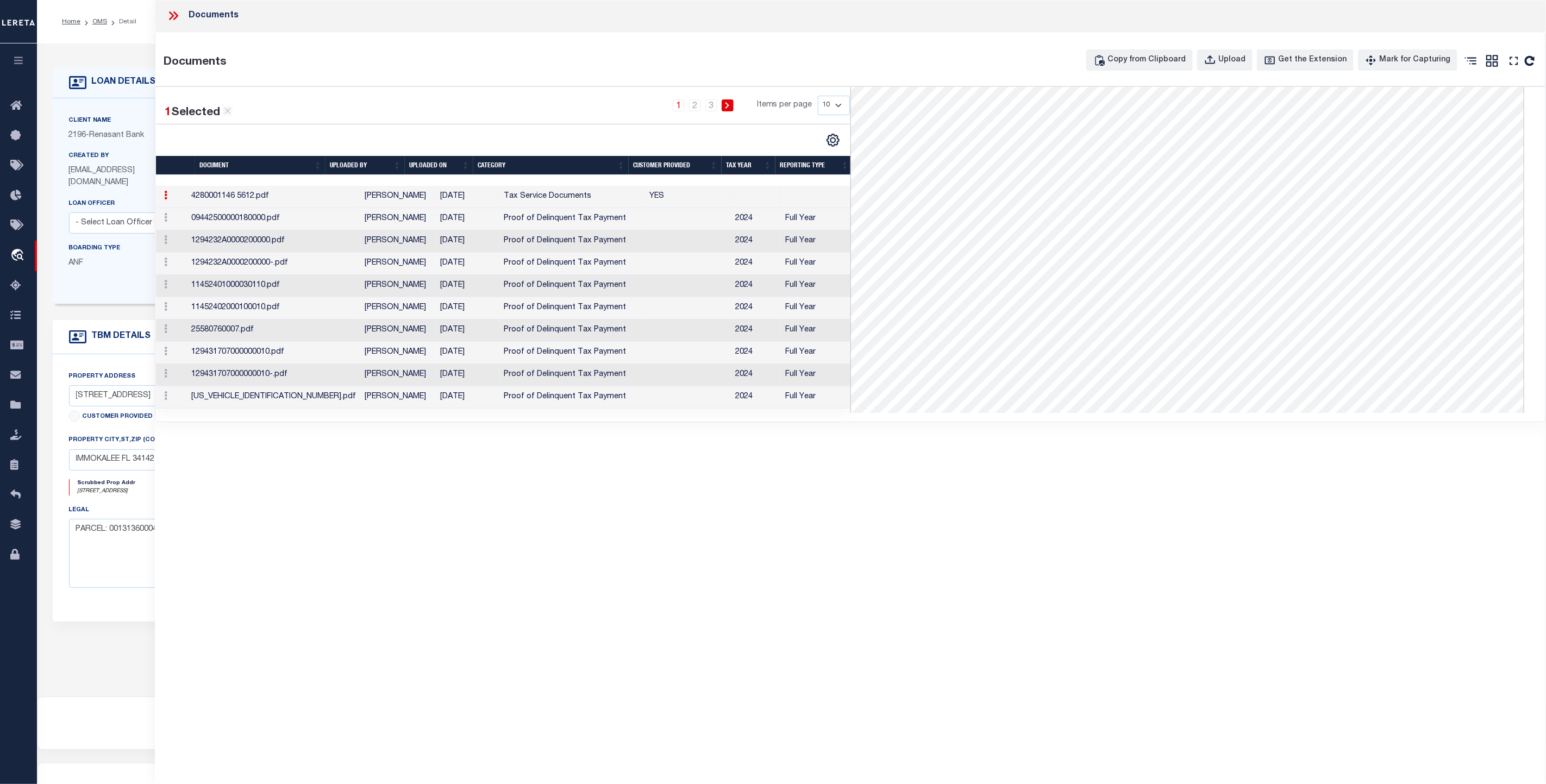
scroll to position [189, 0]
click at [176, 12] on icon at bounding box center [173, 15] width 14 height 14
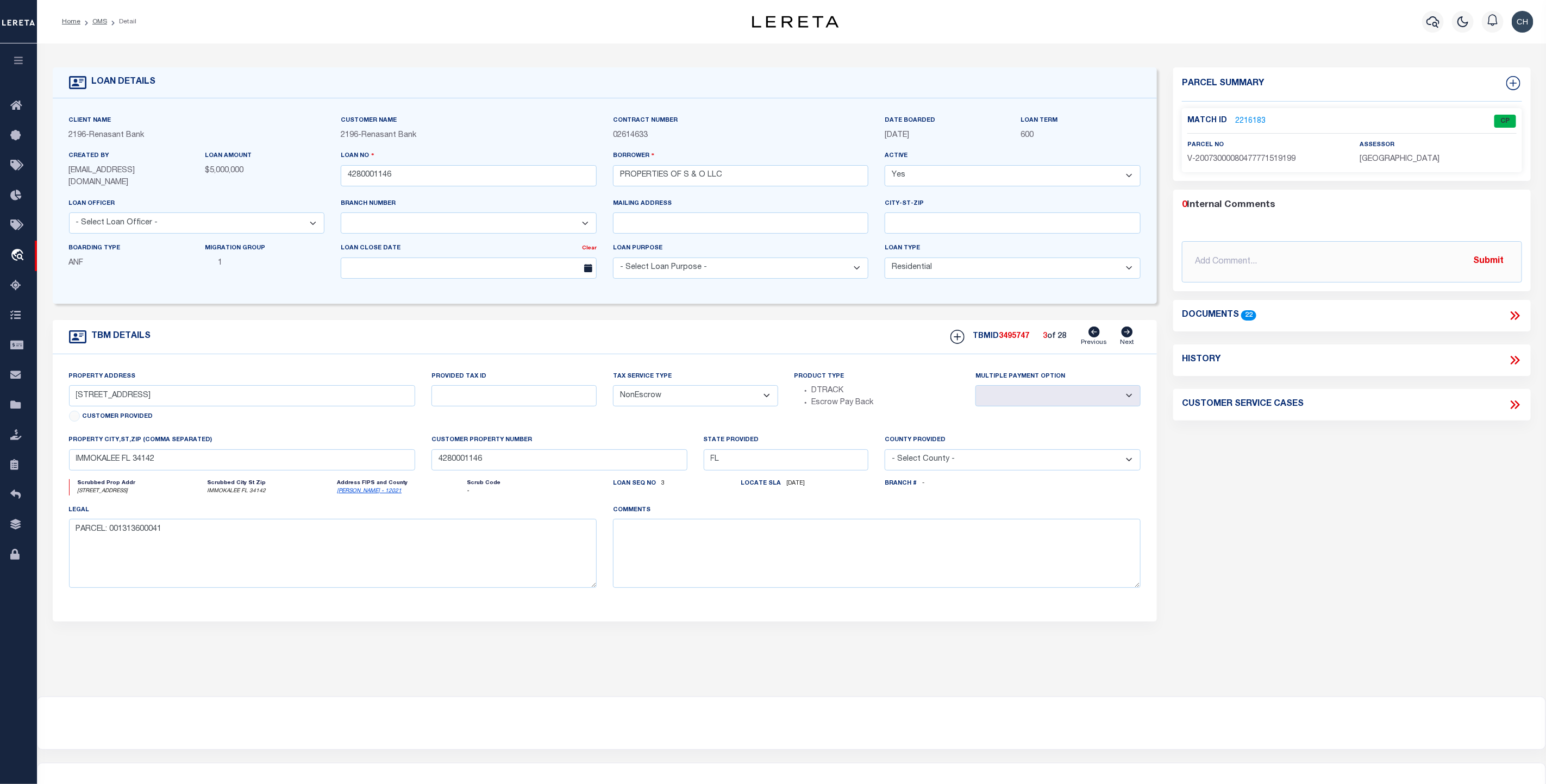
click at [1127, 333] on icon at bounding box center [1127, 332] width 11 height 11
type input "[STREET_ADDRESS]"
select select
type input "[PERSON_NAME] FL 33935"
click at [1127, 333] on icon at bounding box center [1127, 332] width 11 height 11
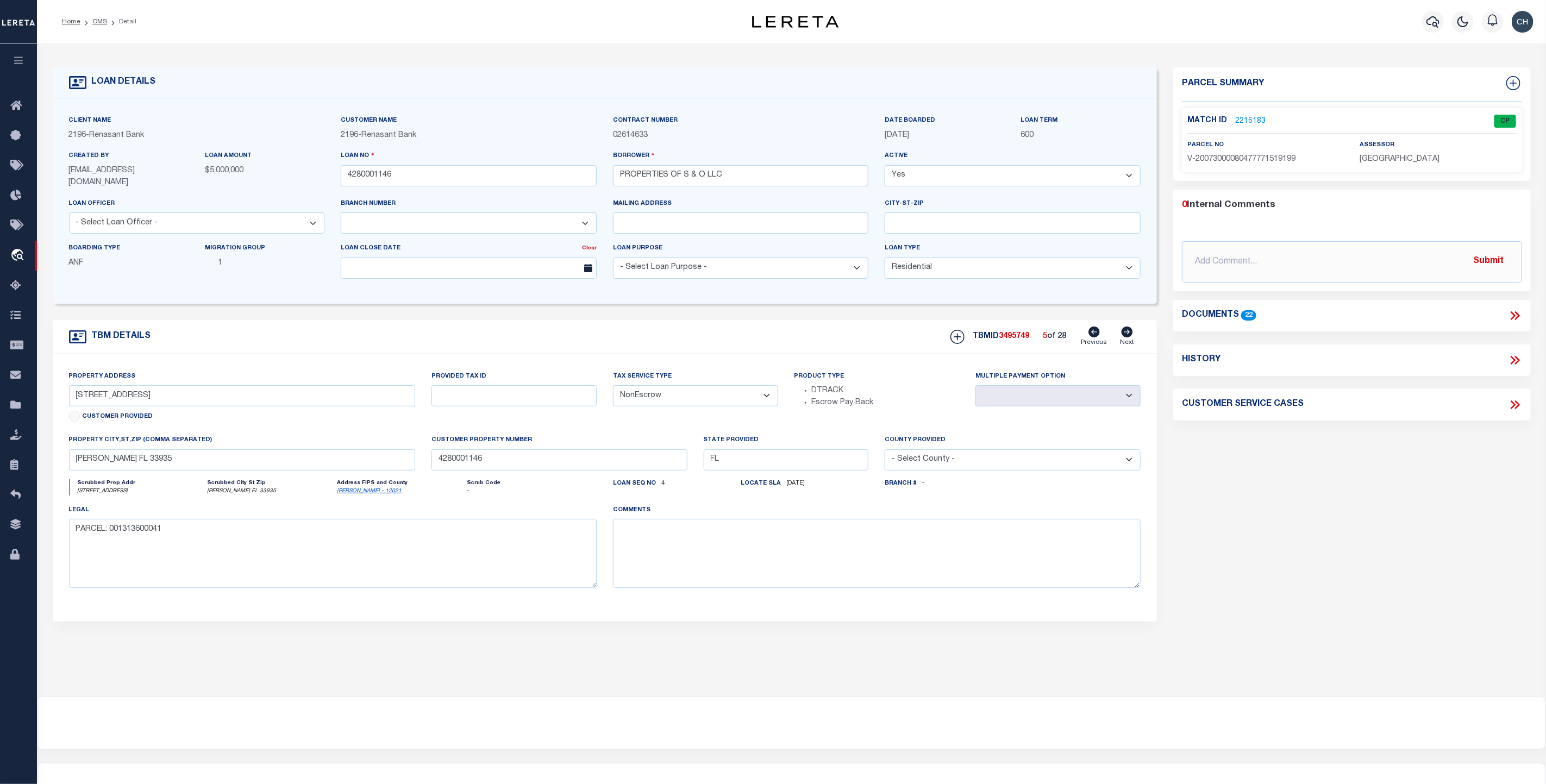
type input "1250 S SR 29"
select select
click at [1127, 333] on icon at bounding box center [1127, 332] width 11 height 11
type input "[STREET_ADDRESS]"
select select
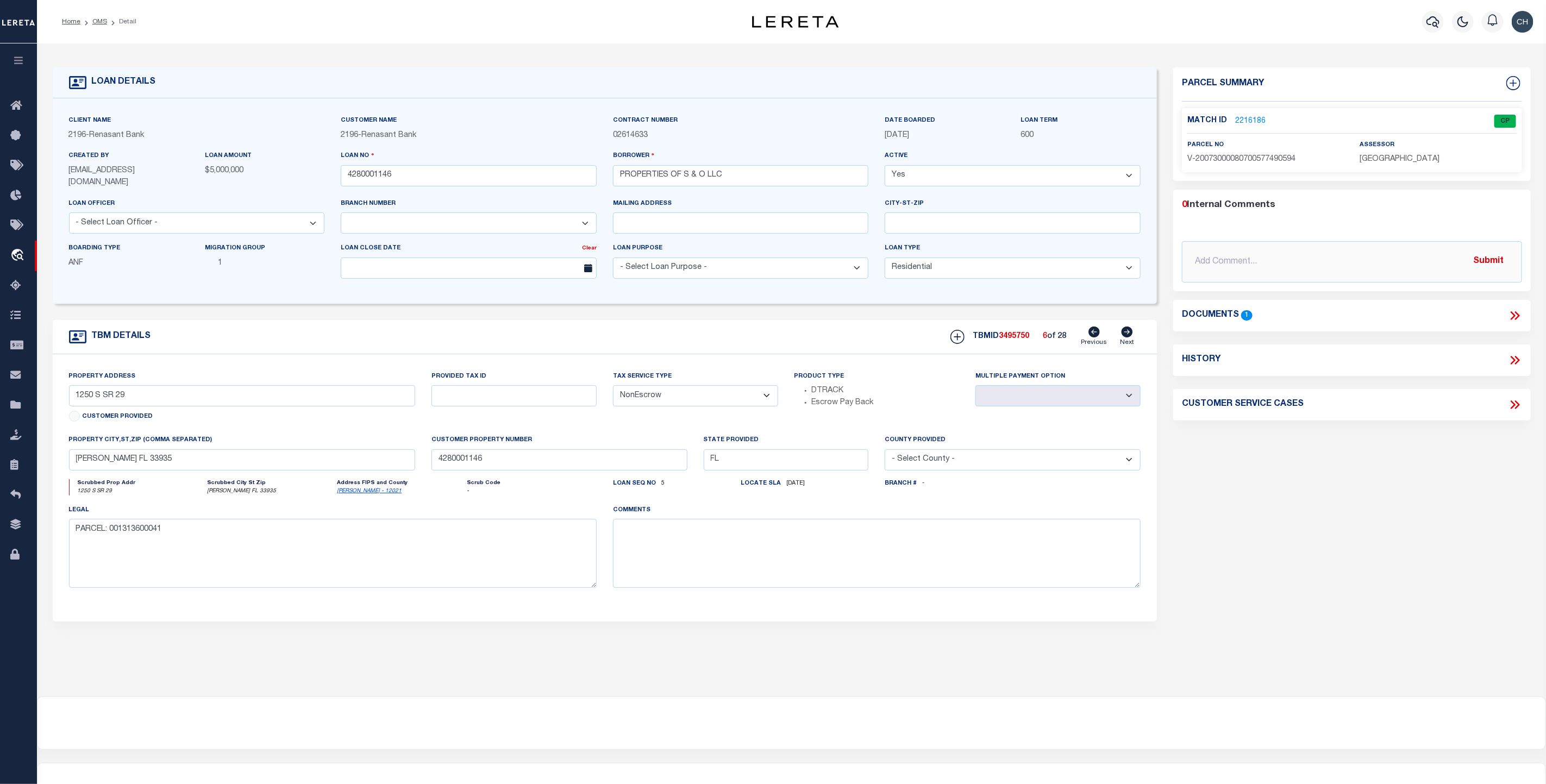
type input "[GEOGRAPHIC_DATA]"
click at [1127, 333] on icon at bounding box center [1127, 332] width 11 height 11
type input "[STREET_ADDRESS]"
select select
type input "[GEOGRAPHIC_DATA][PERSON_NAME]"
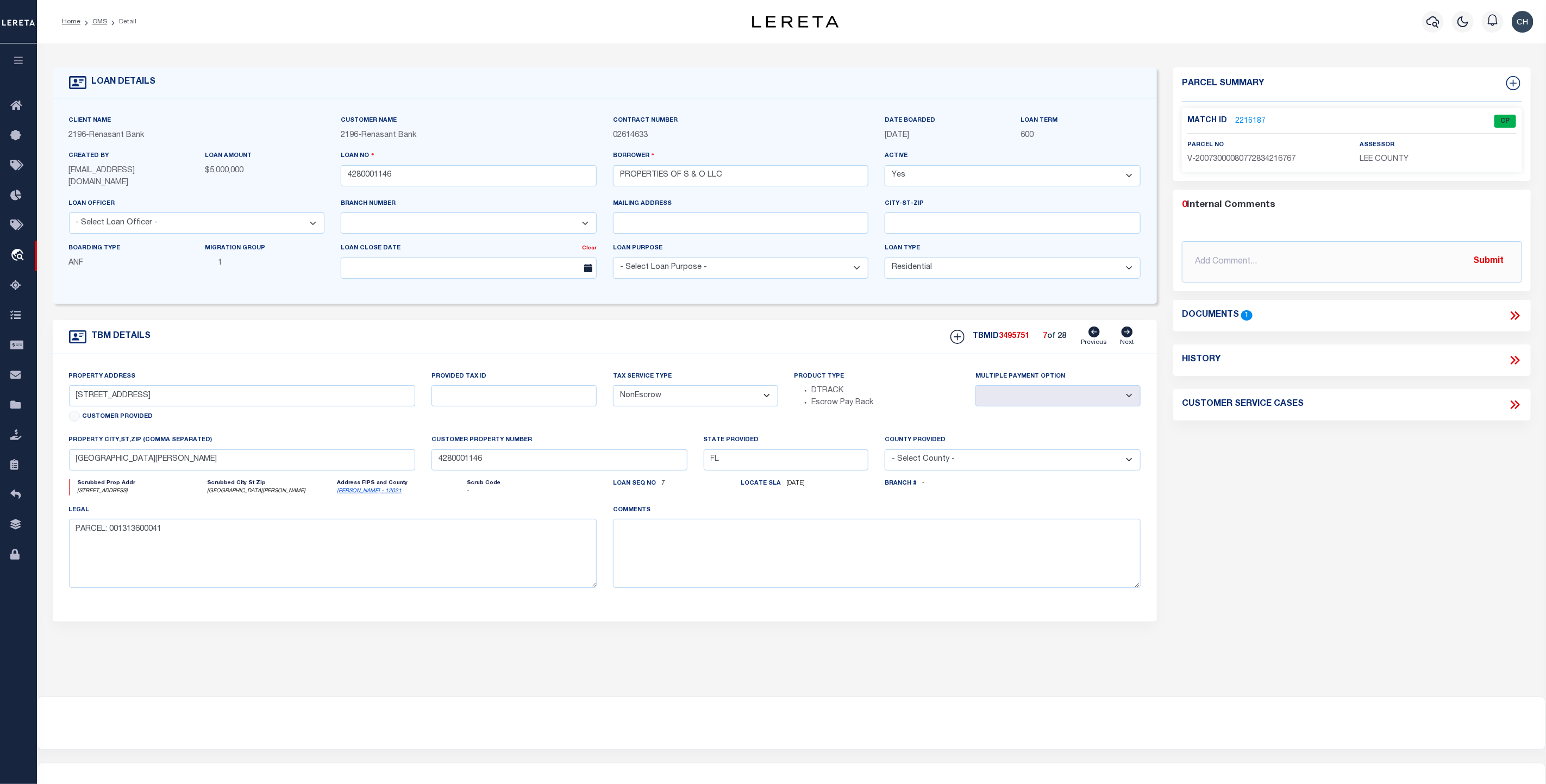
click at [1127, 333] on icon at bounding box center [1127, 332] width 11 height 11
type input "[STREET_ADDRESS]"
select select
type input "[GEOGRAPHIC_DATA][PERSON_NAME]"
click at [1127, 333] on icon at bounding box center [1127, 332] width 11 height 11
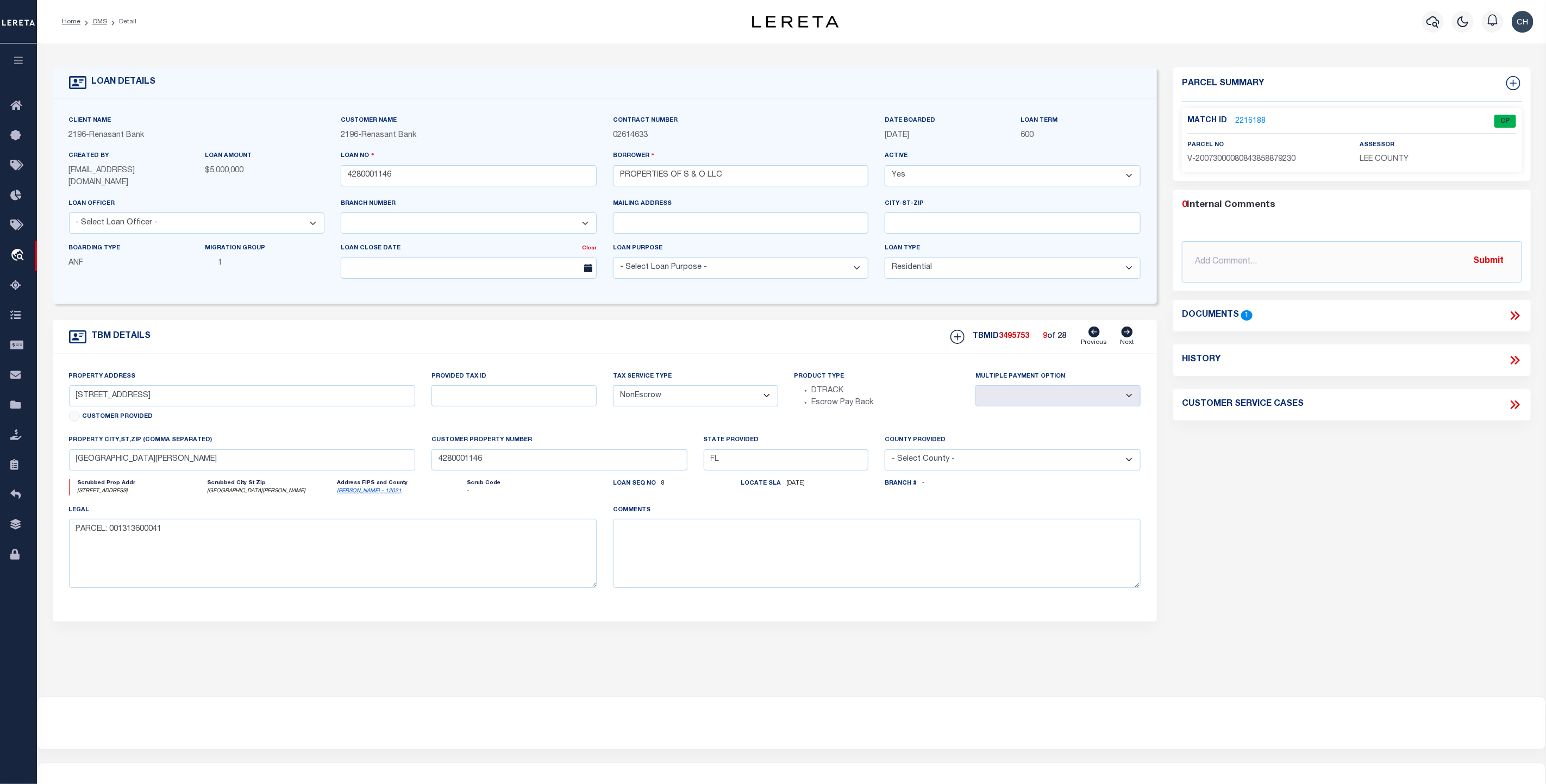
type input "[STREET_ADDRESS]"
select select
click at [1127, 333] on icon at bounding box center [1127, 332] width 11 height 11
type input "1270 [PERSON_NAME] AVE"
select select
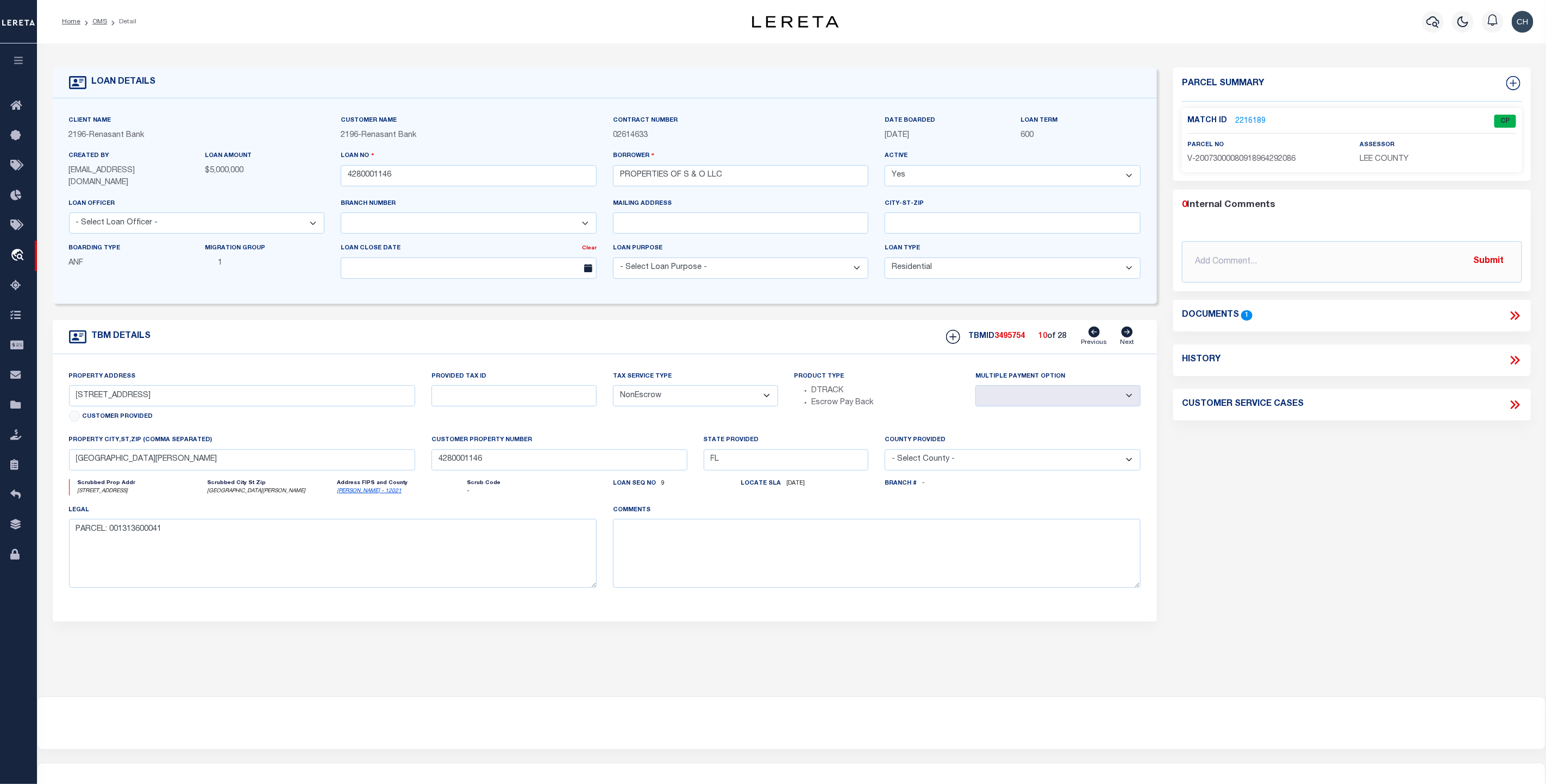
type input "[GEOGRAPHIC_DATA][PERSON_NAME]"
click at [1127, 333] on icon at bounding box center [1127, 332] width 11 height 11
type input "1441 [PERSON_NAME] AVE"
select select
click at [1127, 333] on icon at bounding box center [1127, 332] width 11 height 11
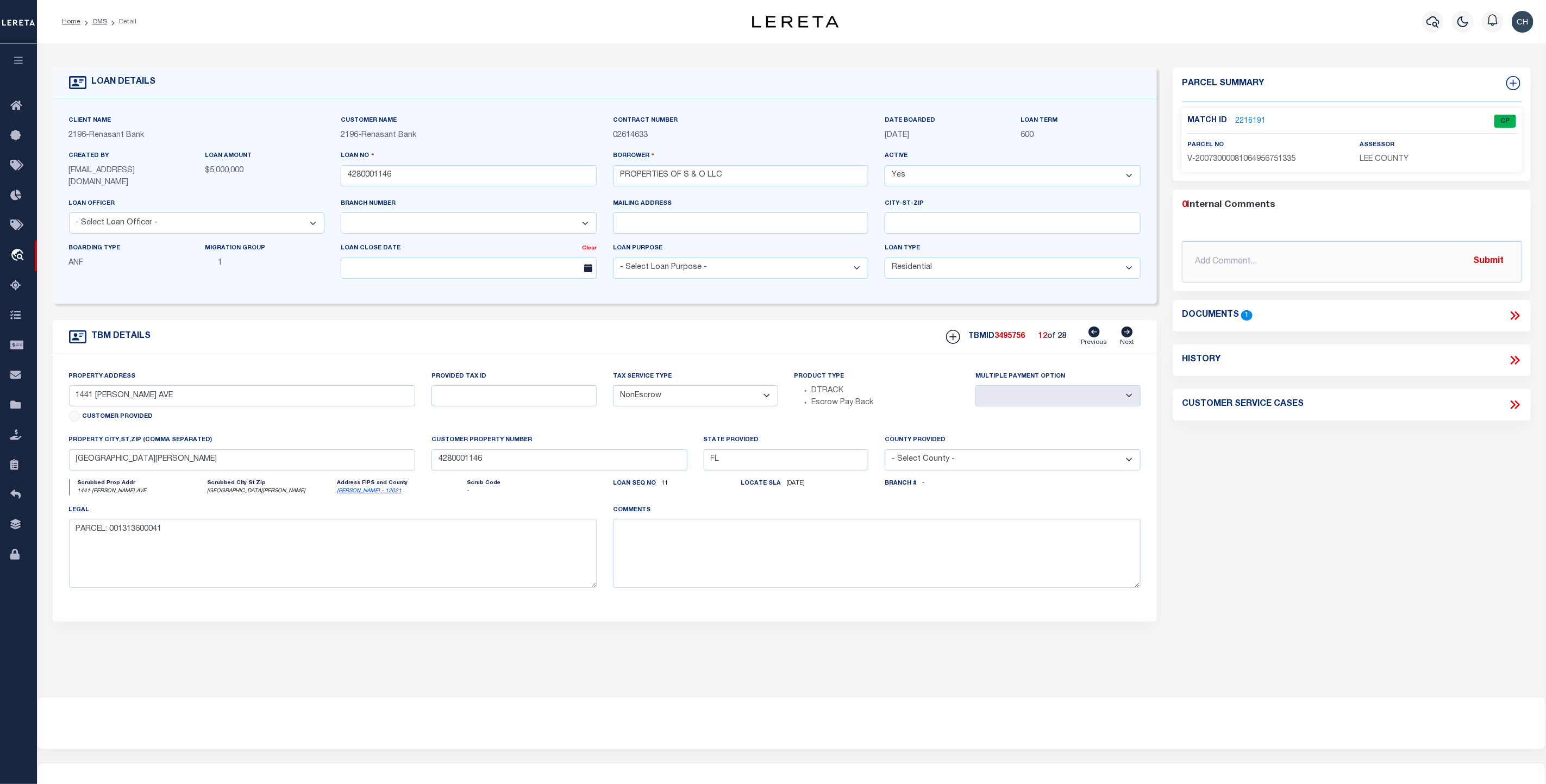
type input "1480 [PERSON_NAME] AVE"
select select
click at [1127, 333] on icon at bounding box center [1127, 332] width 11 height 11
type input "1620 [PERSON_NAME] AVE"
select select
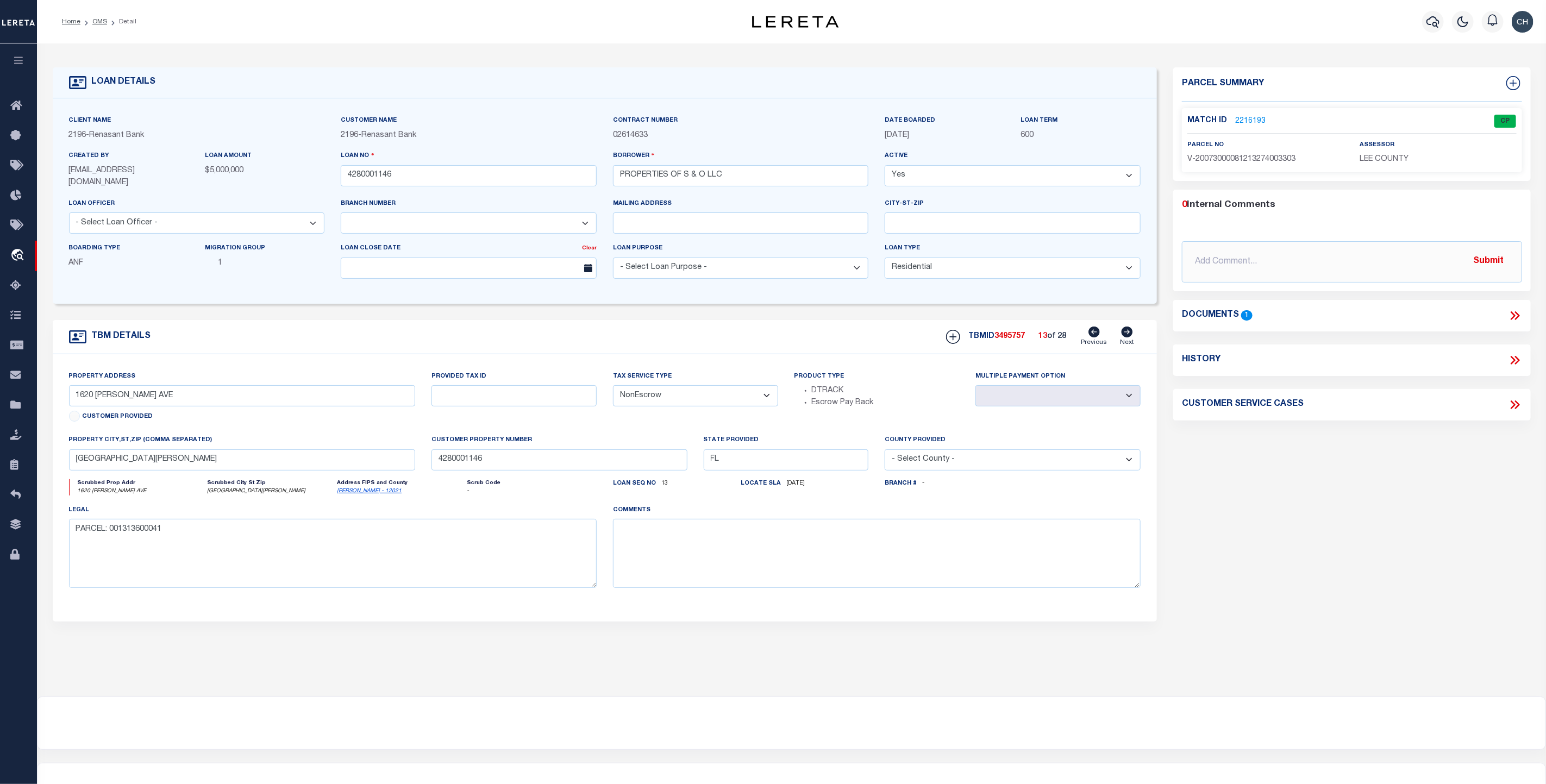
click at [1127, 333] on icon at bounding box center [1127, 332] width 11 height 11
type input "[STREET_ADDRESS][PERSON_NAME]"
select select
click at [1127, 333] on icon at bounding box center [1127, 332] width 11 height 11
type input "[STREET_ADDRESS]"
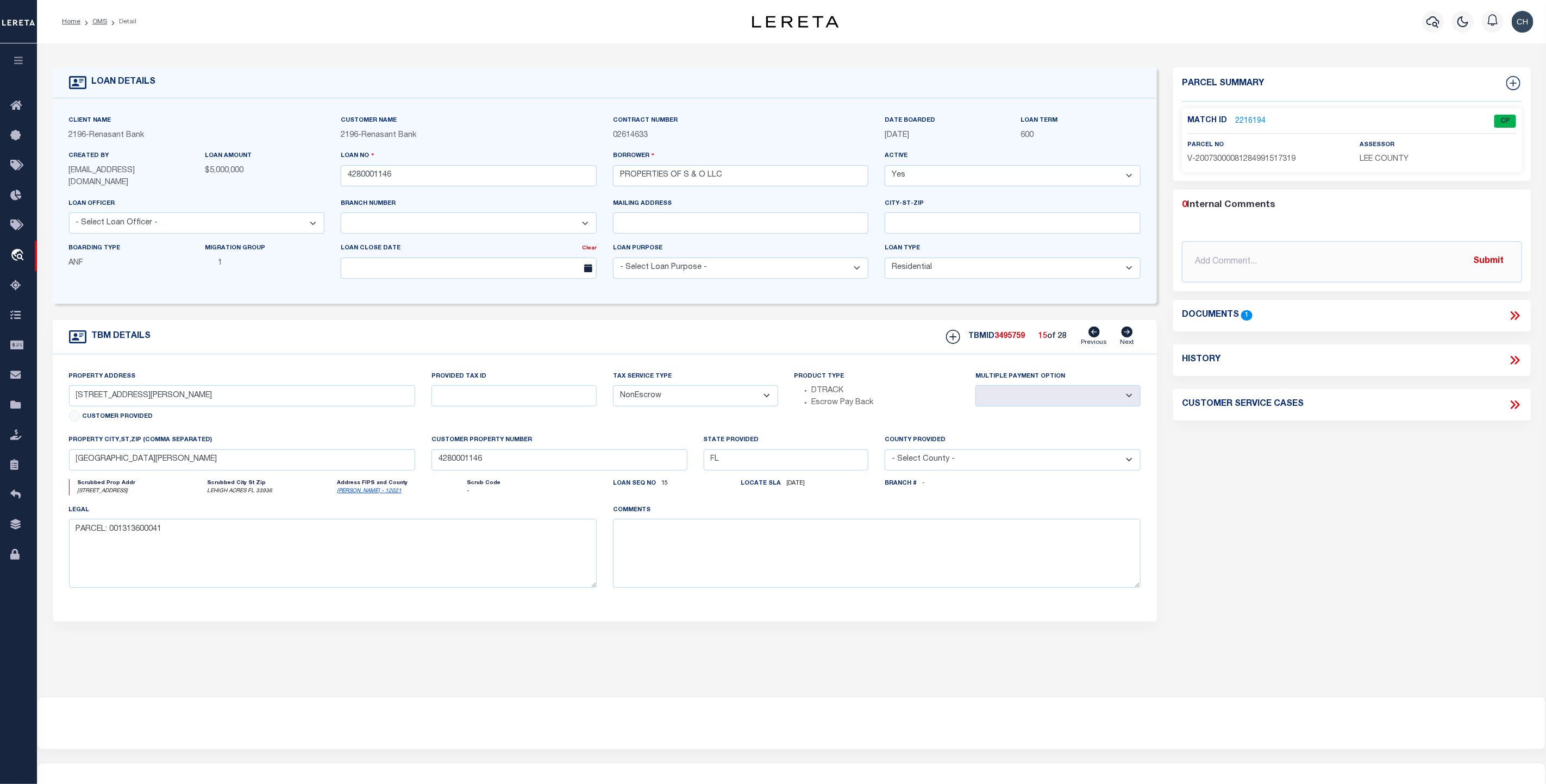
select select
type input "LEHIGH ACRES FL 33936"
click at [1127, 333] on icon at bounding box center [1127, 332] width 11 height 11
type input "[STREET_ADDRESS]"
select select
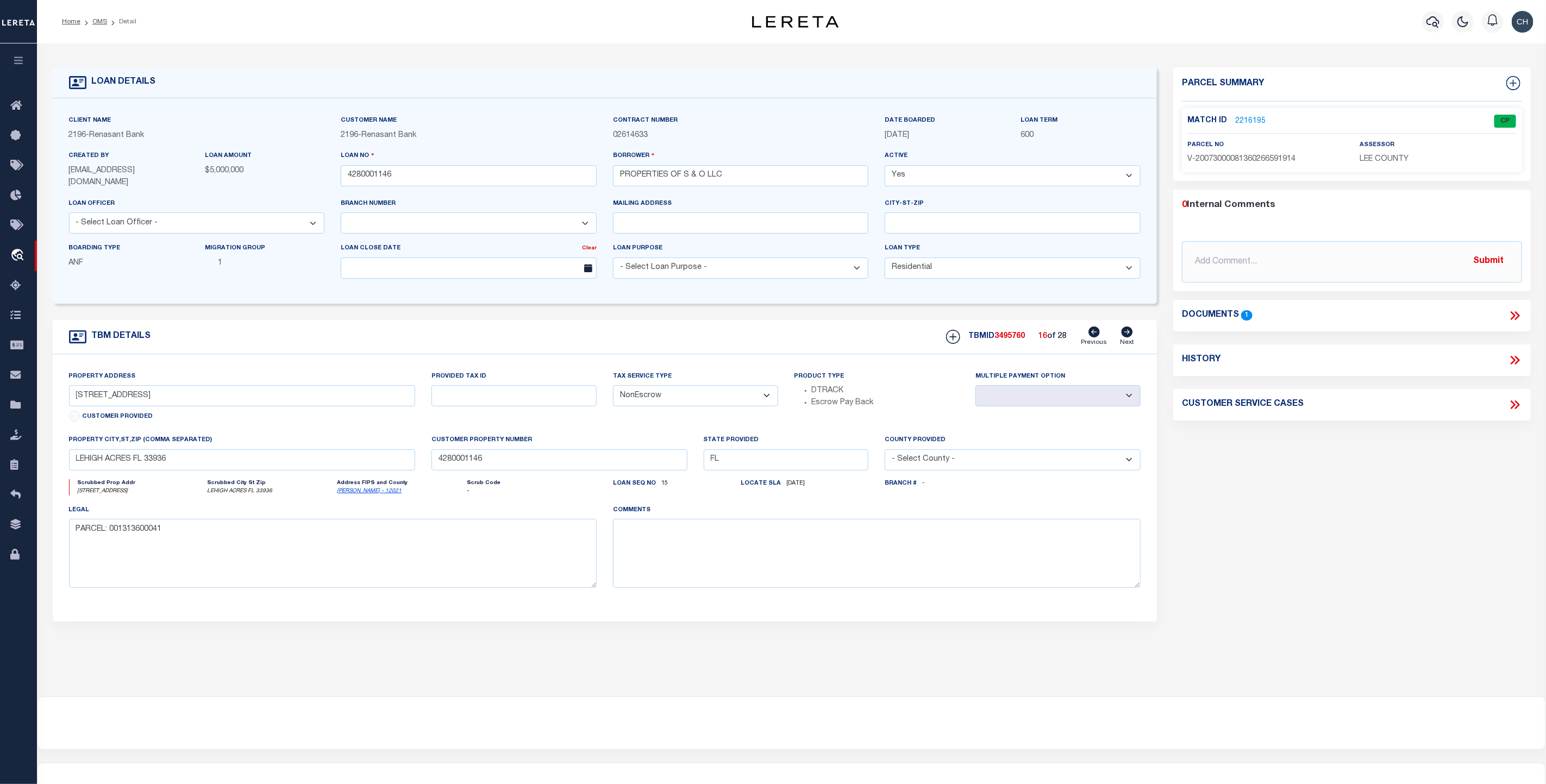
type input "[GEOGRAPHIC_DATA][PERSON_NAME]"
click at [1127, 333] on icon at bounding box center [1127, 332] width 11 height 11
type input "[STREET_ADDRESS]"
select select
click at [1127, 333] on icon at bounding box center [1127, 332] width 11 height 11
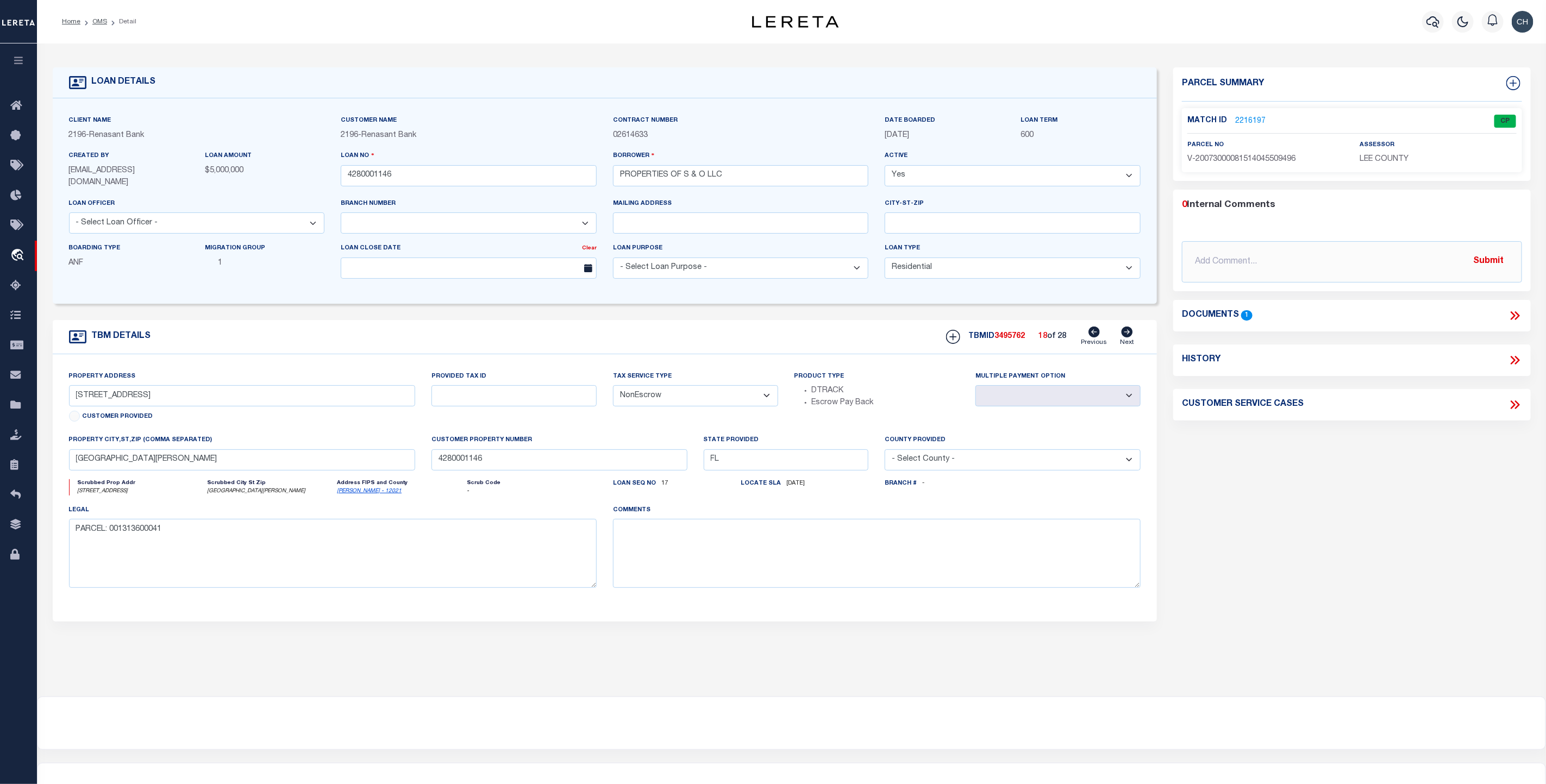
type input "[STREET_ADDRESS]"
select select
click at [1127, 333] on icon at bounding box center [1127, 332] width 11 height 11
type input "[STREET_ADDRESS]"
select select
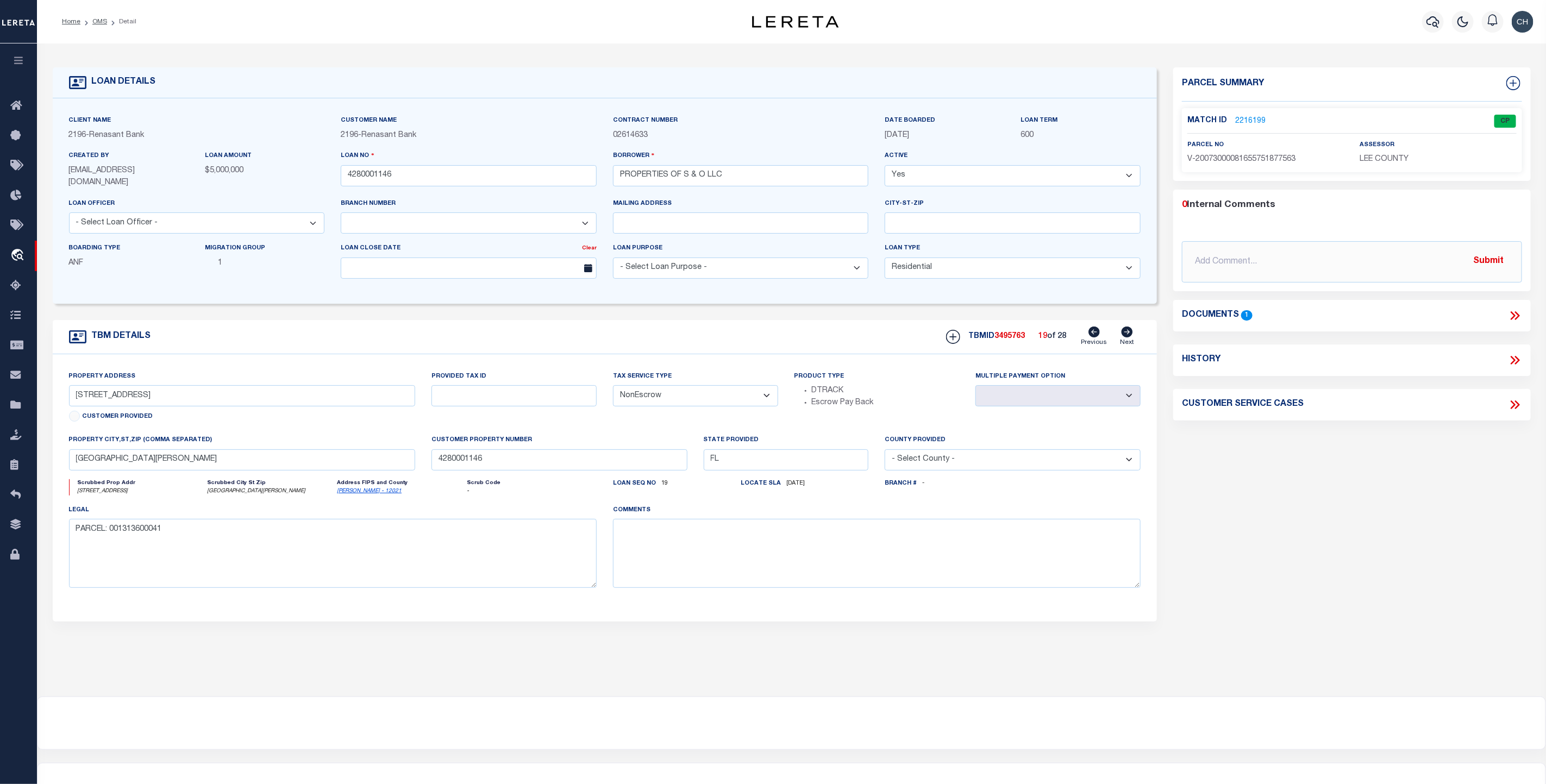
click at [1127, 333] on icon at bounding box center [1127, 332] width 11 height 11
type input "[STREET_ADDRESS]"
select select
click at [1127, 333] on icon at bounding box center [1127, 332] width 11 height 11
type input "[STREET_ADDRESS]"
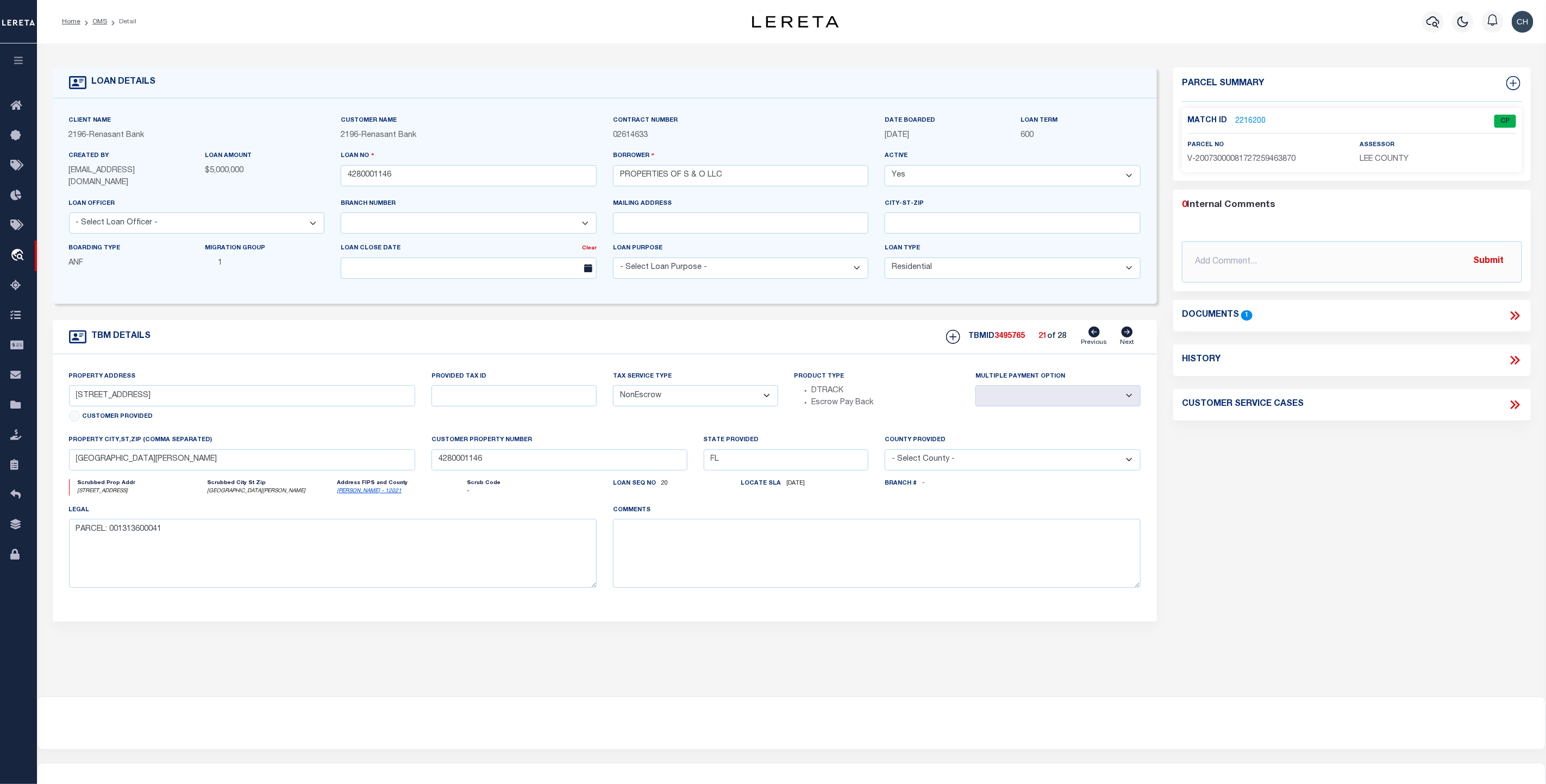
select select
click at [1127, 333] on icon at bounding box center [1127, 332] width 11 height 11
type input "[STREET_ADDRESS]"
select select
type input "LEHIGH ACRES FL 33971"
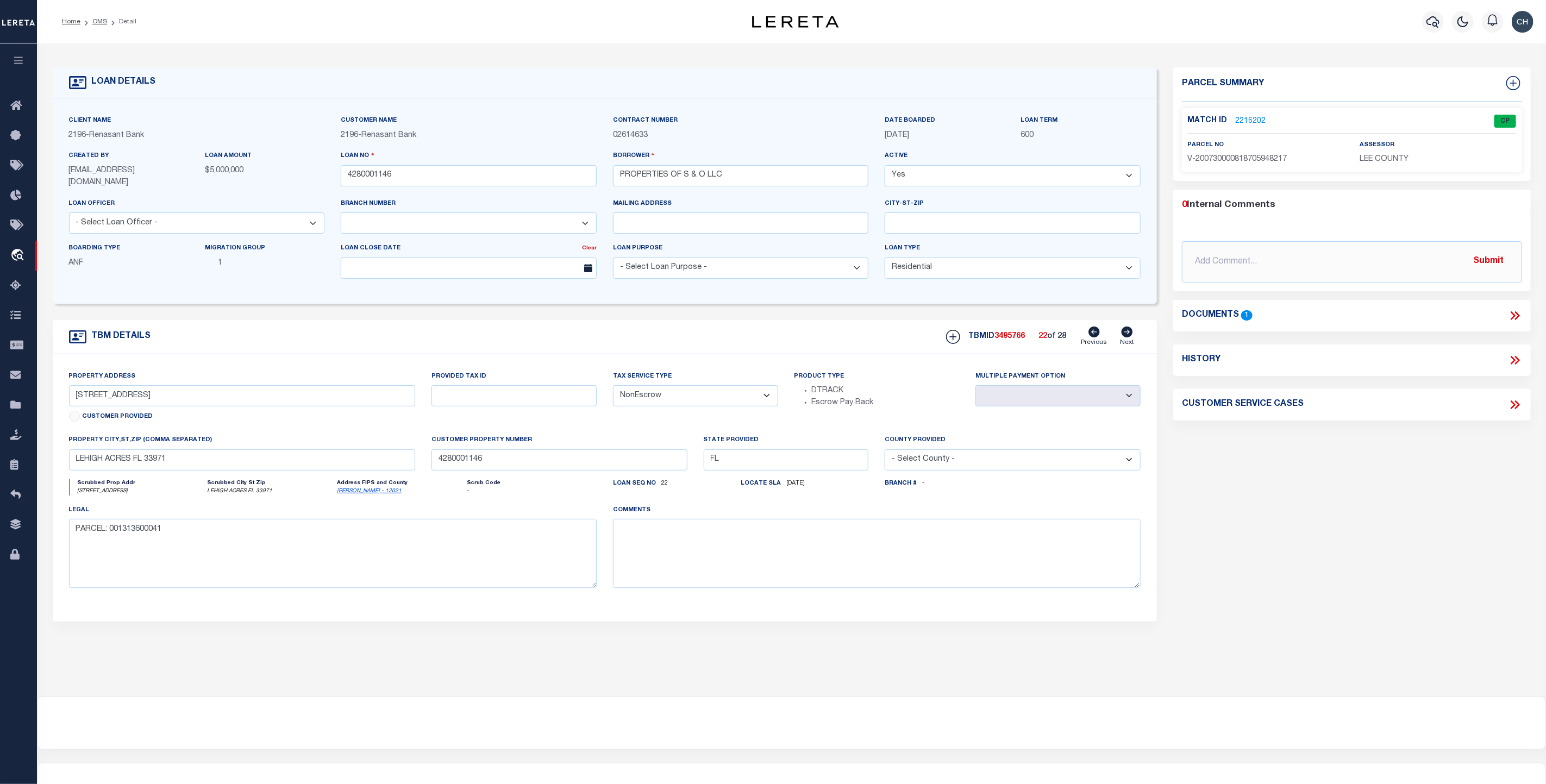
click at [1127, 333] on icon at bounding box center [1127, 332] width 11 height 11
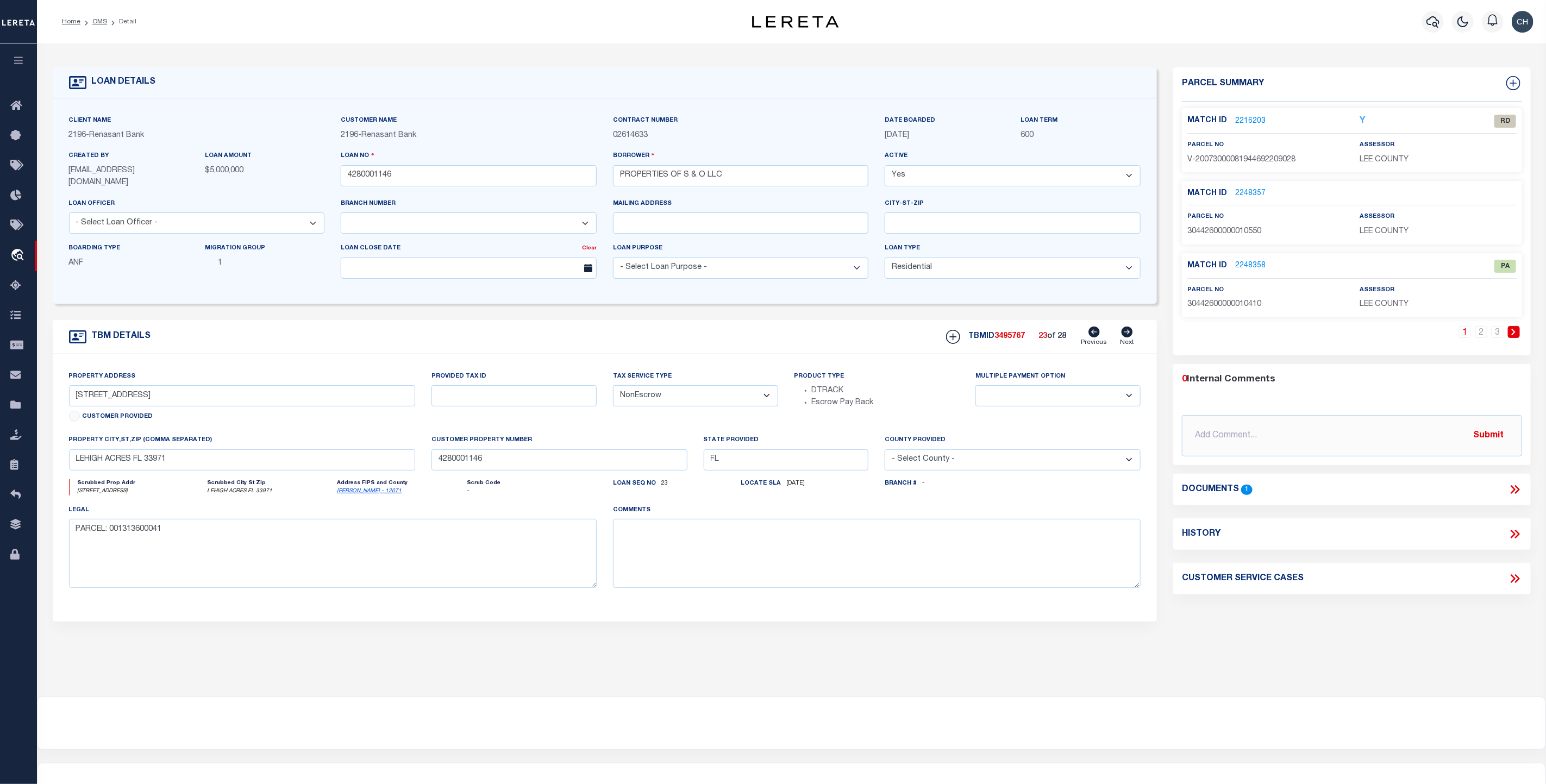
type input "[STREET_ADDRESS]"
select select
click at [1094, 334] on icon at bounding box center [1094, 332] width 11 height 11
type input "[STREET_ADDRESS]"
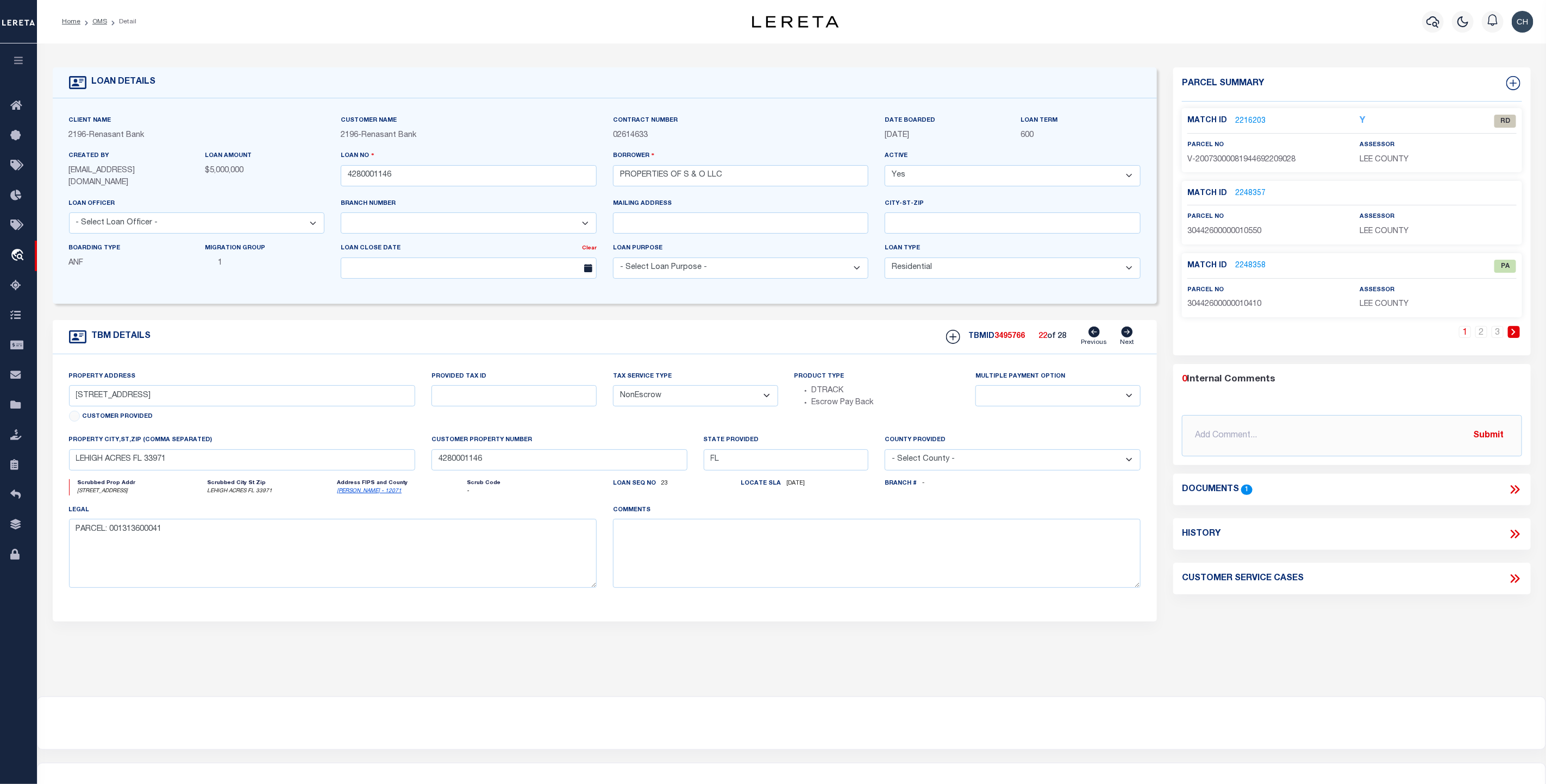
select select
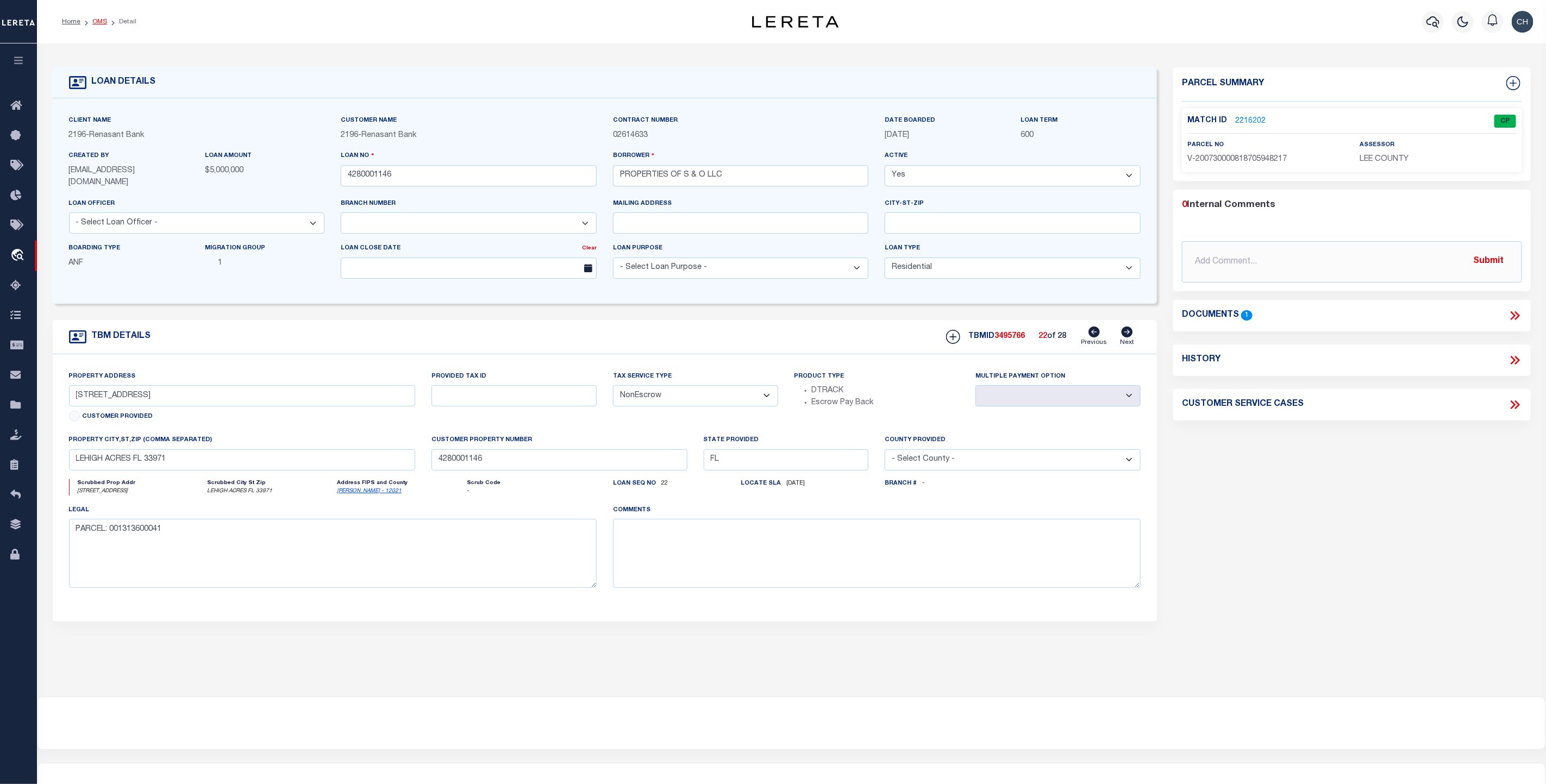
click at [99, 24] on link "OMS" at bounding box center [100, 22] width 15 height 7
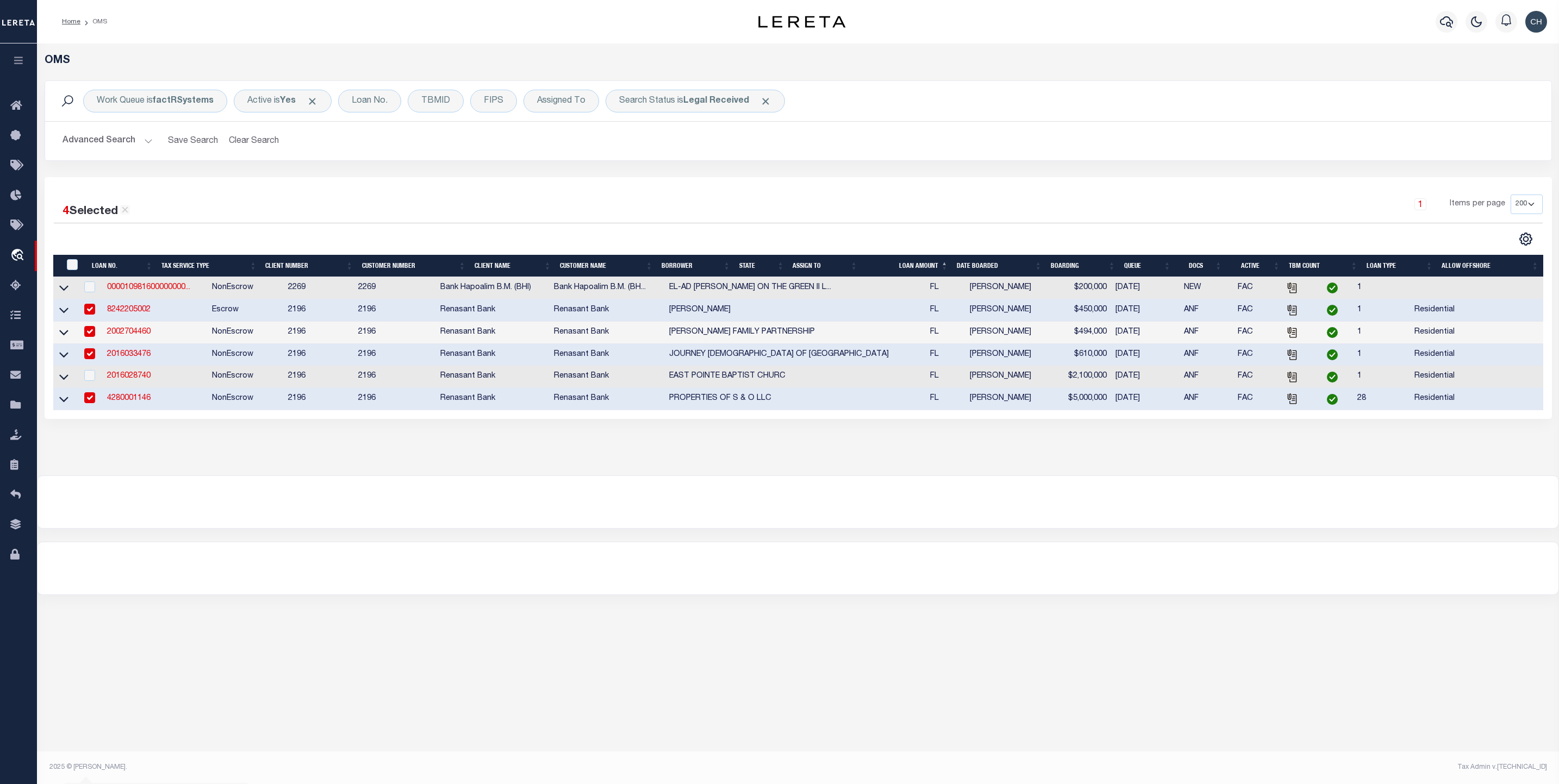
click at [121, 149] on button "Advanced Search" at bounding box center [107, 141] width 90 height 21
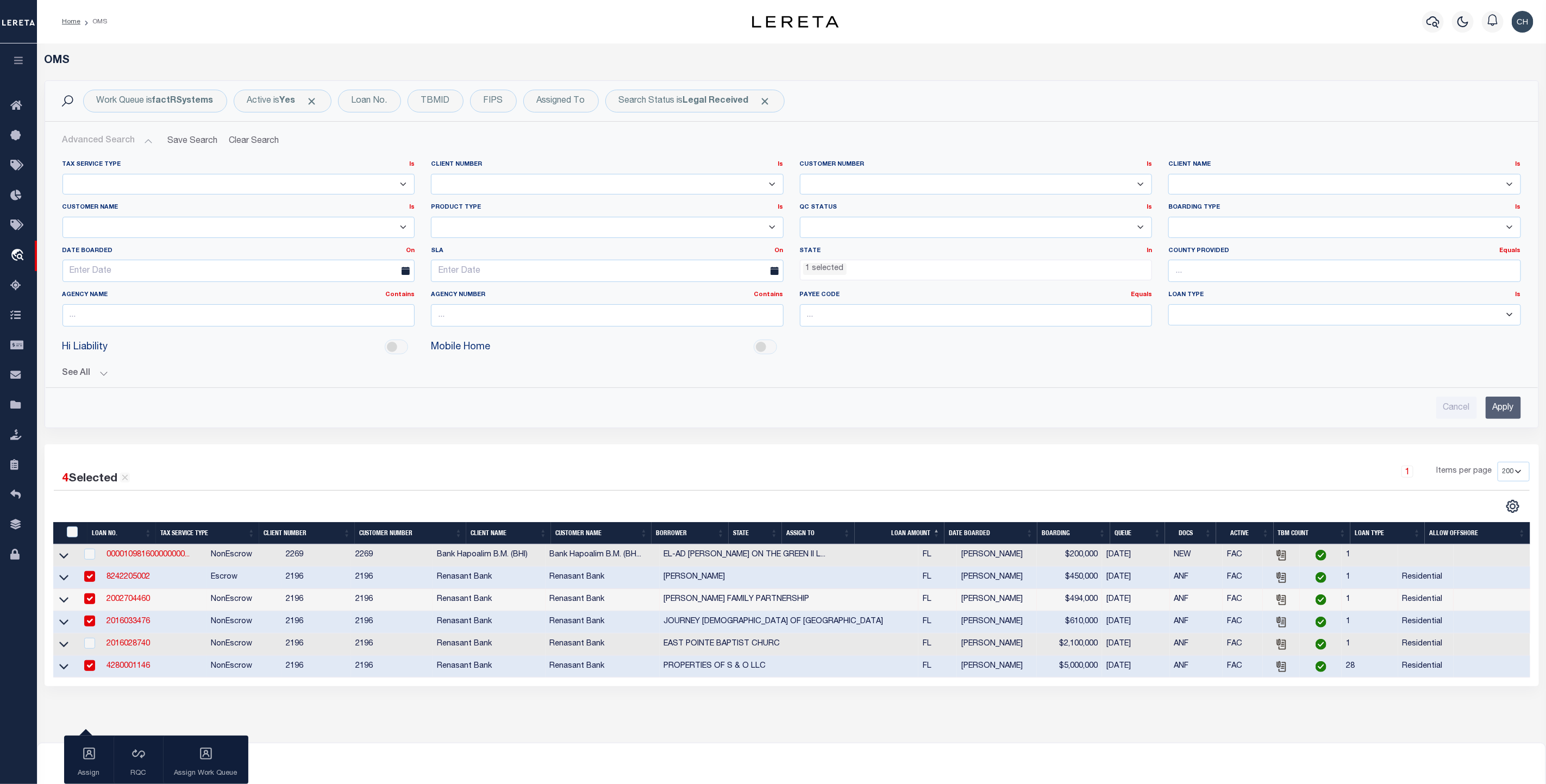
click at [848, 270] on ul "1 selected" at bounding box center [976, 267] width 352 height 15
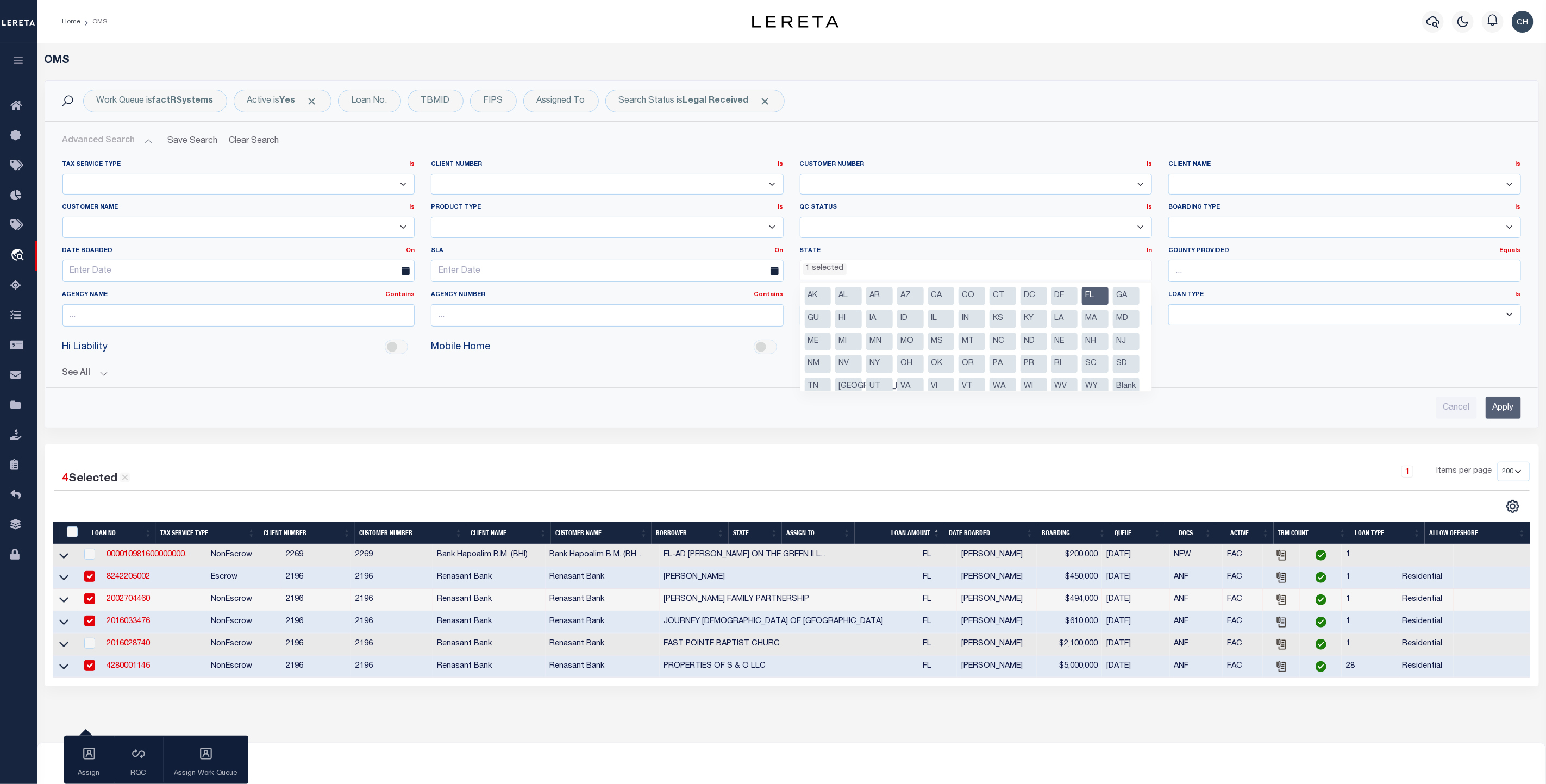
click at [1098, 301] on li "FL" at bounding box center [1095, 296] width 27 height 19
select select
click at [1288, 414] on input "Apply" at bounding box center [1504, 408] width 35 height 22
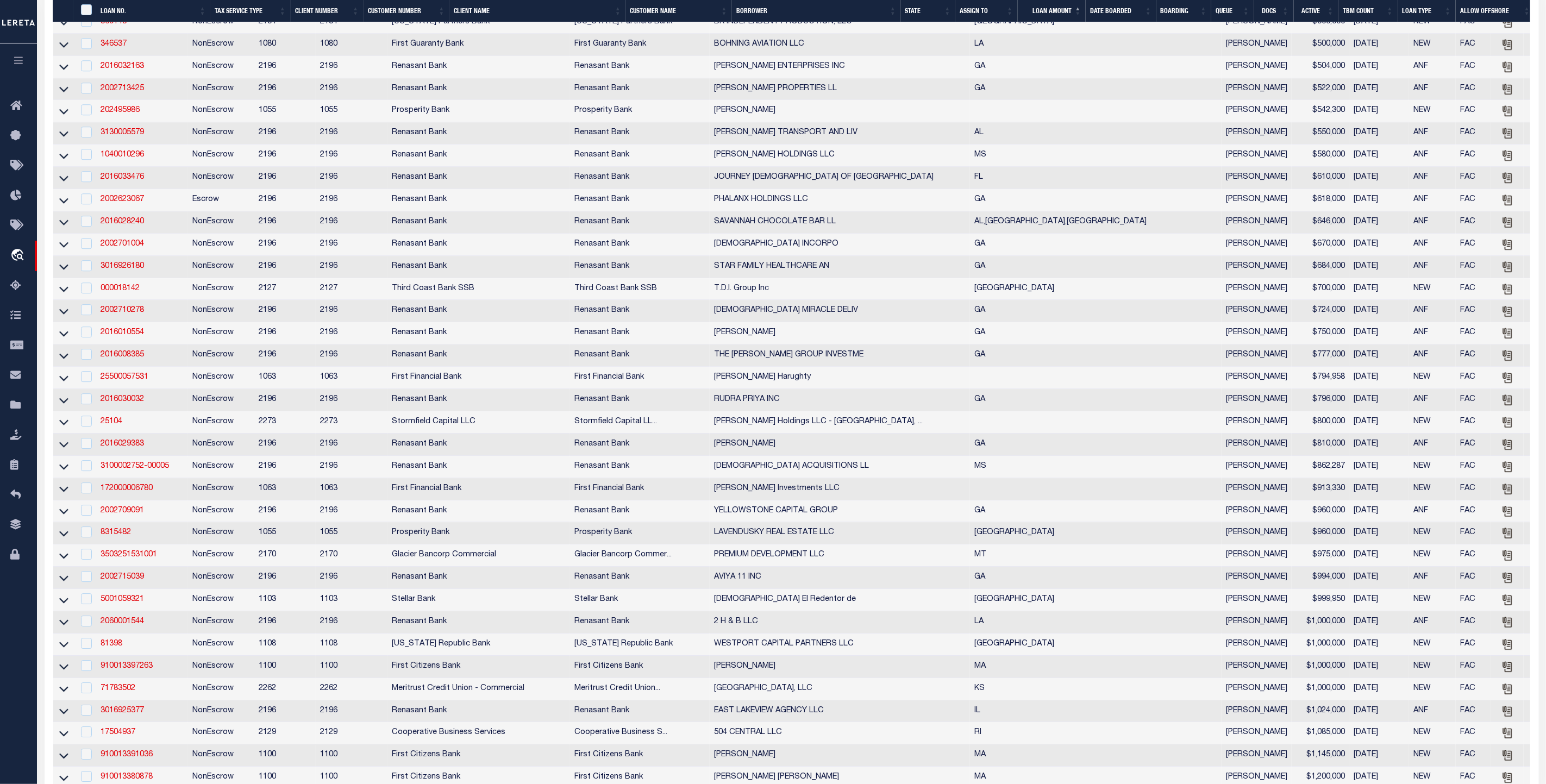
scroll to position [2363, 0]
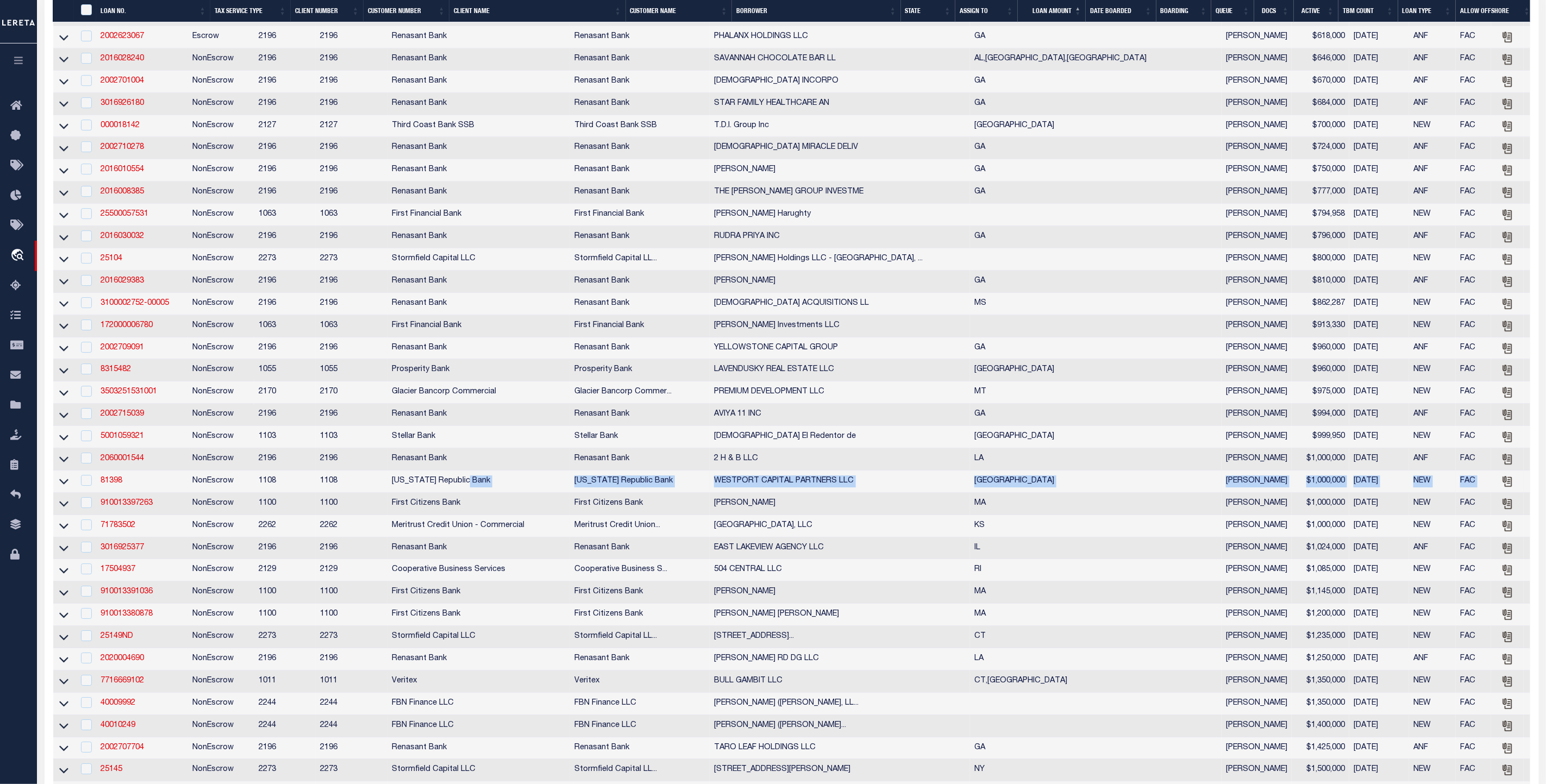
drag, startPoint x: 1364, startPoint y: 532, endPoint x: 592, endPoint y: 534, distance: 772.0
click at [592, 493] on tr "81398 NonEscrow 1108 1108 [US_STATE] Republic Bank [US_STATE] Republic Bank WES…" at bounding box center [892, 482] width 1678 height 22
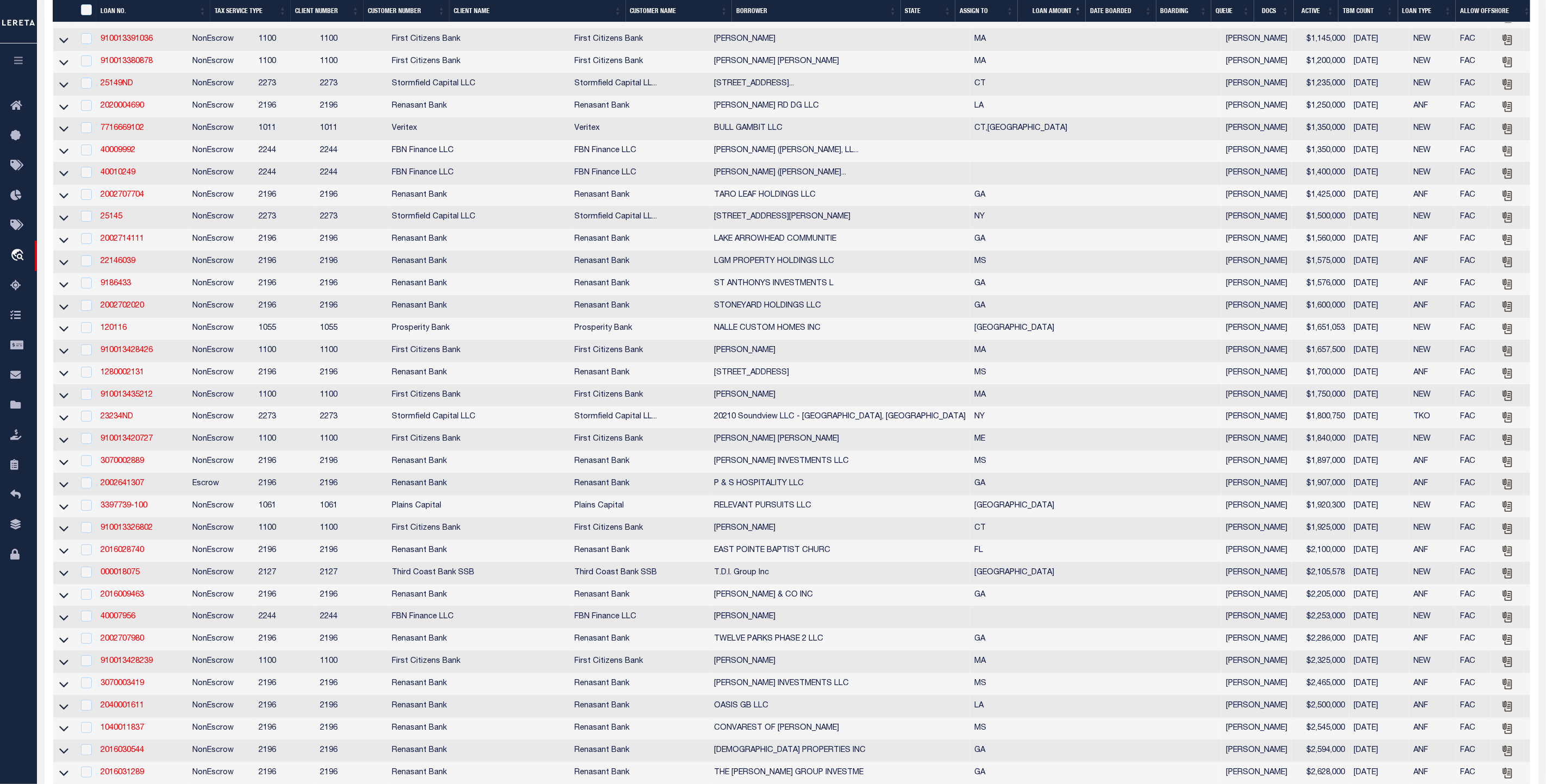
scroll to position [2166, 0]
